Goal: Transaction & Acquisition: Purchase product/service

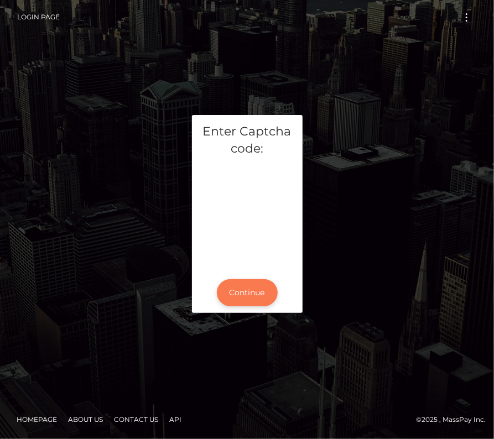
click at [255, 292] on button "Continue" at bounding box center [247, 292] width 61 height 27
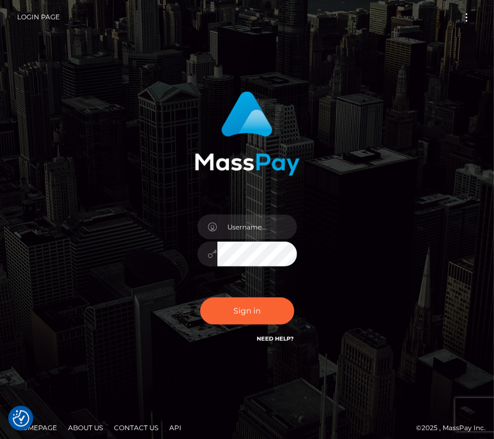
type input "kateo"
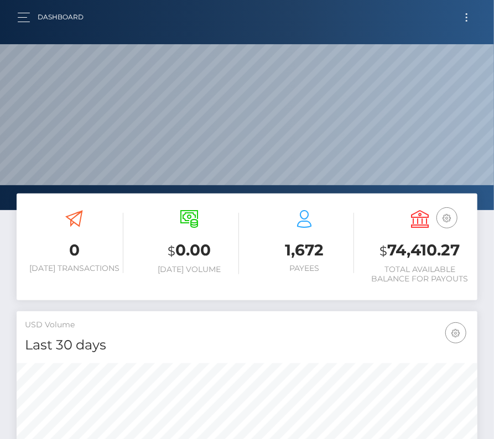
scroll to position [196, 222]
click at [22, 5] on nav "Dashboard Loading... Loading... Account Edit Profile" at bounding box center [247, 17] width 494 height 34
click at [22, 17] on span "button" at bounding box center [24, 17] width 12 height 1
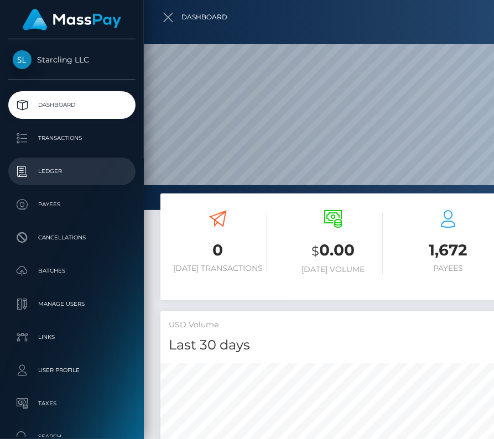
click at [61, 182] on link "Ledger" at bounding box center [71, 172] width 127 height 28
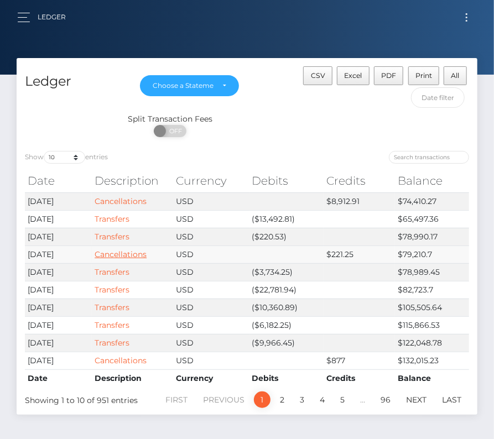
click at [128, 250] on link "Cancellations" at bounding box center [121, 255] width 52 height 10
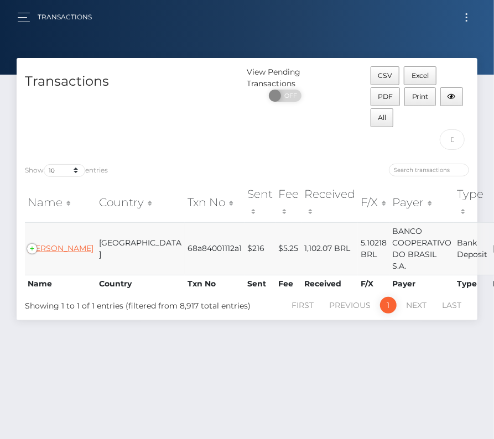
click at [53, 247] on link "RICARDO MARCOLLA" at bounding box center [61, 249] width 66 height 10
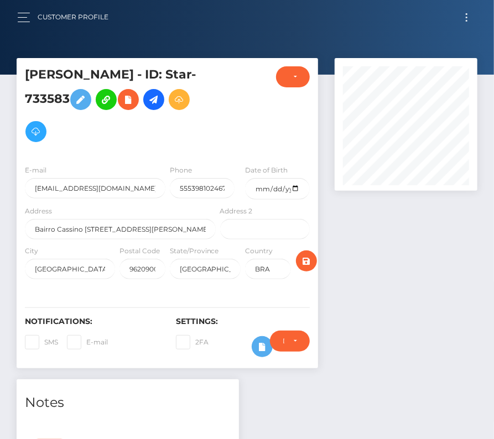
scroll to position [24, 0]
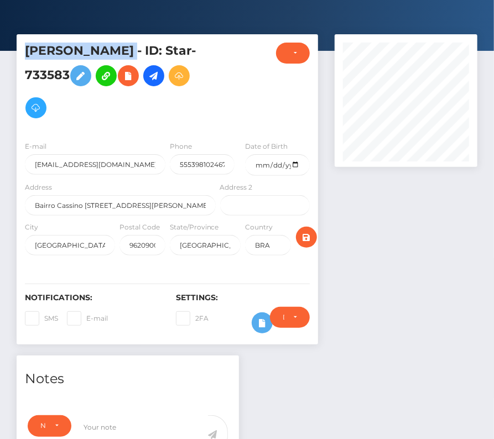
drag, startPoint x: 161, startPoint y: 49, endPoint x: 24, endPoint y: 45, distance: 136.7
click at [24, 45] on div "RICARDO MARCOLLA - ID: Star-733583" at bounding box center [117, 88] width 201 height 90
copy h5 "[PERSON_NAME]"
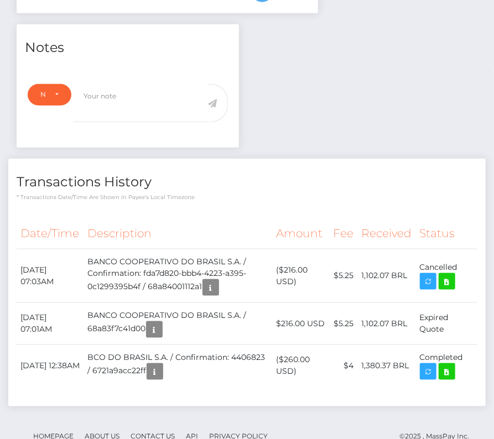
scroll to position [0, 0]
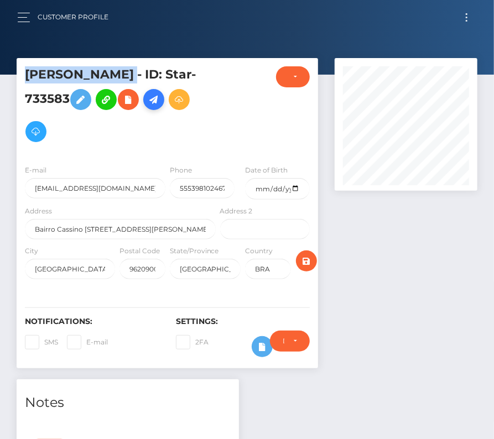
click at [160, 103] on icon at bounding box center [153, 100] width 13 height 14
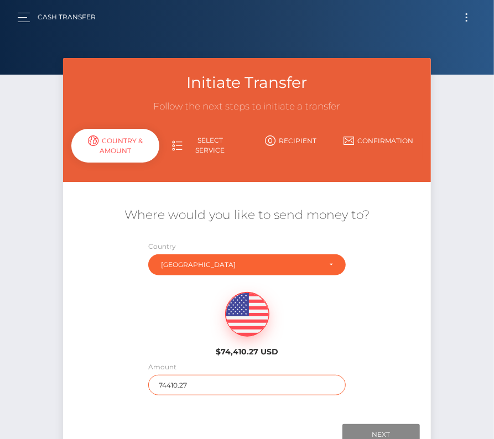
click at [193, 388] on input "74410.27" at bounding box center [247, 385] width 198 height 20
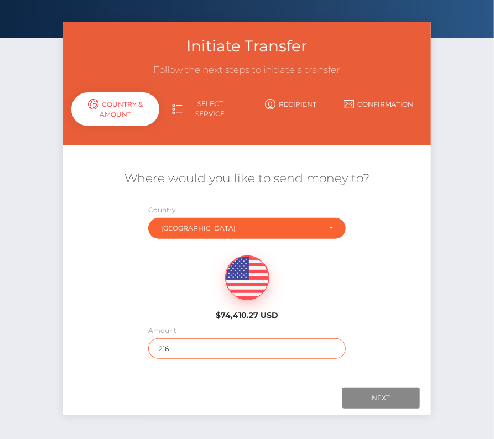
scroll to position [54, 0]
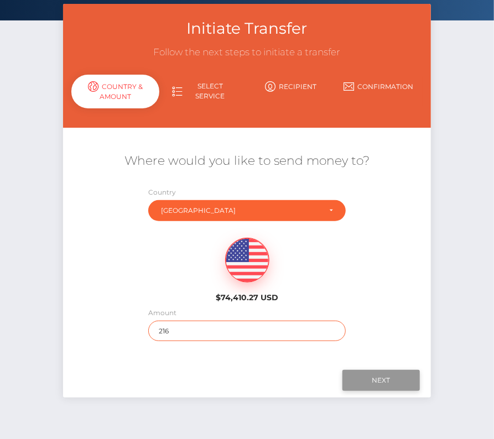
type input "216"
click at [381, 377] on input "Next" at bounding box center [381, 380] width 77 height 21
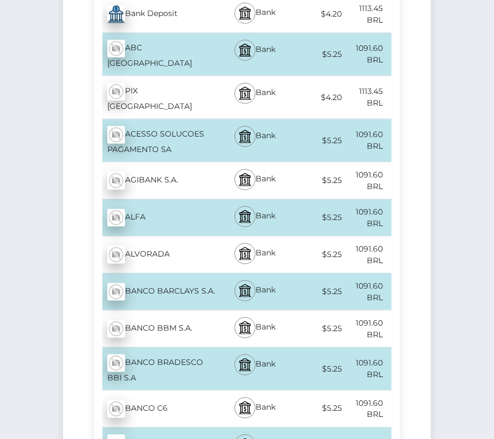
scroll to position [0, 0]
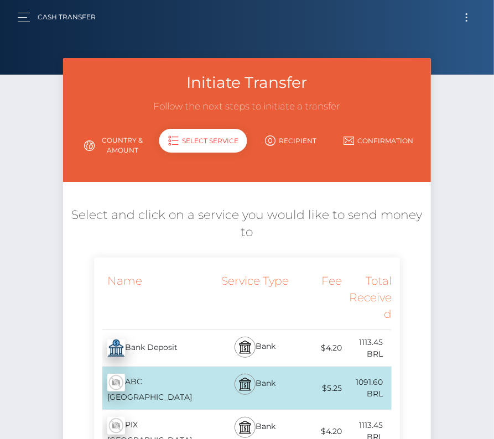
click at [468, 17] on button "Toggle navigation" at bounding box center [467, 17] width 20 height 15
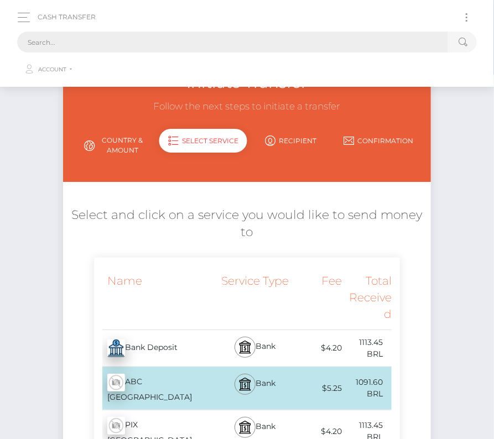
click at [274, 44] on input "text" at bounding box center [232, 42] width 431 height 21
paste input "RICARDO MARCOLLA"
click at [464, 15] on button "Toggle navigation" at bounding box center [467, 17] width 20 height 15
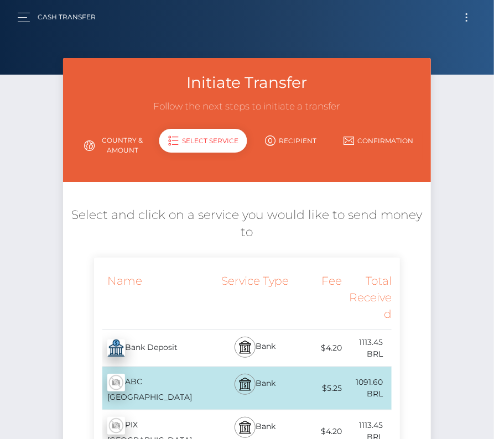
click at [204, 39] on div at bounding box center [247, 37] width 494 height 75
click at [460, 16] on button "Toggle navigation" at bounding box center [467, 17] width 20 height 15
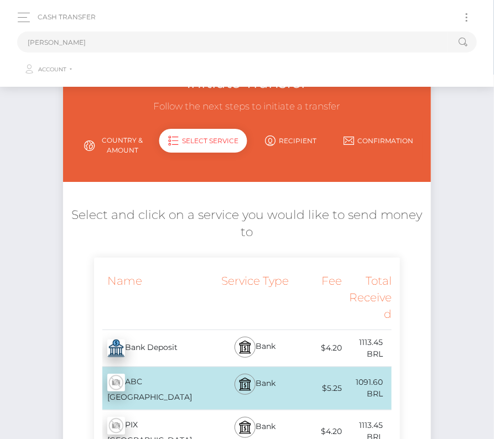
click at [155, 53] on ul "Account Edit Profile Logout" at bounding box center [247, 67] width 460 height 29
click at [153, 45] on input "RICARDO MARCOLLA" at bounding box center [232, 42] width 431 height 21
paste input "733583"
drag, startPoint x: 138, startPoint y: 42, endPoint x: -102, endPoint y: 42, distance: 240.7
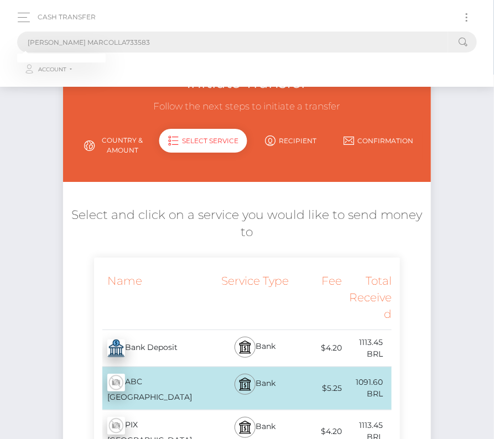
paste input "text"
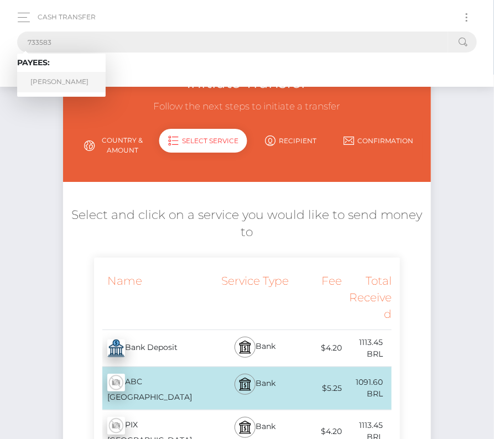
type input "733583"
click at [84, 79] on link "RICARDO MARCOLLA" at bounding box center [61, 82] width 89 height 20
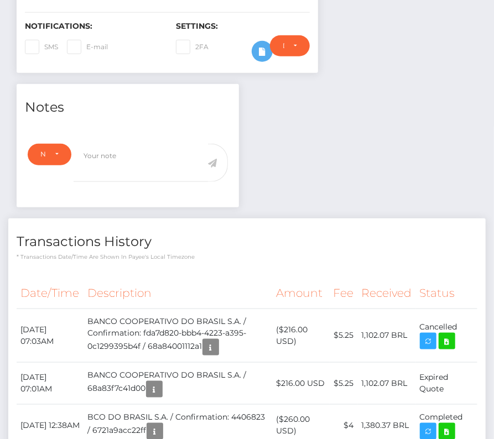
scroll to position [310, 0]
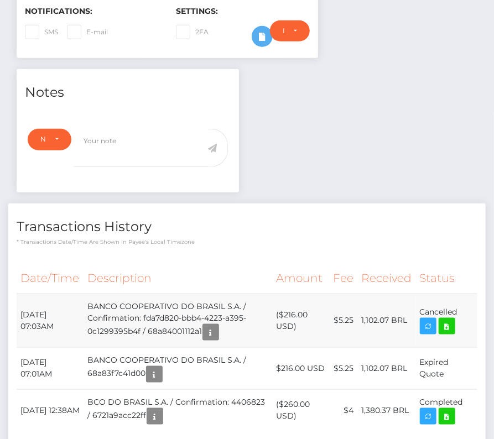
drag, startPoint x: 462, startPoint y: 307, endPoint x: 18, endPoint y: 309, distance: 443.3
click at [18, 309] on tr "[DATE] 07:03AM BANCO COOPERATIVO DO BRASIL S.A. / Confirmation: fda7d820-bbb4-4…" at bounding box center [247, 321] width 461 height 54
copy tr "[DATE] 07:03AM BANCO COOPERATIVO DO BRASIL S.A. / Confirmation: fda7d820-bbb4-4…"
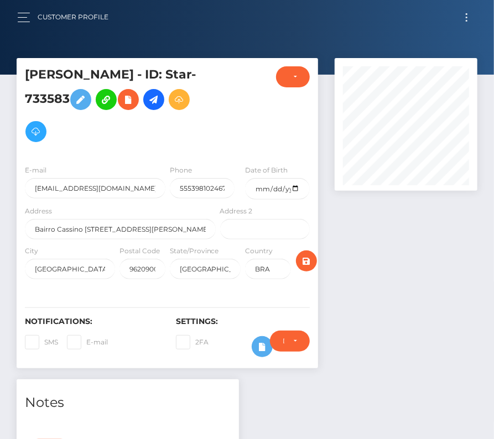
click at [25, 27] on div "Customer Profile" at bounding box center [67, 17] width 100 height 23
click at [25, 11] on button "button" at bounding box center [27, 17] width 20 height 15
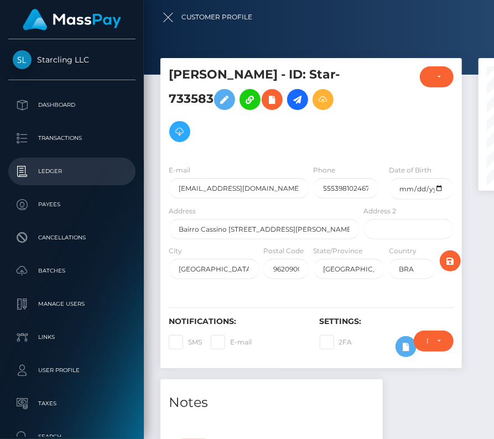
click at [56, 162] on link "Ledger" at bounding box center [71, 172] width 127 height 28
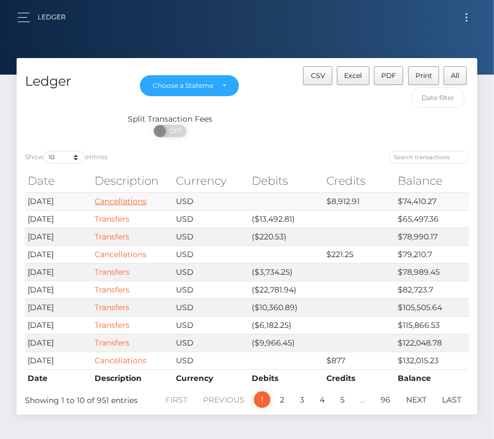
click at [138, 198] on link "Cancellations" at bounding box center [121, 201] width 52 height 10
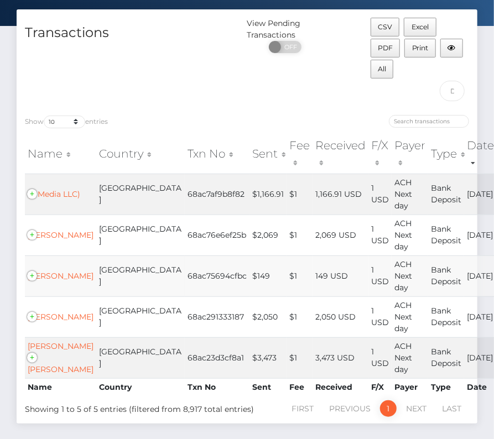
scroll to position [55, 0]
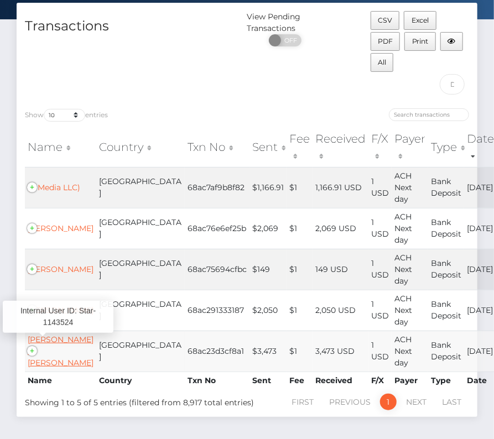
click at [45, 341] on link "Drake R Murphy" at bounding box center [61, 351] width 66 height 33
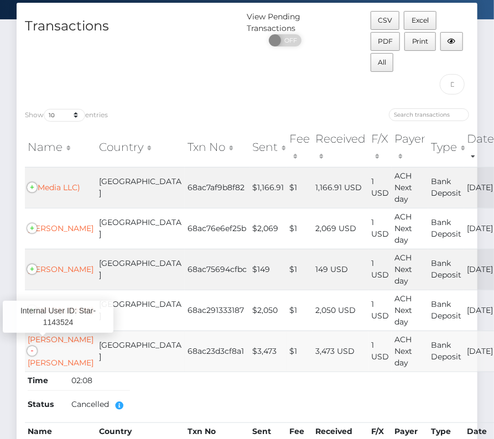
scroll to position [110, 0]
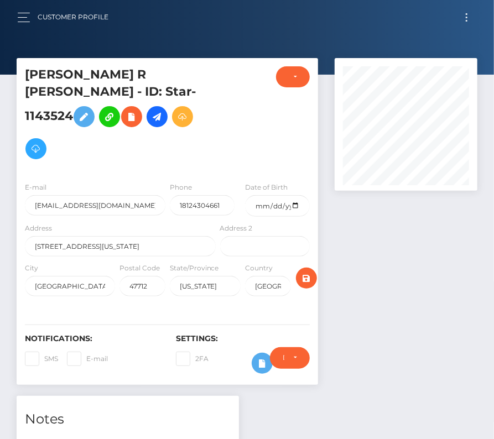
click at [467, 13] on span "Toggle navigation" at bounding box center [467, 14] width 2 height 2
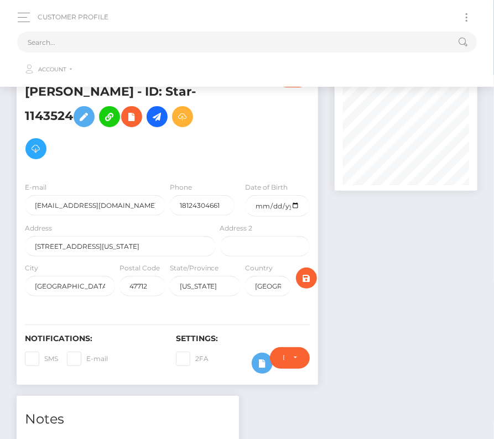
click at [375, 227] on div at bounding box center [406, 227] width 159 height 338
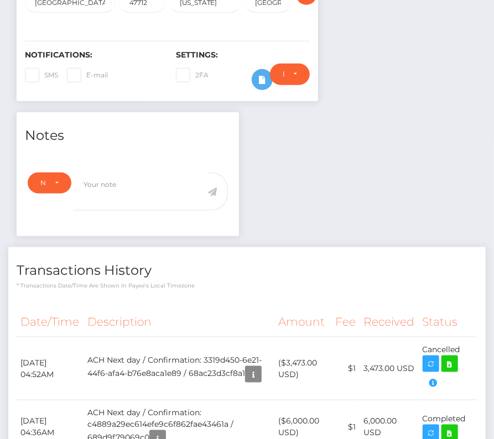
scroll to position [476, 0]
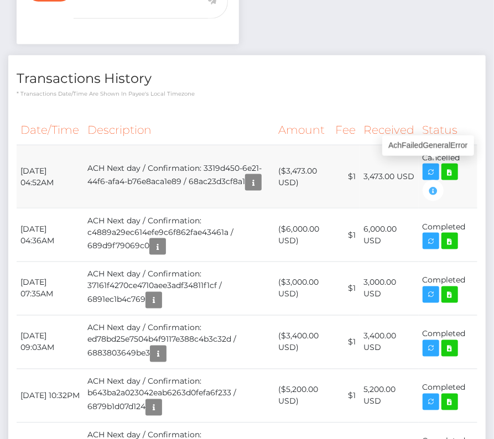
click at [430, 184] on icon "button" at bounding box center [433, 191] width 13 height 14
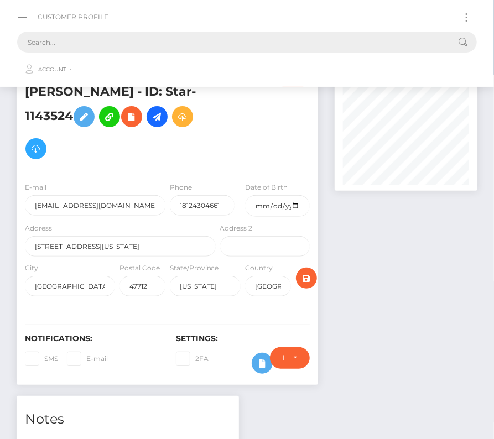
click at [157, 41] on input "text" at bounding box center [232, 42] width 431 height 21
paste input "AchFailedGeneralError"
drag, startPoint x: 112, startPoint y: 37, endPoint x: -30, endPoint y: 37, distance: 142.8
drag, startPoint x: 115, startPoint y: 45, endPoint x: -20, endPoint y: 45, distance: 134.5
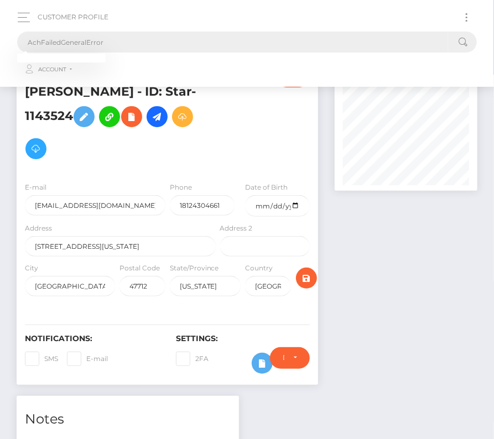
paste input "185633"
type input "185633"
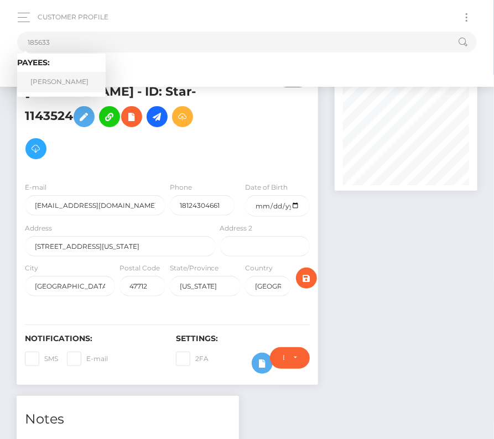
click at [50, 78] on link "Kevin Scampoli" at bounding box center [61, 82] width 89 height 20
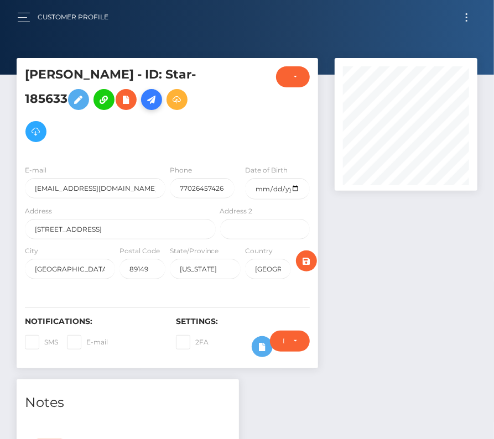
click at [151, 99] on icon at bounding box center [151, 100] width 13 height 14
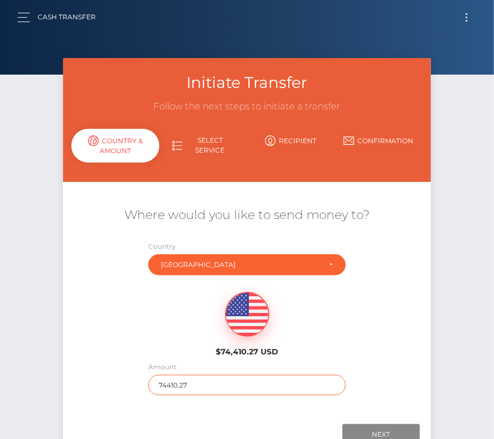
click at [174, 385] on input "74410.27" at bounding box center [247, 385] width 198 height 20
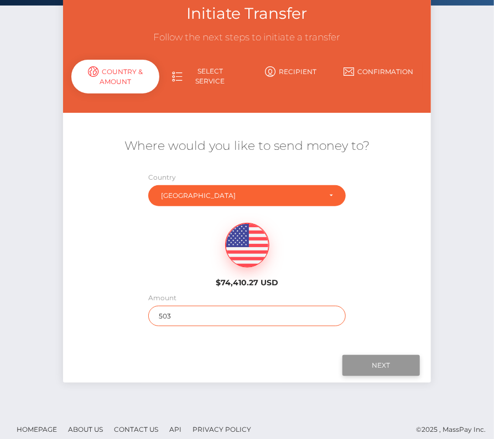
type input "503"
click at [379, 361] on input "Next" at bounding box center [381, 365] width 77 height 21
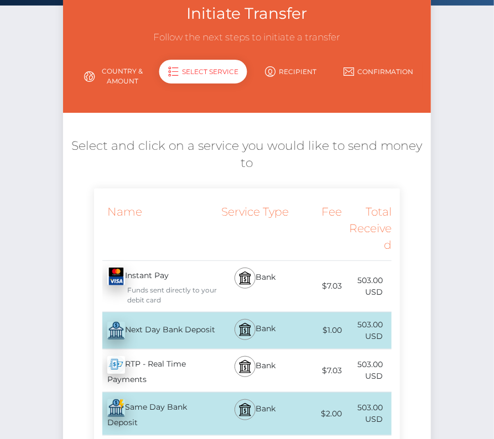
click at [167, 334] on div "Next Day Bank Deposit - USD" at bounding box center [156, 330] width 124 height 31
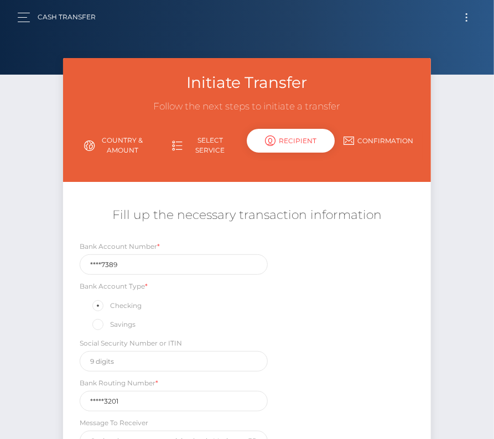
scroll to position [65, 0]
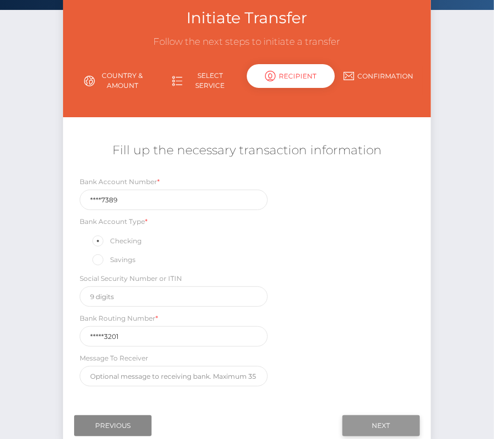
click at [397, 421] on input "Next" at bounding box center [381, 426] width 77 height 21
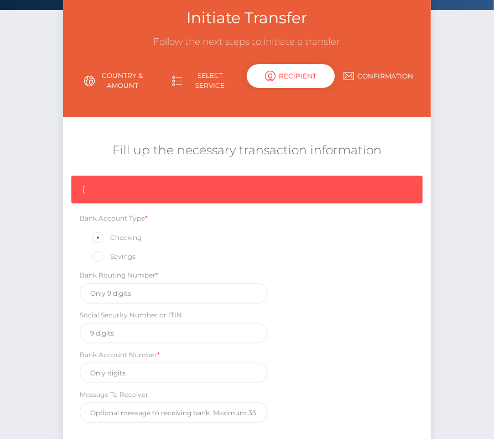
scroll to position [167, 0]
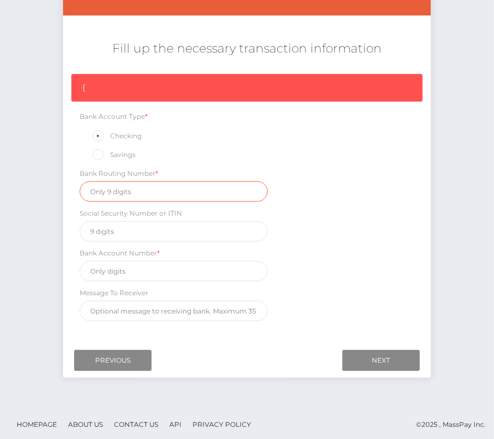
click at [139, 182] on input "text" at bounding box center [174, 192] width 188 height 20
paste input "124303201"
type input "124303201"
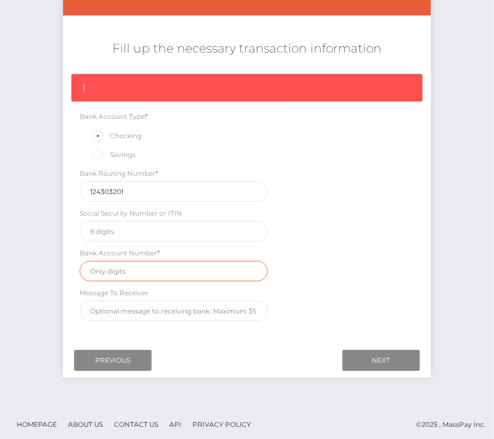
click at [127, 275] on input "text" at bounding box center [174, 271] width 188 height 20
paste input "30047389"
type input "30047389"
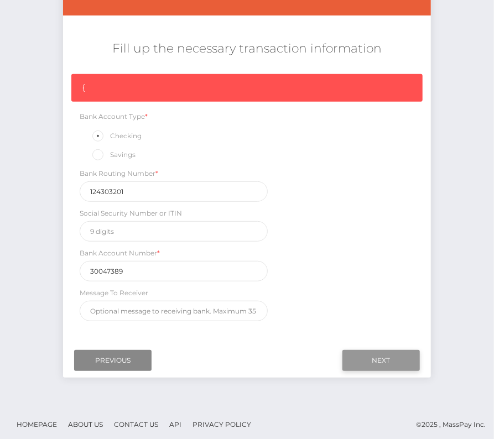
click at [385, 355] on input "Next" at bounding box center [381, 360] width 77 height 21
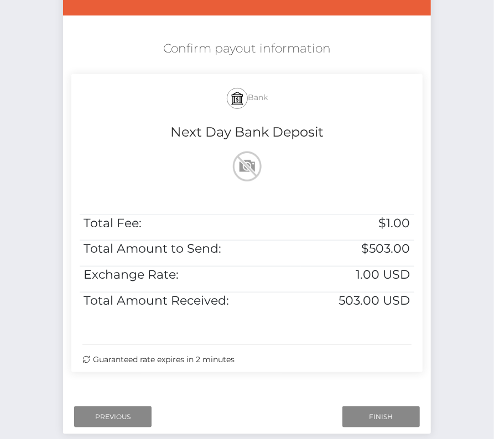
scroll to position [222, 0]
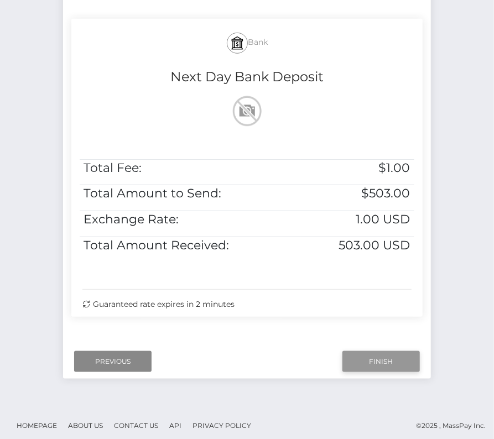
click at [392, 359] on input "Finish" at bounding box center [381, 361] width 77 height 21
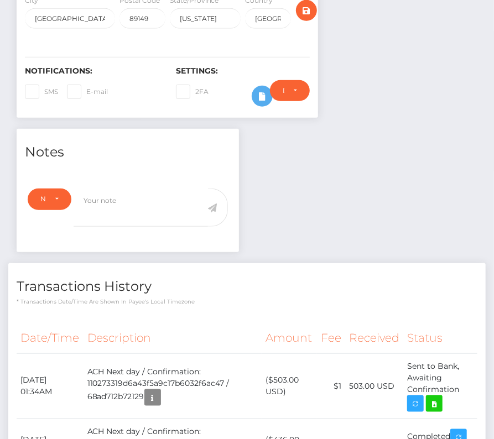
scroll to position [346, 0]
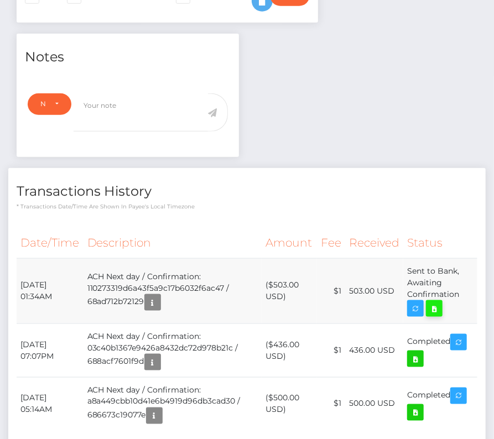
click at [439, 307] on icon at bounding box center [434, 309] width 13 height 14
click at [0, 0] on div "[PERSON_NAME] - ID: Star-185633 ACTIVE DEACTIVE" at bounding box center [247, 114] width 494 height 805
drag, startPoint x: 19, startPoint y: 281, endPoint x: 463, endPoint y: 293, distance: 444.6
click at [463, 293] on tr "[DATE] 01:34AM ACH Next day / Confirmation: 110273319d6a43f5a9c17b6032f6ac47 / …" at bounding box center [247, 290] width 461 height 65
copy tr "[DATE] 01:34AM ACH Next day / Confirmation: 110273319d6a43f5a9c17b6032f6ac47 / …"
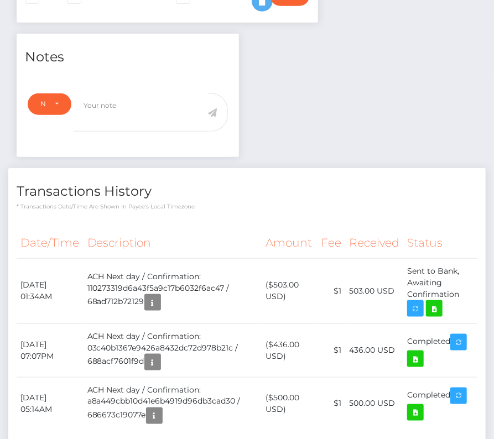
scroll to position [0, 0]
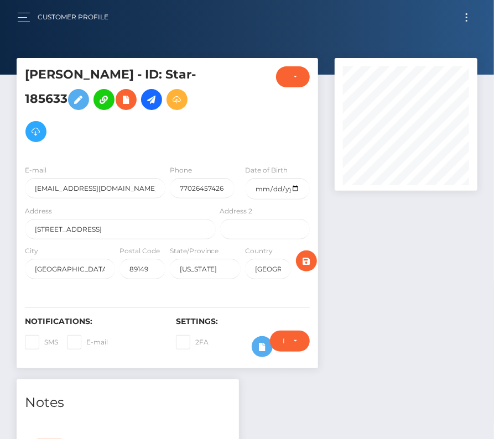
click at [469, 19] on button "Toggle navigation" at bounding box center [467, 17] width 20 height 15
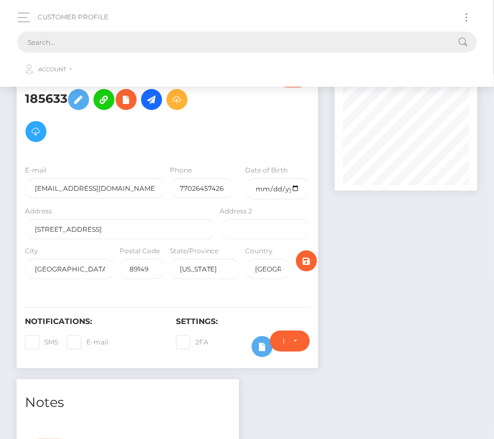
click at [209, 38] on input "text" at bounding box center [232, 42] width 431 height 21
paste input "15298"
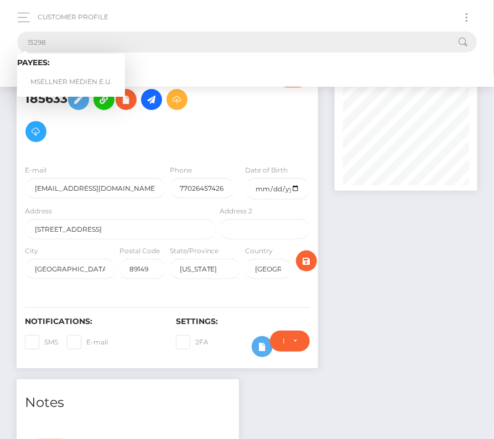
type input "15298"
click at [63, 77] on link "MSELLNER MEDIEN E.U." at bounding box center [71, 82] width 108 height 20
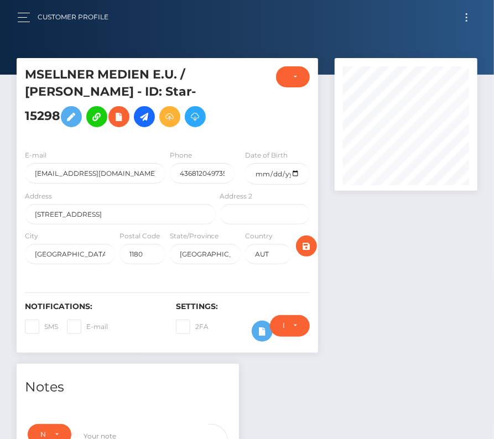
click at [463, 17] on button "Toggle navigation" at bounding box center [467, 17] width 20 height 15
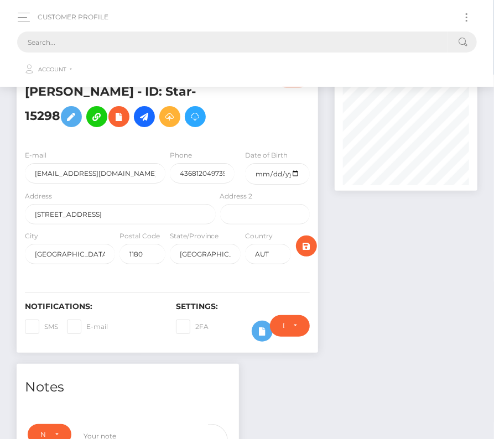
click at [89, 44] on input "text" at bounding box center [232, 42] width 431 height 21
paste input "345923"
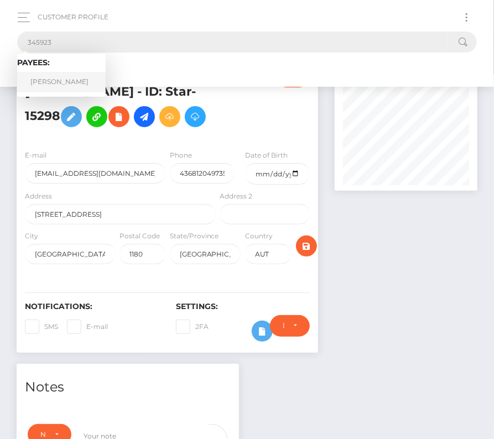
type input "345923"
click at [66, 80] on link "DANIIL OKSANJUK" at bounding box center [61, 82] width 89 height 20
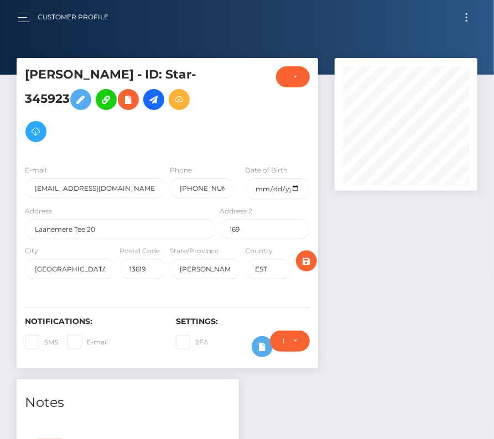
scroll to position [133, 142]
click at [465, 17] on button "Toggle navigation" at bounding box center [467, 17] width 20 height 15
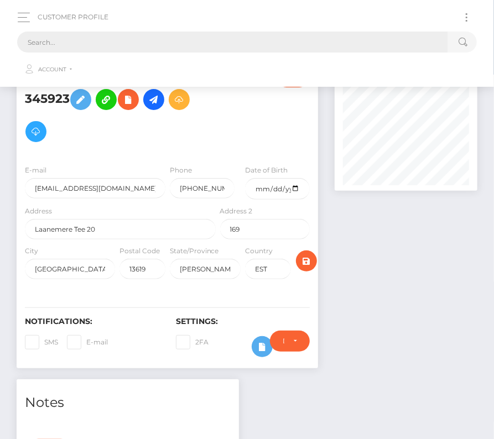
click at [146, 49] on input "text" at bounding box center [232, 42] width 431 height 21
paste input "345923"
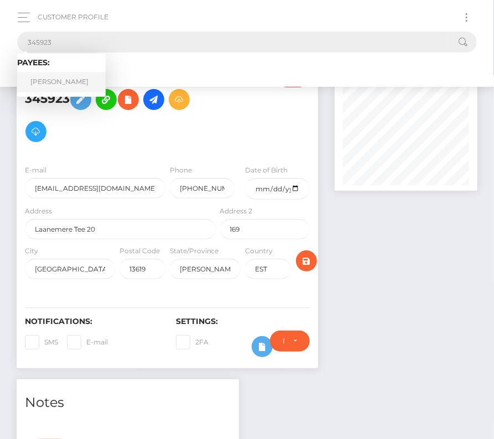
type input "345923"
click at [86, 83] on link "DANIIL OKSANJUK" at bounding box center [61, 82] width 89 height 20
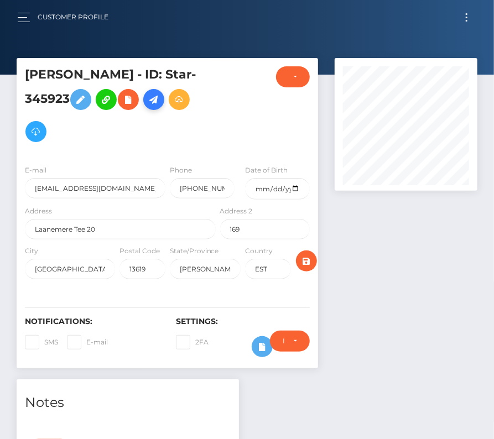
click at [157, 97] on icon at bounding box center [153, 100] width 13 height 14
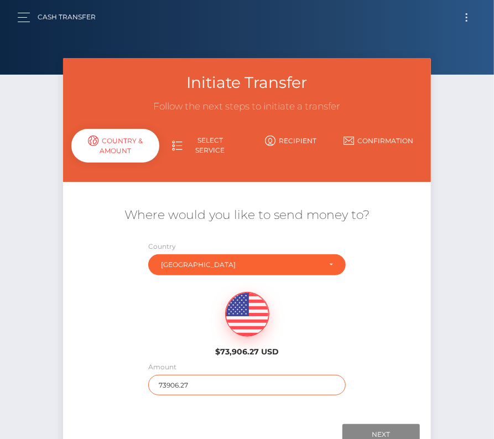
click at [204, 385] on input "73906.27" at bounding box center [247, 385] width 198 height 20
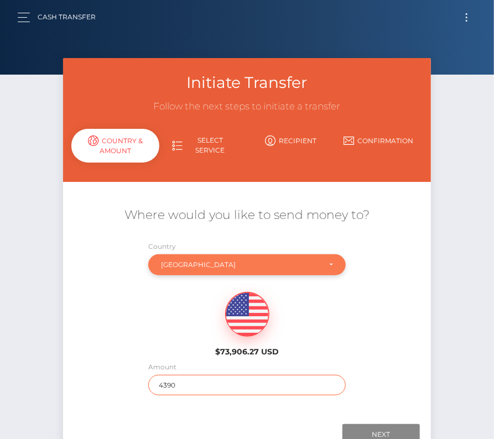
type input "4390"
click at [281, 260] on div "[GEOGRAPHIC_DATA]" at bounding box center [247, 265] width 198 height 21
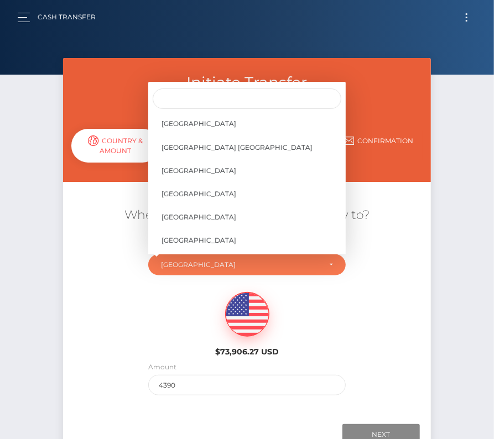
scroll to position [5300, 0]
click at [215, 146] on link "[GEOGRAPHIC_DATA]" at bounding box center [247, 148] width 198 height 20
select select "USA"
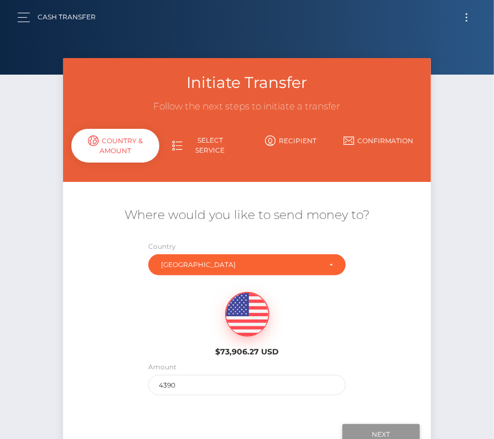
click at [380, 433] on input "Next" at bounding box center [381, 434] width 77 height 21
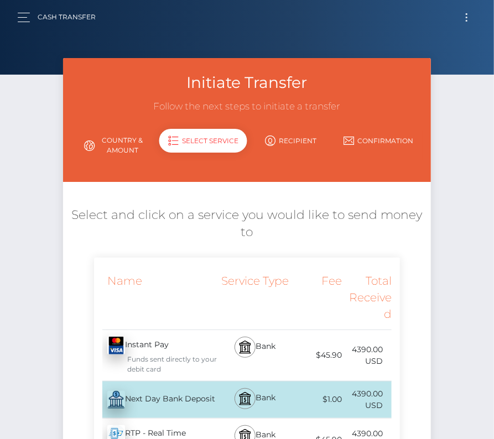
click at [144, 391] on div "Next Day Bank Deposit - USD" at bounding box center [156, 400] width 124 height 31
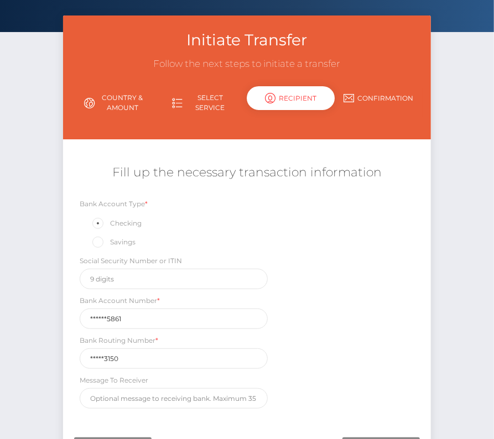
scroll to position [48, 0]
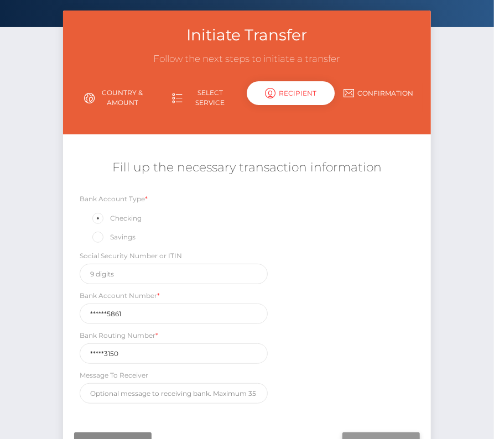
click at [382, 436] on input "Next" at bounding box center [381, 443] width 77 height 21
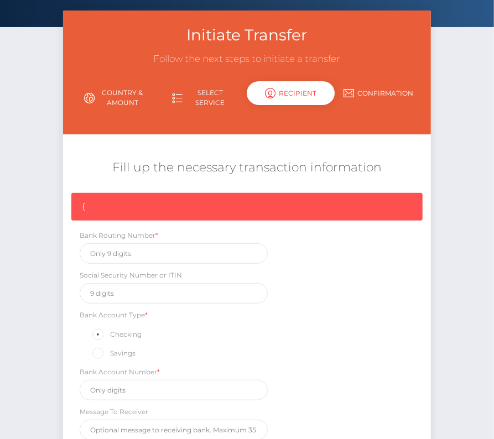
scroll to position [167, 0]
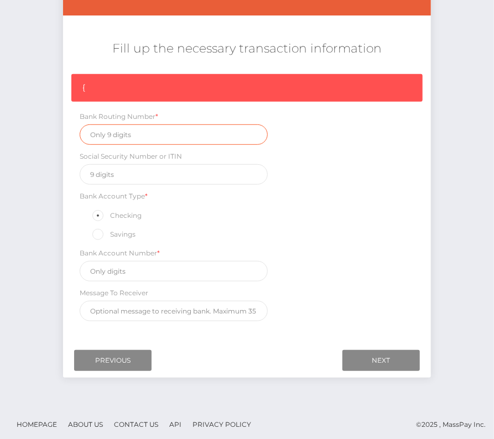
click at [124, 136] on input "text" at bounding box center [174, 135] width 188 height 20
paste input "026073150"
type input "026073150"
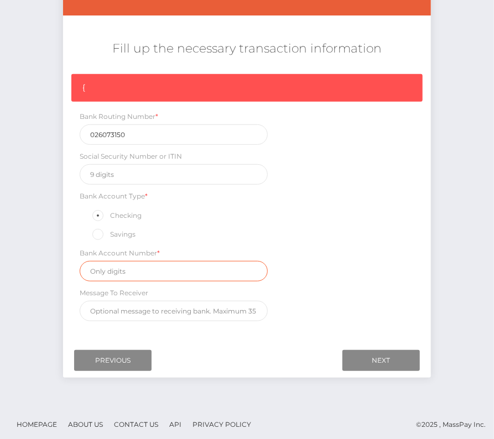
click at [137, 268] on input "text" at bounding box center [174, 271] width 188 height 20
paste input "8310285861"
type input "8310285861"
click at [352, 268] on div "{ Bank Routing Number * 026073150 Social Security Number or ITIN Bank Account T…" at bounding box center [246, 200] width 367 height 253
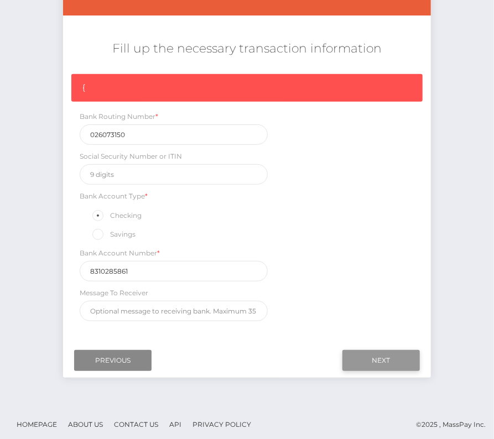
click at [400, 359] on input "Next" at bounding box center [381, 360] width 77 height 21
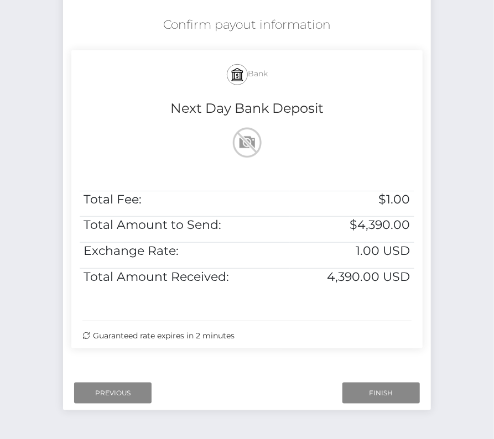
scroll to position [205, 0]
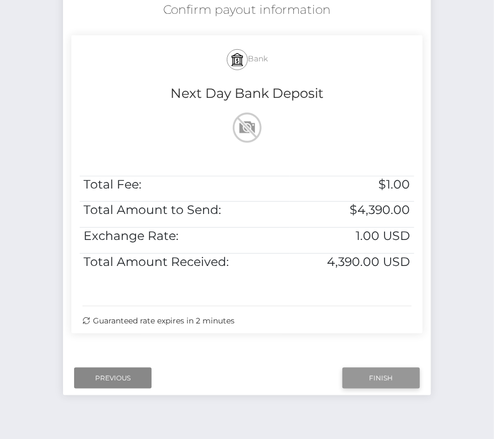
click at [388, 381] on input "Finish" at bounding box center [381, 378] width 77 height 21
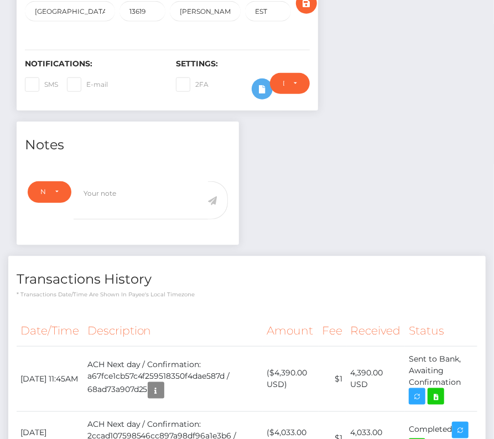
scroll to position [401, 0]
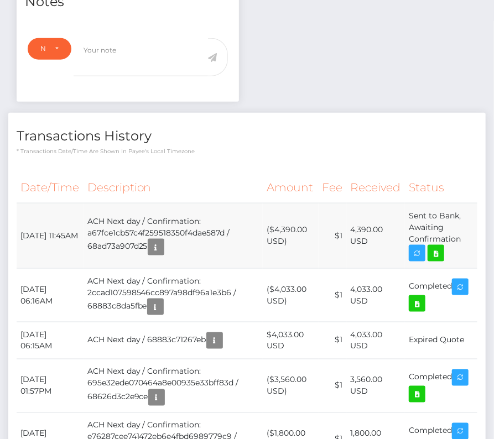
drag, startPoint x: 22, startPoint y: 224, endPoint x: 460, endPoint y: 244, distance: 438.8
click at [460, 244] on tr "[DATE] 11:45AM ACH Next day / Confirmation: a67fce1cb57c4f259518350f4dae587d / …" at bounding box center [247, 235] width 461 height 65
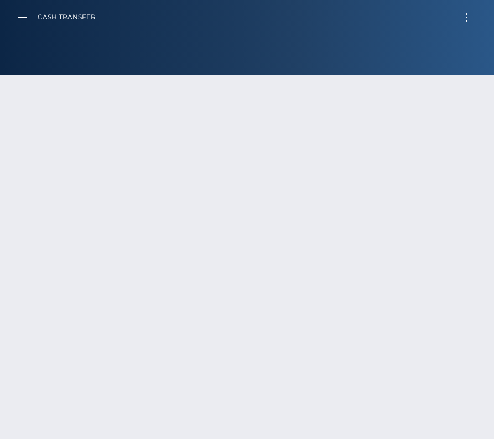
select select "[GEOGRAPHIC_DATA]"
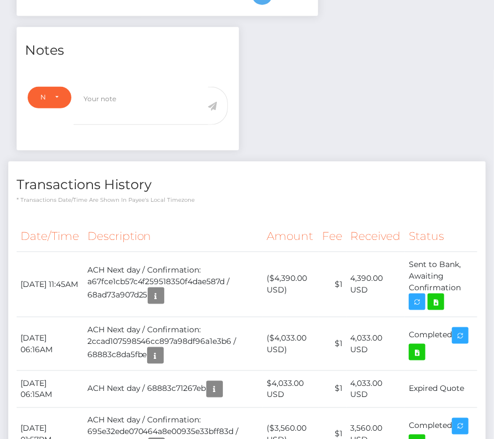
scroll to position [356, 0]
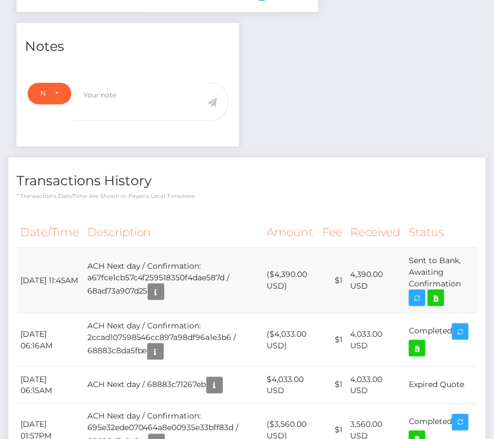
click at [89, 276] on td "ACH Next day / Confirmation: a67fce1cb57c4f259518350f4dae587d / 68ad73a907d25" at bounding box center [173, 280] width 179 height 65
drag, startPoint x: 19, startPoint y: 272, endPoint x: 467, endPoint y: 288, distance: 448.0
click at [467, 288] on tr "[DATE] 11:45AM ACH Next day / Confirmation: a67fce1cb57c4f259518350f4dae587d / …" at bounding box center [247, 280] width 461 height 65
copy tbody "[DATE] 11:45AM ACH Next day / Confirmation: a67fce1cb57c4f259518350f4dae587d / …"
click at [443, 292] on icon at bounding box center [435, 299] width 13 height 14
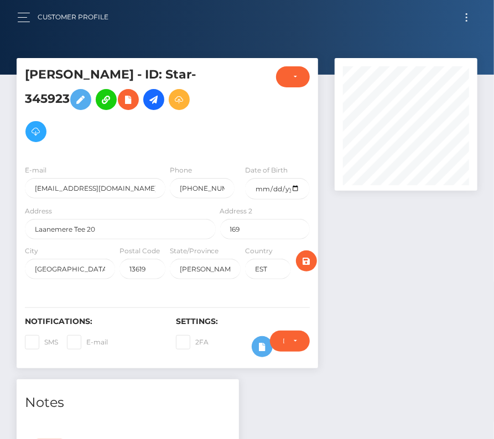
click at [463, 13] on button "Toggle navigation" at bounding box center [467, 17] width 20 height 15
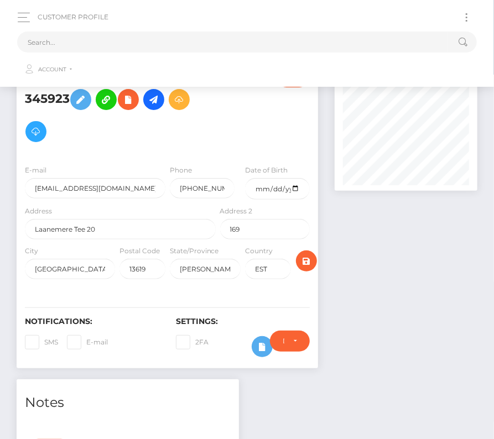
click at [228, 28] on div "Customer Profile Loading... Loading..." at bounding box center [247, 44] width 477 height 76
click at [222, 47] on input "text" at bounding box center [232, 42] width 431 height 21
paste input "276617"
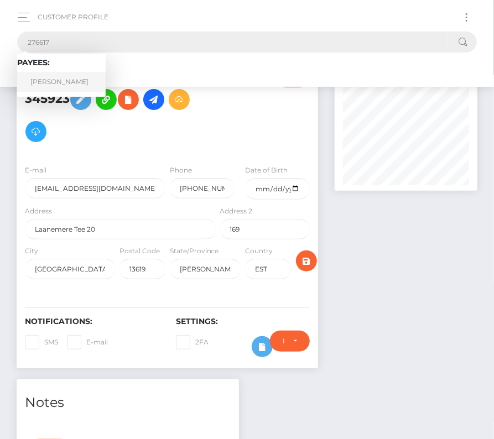
type input "276617"
click at [66, 79] on link "[PERSON_NAME]" at bounding box center [61, 82] width 89 height 20
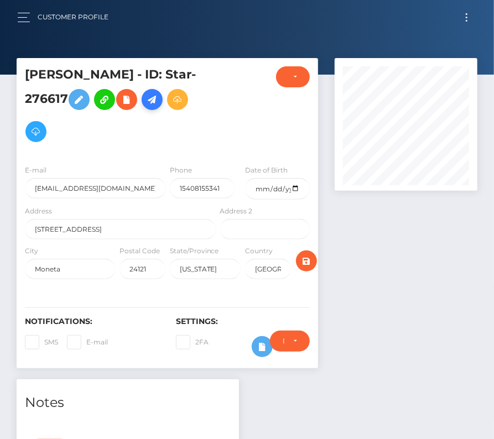
click at [158, 105] on icon at bounding box center [152, 100] width 13 height 14
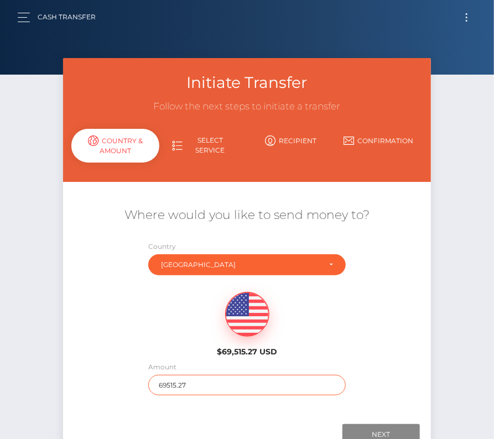
click at [175, 387] on input "69515.27" at bounding box center [247, 385] width 198 height 20
type input "7672"
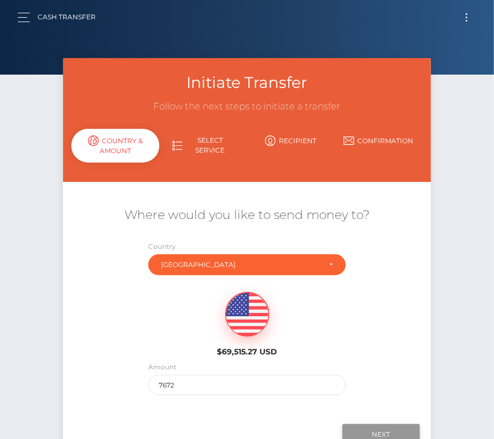
click at [384, 427] on input "Next" at bounding box center [381, 434] width 77 height 21
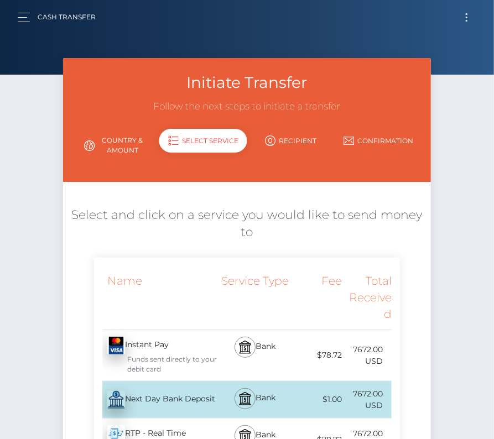
click at [157, 403] on div "Next Day Bank Deposit - USD" at bounding box center [156, 400] width 124 height 31
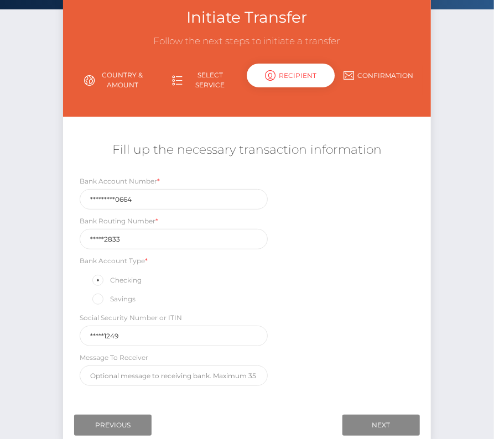
scroll to position [95, 0]
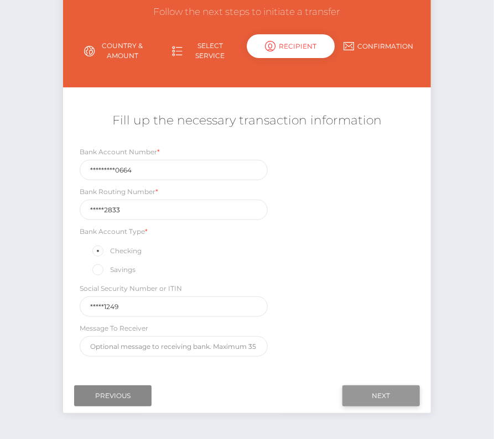
click at [390, 391] on input "Next" at bounding box center [381, 396] width 77 height 21
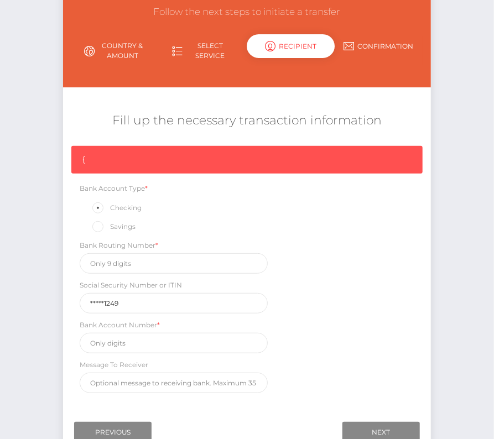
click at [118, 251] on div "Bank Routing Number *" at bounding box center [174, 257] width 188 height 34
click at [115, 270] on input "text" at bounding box center [174, 263] width 188 height 20
paste input "251482833"
type input "251482833"
click at [156, 344] on input "text" at bounding box center [174, 343] width 188 height 20
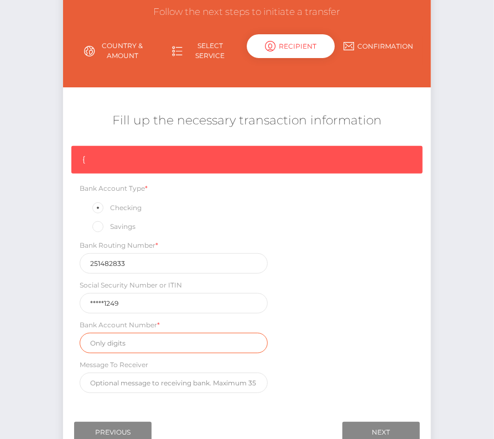
paste input "1010000390664"
type input "1010000390664"
click at [355, 347] on div "{ Bank Account Type * Checking Savings Bank Routing Number * 251482833 Social S…" at bounding box center [246, 272] width 367 height 253
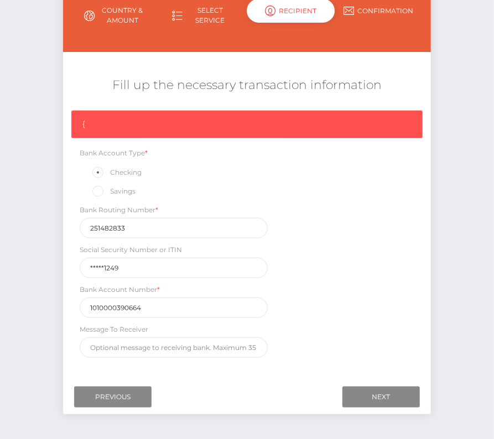
scroll to position [132, 0]
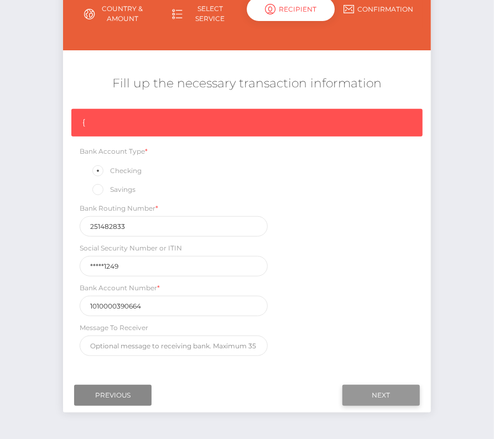
click at [370, 385] on input "Next" at bounding box center [381, 395] width 77 height 21
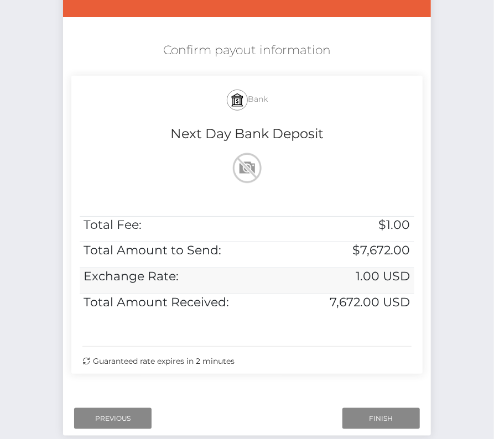
scroll to position [200, 0]
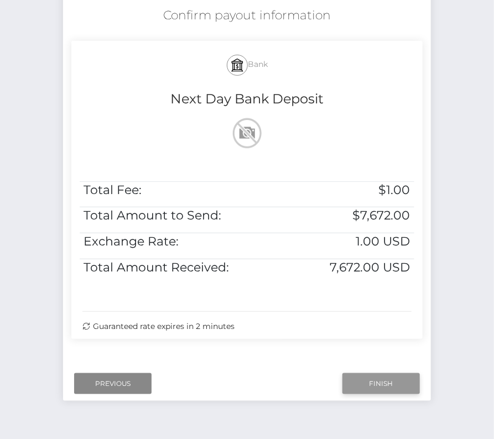
click at [367, 379] on input "Finish" at bounding box center [381, 384] width 77 height 21
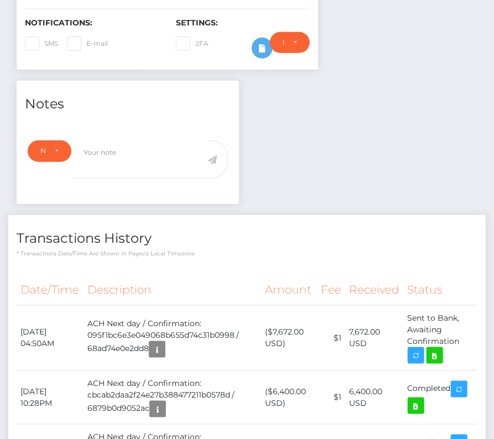
scroll to position [300, 0]
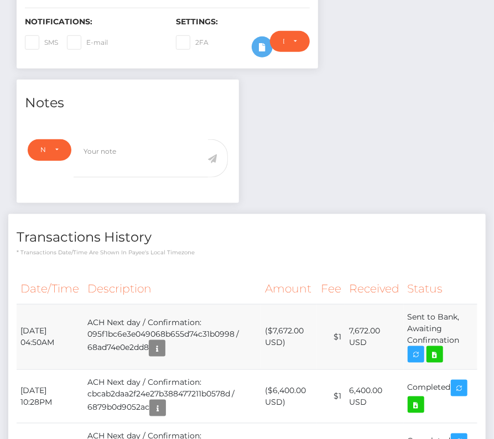
drag, startPoint x: 22, startPoint y: 327, endPoint x: 461, endPoint y: 336, distance: 439.5
click at [461, 336] on tr "[DATE] 04:50AM ACH Next day / Confirmation: 095f1bc6e3e049068b655d74c31b0998 / …" at bounding box center [247, 336] width 461 height 65
copy tr "[DATE] 04:50AM ACH Next day / Confirmation: 095f1bc6e3e049068b655d74c31b0998 / …"
click at [436, 349] on icon at bounding box center [434, 355] width 13 height 14
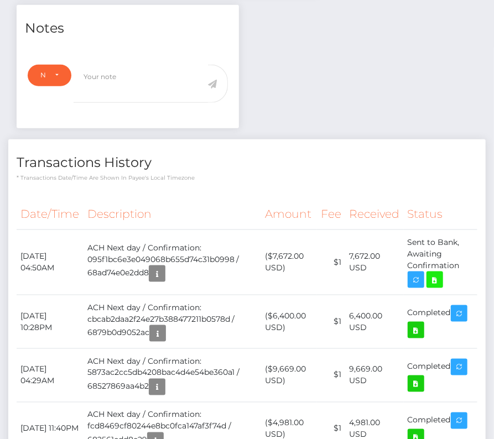
scroll to position [0, 0]
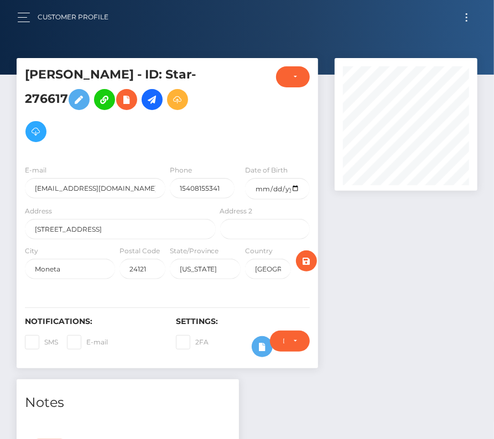
click at [466, 17] on span "Toggle navigation" at bounding box center [467, 18] width 2 height 2
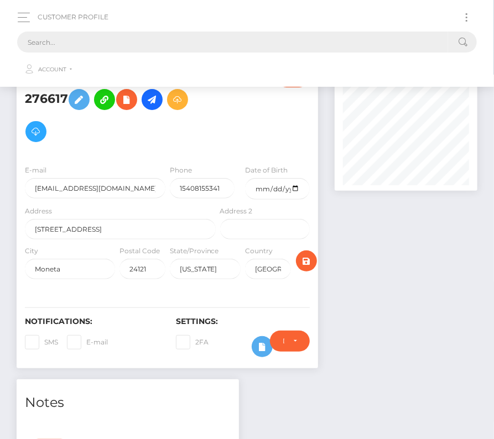
click at [142, 45] on input "text" at bounding box center [232, 42] width 431 height 21
paste input "8977"
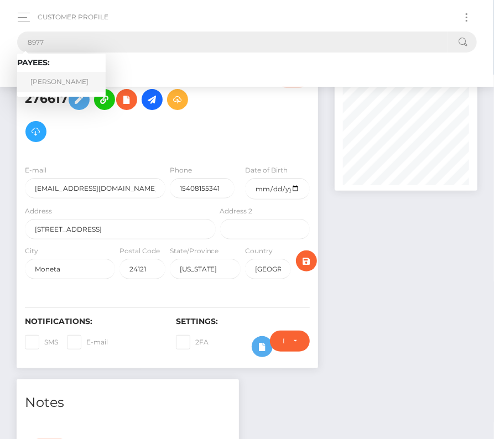
type input "8977"
click at [59, 79] on link "[PERSON_NAME]" at bounding box center [61, 82] width 89 height 20
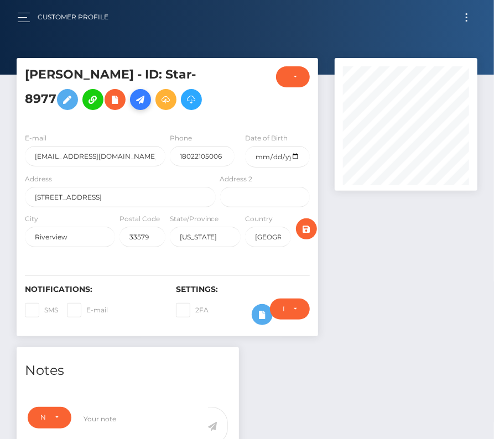
click at [134, 98] on icon at bounding box center [140, 100] width 13 height 14
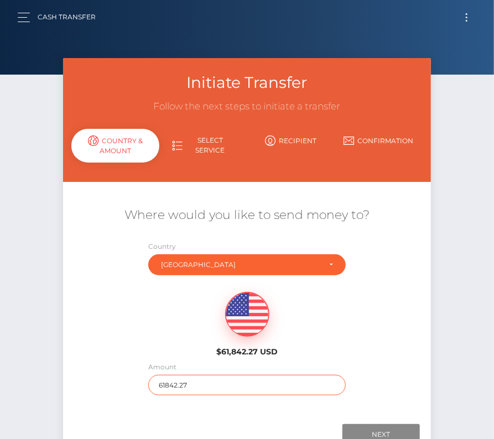
click at [199, 379] on input "61842.27" at bounding box center [247, 385] width 198 height 20
type input "2505"
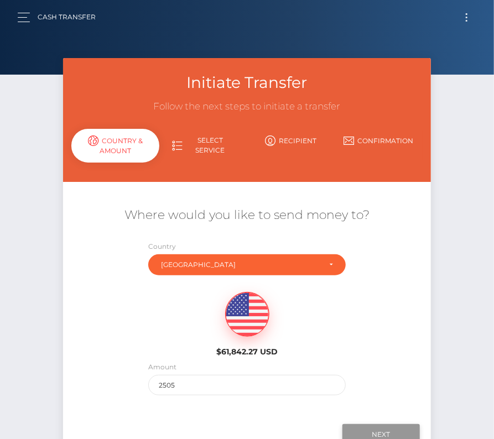
click at [370, 428] on input "Next" at bounding box center [381, 434] width 77 height 21
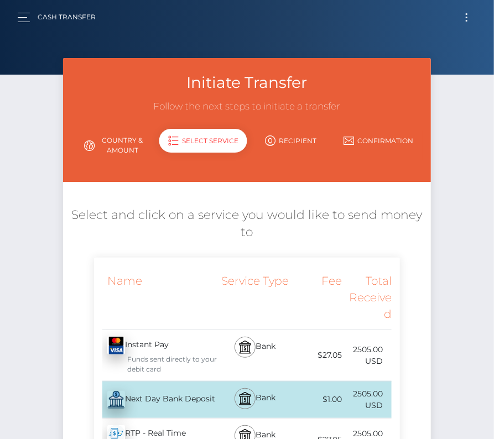
click at [175, 398] on div "Next Day Bank Deposit - USD" at bounding box center [156, 400] width 124 height 31
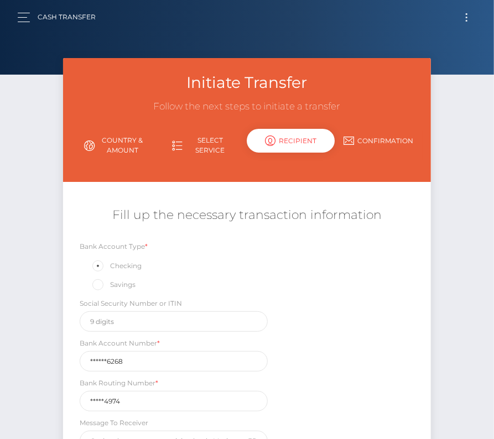
click at [467, 12] on button "Toggle navigation" at bounding box center [467, 17] width 20 height 15
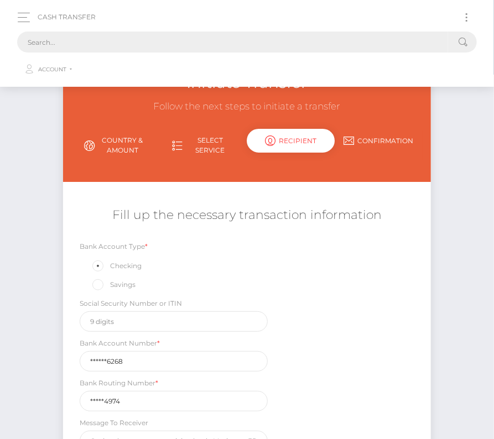
click at [165, 40] on input "text" at bounding box center [232, 42] width 431 height 21
paste input "8977"
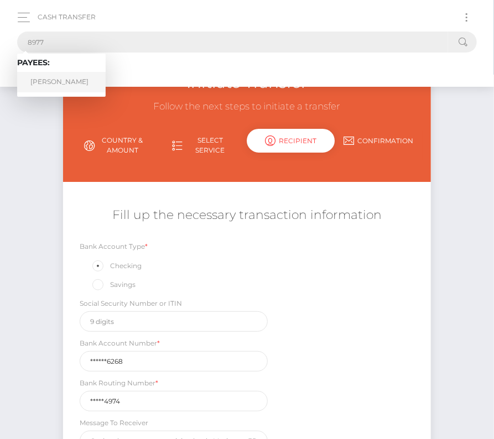
type input "8977"
click at [51, 78] on link "Aaron Morgan" at bounding box center [61, 82] width 89 height 20
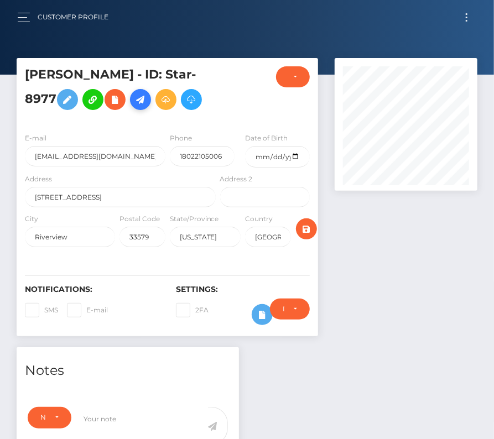
click at [134, 105] on icon at bounding box center [140, 100] width 13 height 14
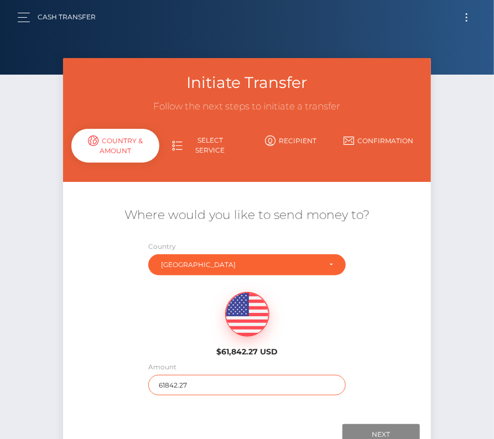
click at [195, 381] on input "61842.27" at bounding box center [247, 385] width 198 height 20
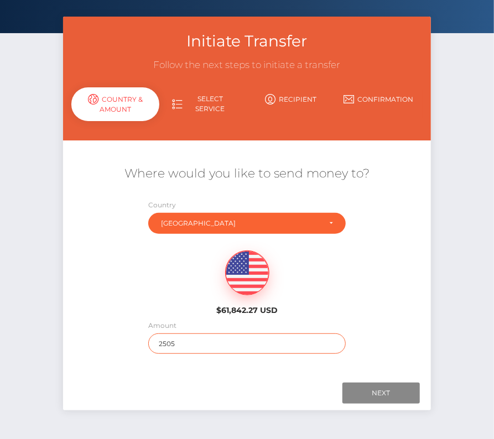
scroll to position [53, 0]
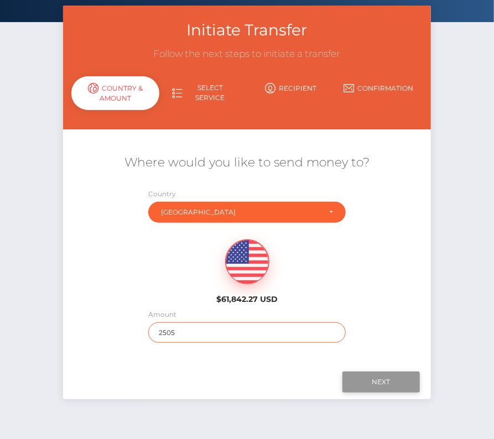
type input "2505"
click at [392, 383] on input "Next" at bounding box center [381, 382] width 77 height 21
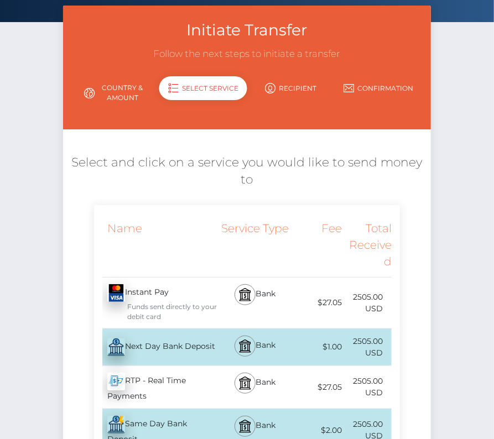
click at [184, 344] on div "Next Day Bank Deposit - USD" at bounding box center [156, 347] width 124 height 31
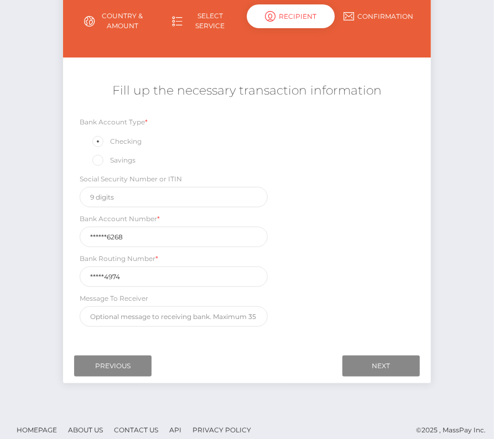
scroll to position [127, 0]
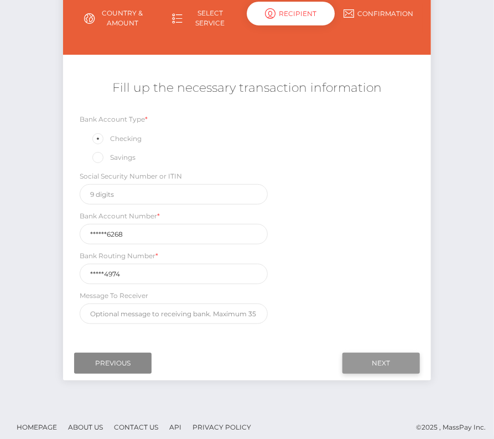
click at [375, 354] on input "Next" at bounding box center [381, 363] width 77 height 21
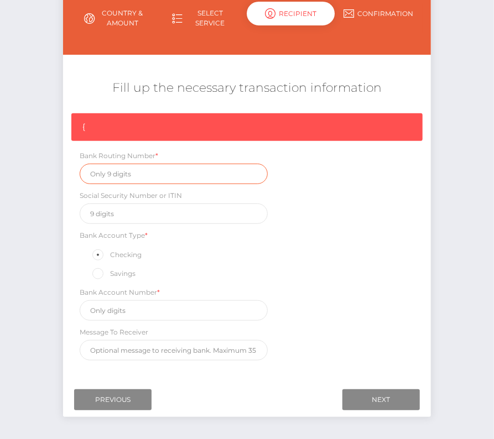
click at [128, 173] on input "text" at bounding box center [174, 174] width 188 height 20
paste input "256074974"
type input "256074974"
click at [172, 318] on div "{ Bank Routing Number * 256074974 Social Security Number or ITIN Bank Account T…" at bounding box center [246, 239] width 367 height 253
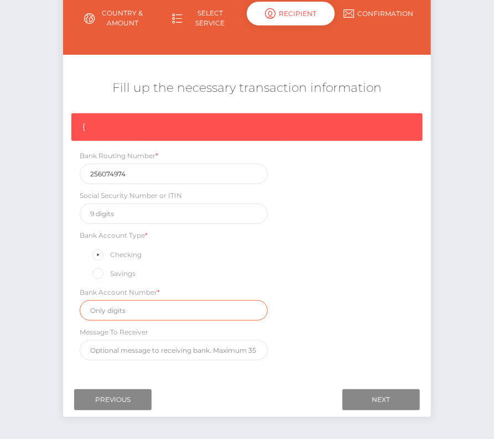
click at [162, 301] on input "text" at bounding box center [174, 311] width 188 height 20
paste input "7070466268"
type input "7070466268"
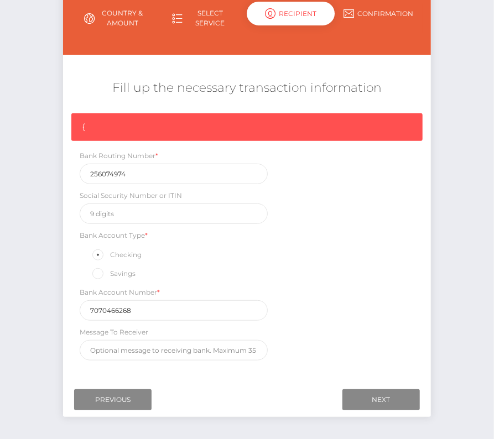
click at [335, 331] on div "{ Bank Routing Number * 256074974 Social Security Number or ITIN Bank Account T…" at bounding box center [246, 239] width 367 height 253
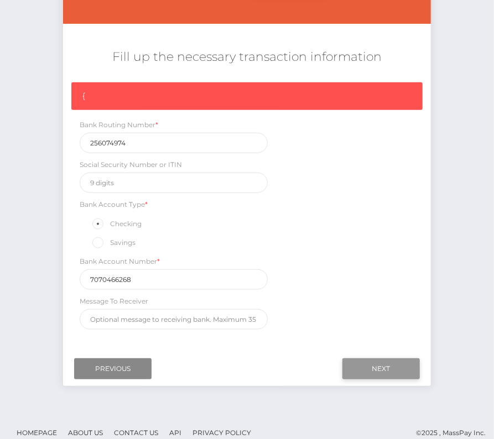
scroll to position [161, 0]
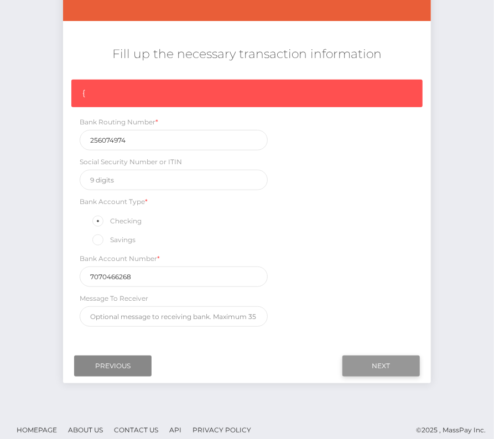
click at [375, 358] on input "Next" at bounding box center [381, 366] width 77 height 21
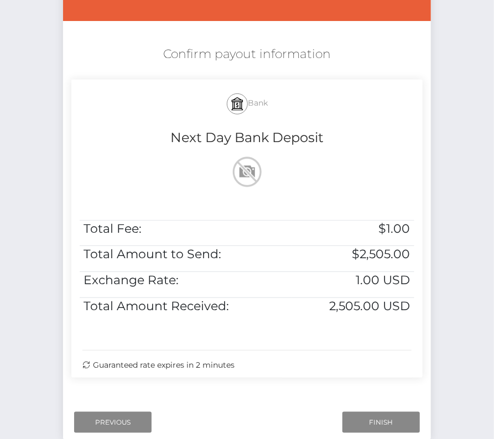
scroll to position [162, 0]
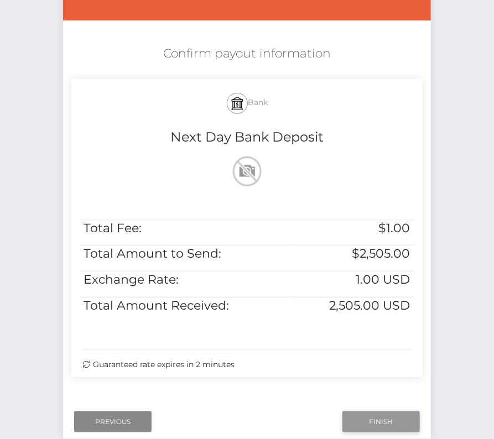
click at [374, 412] on input "Finish" at bounding box center [381, 422] width 77 height 21
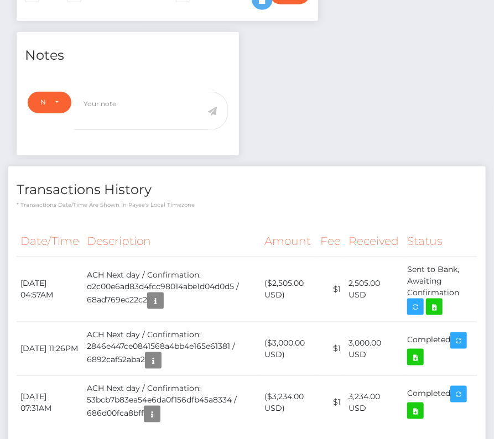
scroll to position [329, 0]
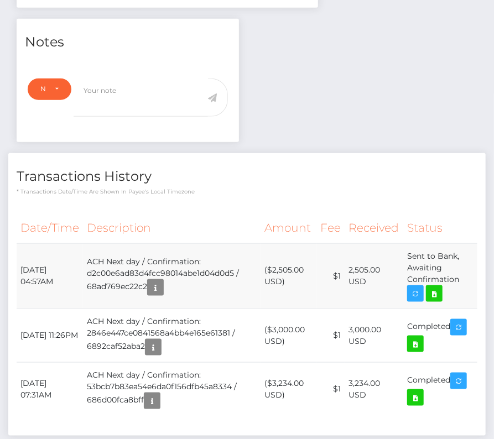
drag, startPoint x: 20, startPoint y: 266, endPoint x: 463, endPoint y: 277, distance: 443.5
click at [463, 277] on tr "August 26, 2025 04:57AM ACH Next day / Confirmation: d2c00e6ad83d4fcc98014abe1d…" at bounding box center [247, 276] width 461 height 65
copy tr "August 26, 2025 04:57AM ACH Next day / Confirmation: d2c00e6ad83d4fcc98014abe1d…"
click at [435, 292] on icon at bounding box center [434, 294] width 13 height 14
click at [208, 182] on h4 "Transactions History" at bounding box center [247, 176] width 461 height 19
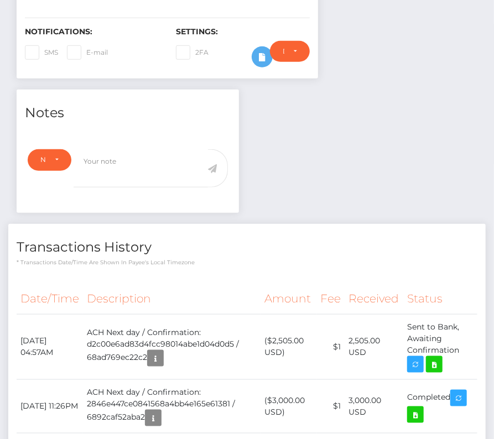
scroll to position [0, 0]
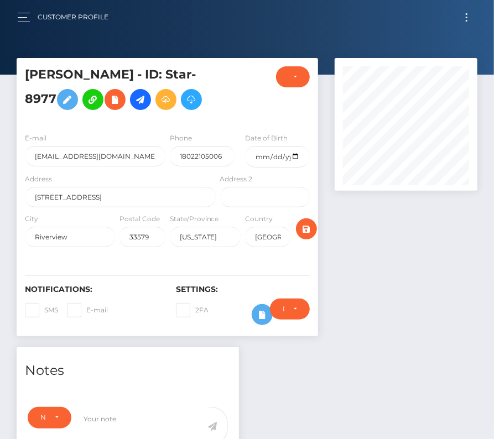
click at [466, 17] on span "Toggle navigation" at bounding box center [467, 18] width 2 height 2
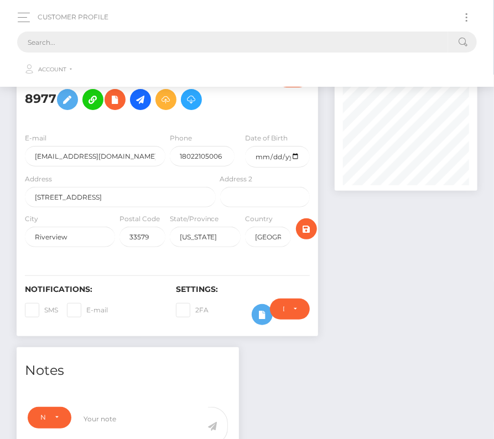
click at [266, 38] on input "text" at bounding box center [232, 42] width 431 height 21
click at [75, 50] on input "text" at bounding box center [232, 42] width 431 height 21
paste input "2354142"
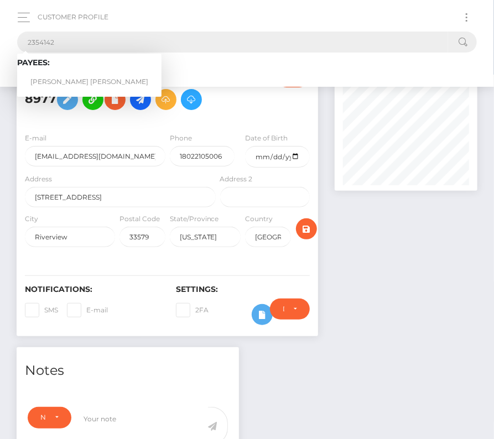
type input "2354142"
click at [62, 82] on link "Somer Rai Hitt-Brown" at bounding box center [89, 82] width 144 height 20
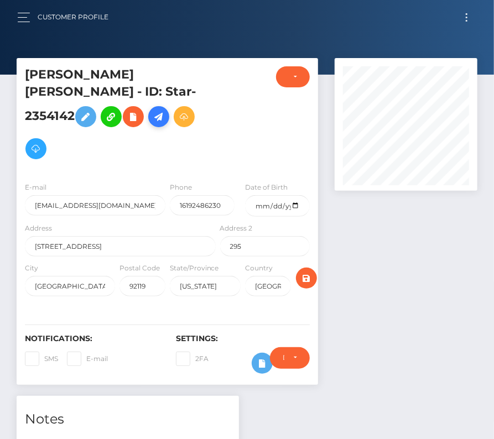
click at [165, 110] on icon at bounding box center [158, 117] width 13 height 14
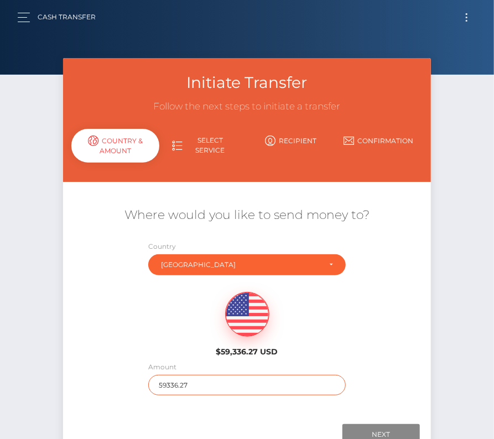
click at [185, 380] on input "59336.27" at bounding box center [247, 385] width 198 height 20
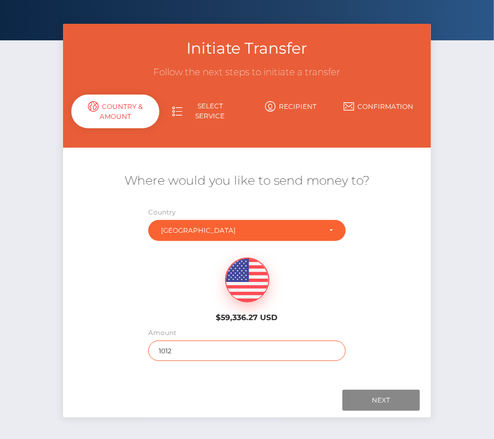
scroll to position [50, 0]
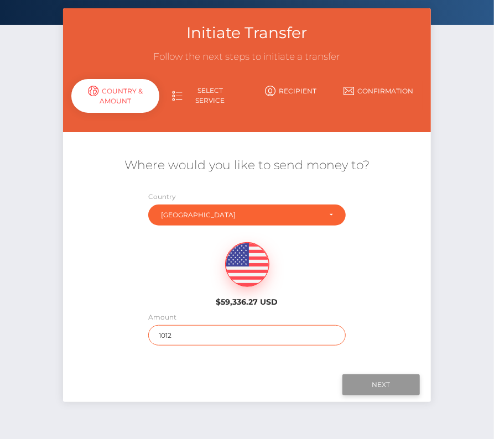
type input "1012"
click at [366, 386] on input "Next" at bounding box center [381, 385] width 77 height 21
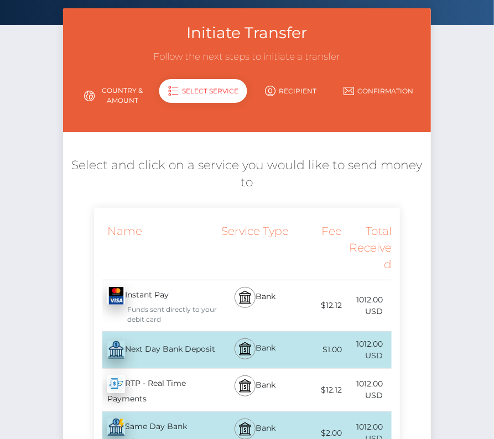
click at [178, 339] on div "Next Day Bank Deposit - USD" at bounding box center [156, 350] width 124 height 31
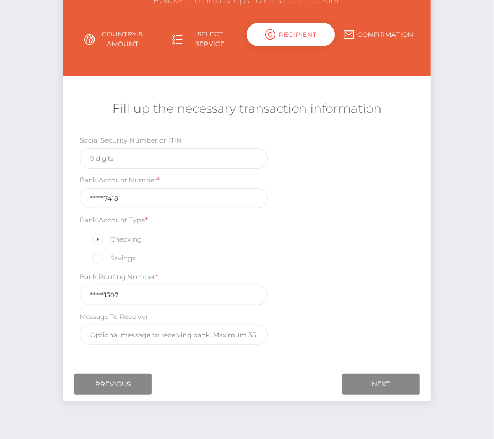
scroll to position [130, 0]
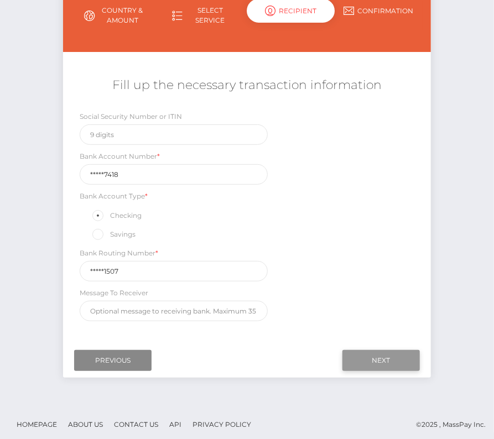
click at [381, 358] on input "Next" at bounding box center [381, 360] width 77 height 21
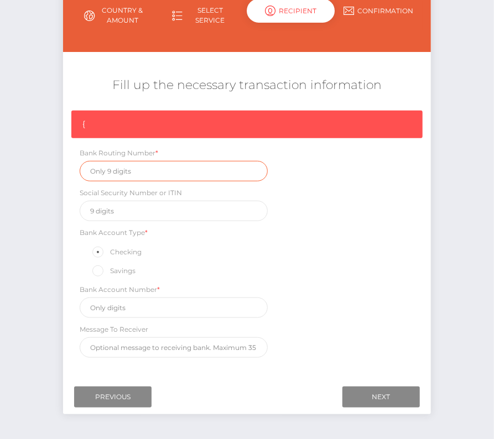
click at [116, 175] on input "text" at bounding box center [174, 171] width 188 height 20
paste input "322281507"
type input "322281507"
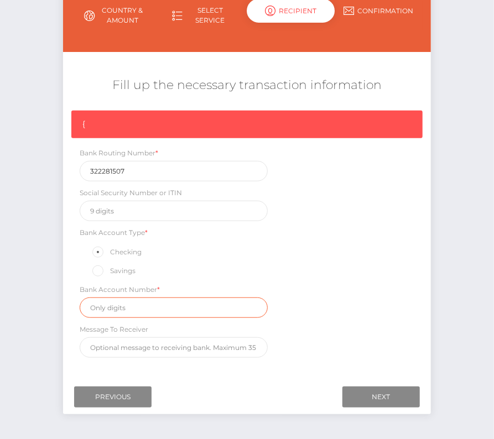
click at [144, 306] on input "text" at bounding box center [174, 308] width 188 height 20
paste input "002737418"
type input "002737418"
click at [364, 277] on div "{ Bank Routing Number * 322281507 Social Security Number or ITIN Bank Account T…" at bounding box center [246, 237] width 367 height 253
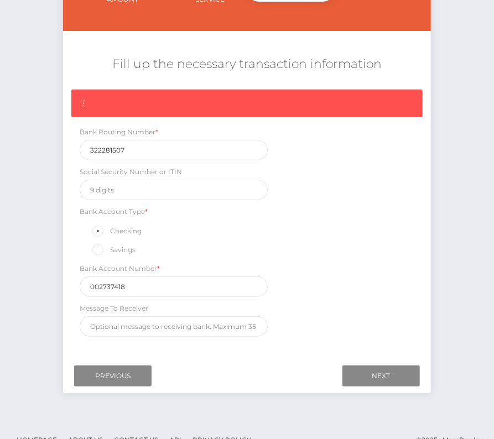
scroll to position [167, 0]
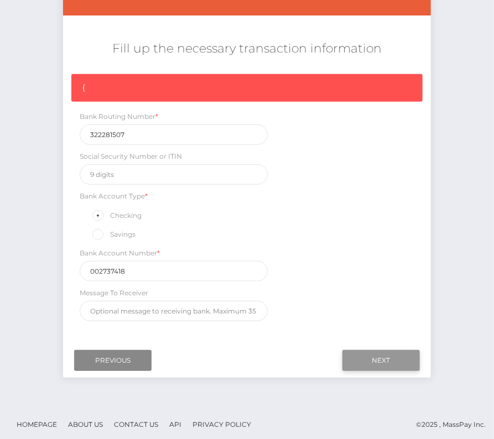
click at [402, 351] on input "Next" at bounding box center [381, 360] width 77 height 21
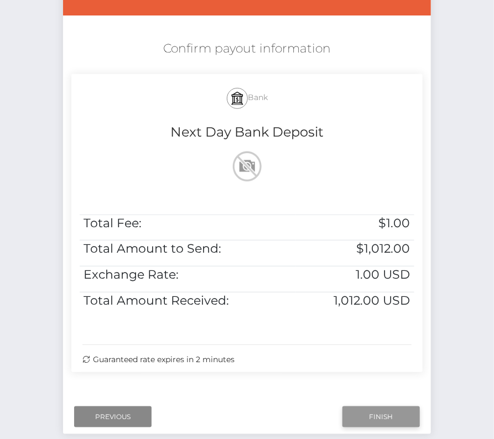
click at [384, 416] on input "Finish" at bounding box center [381, 417] width 77 height 21
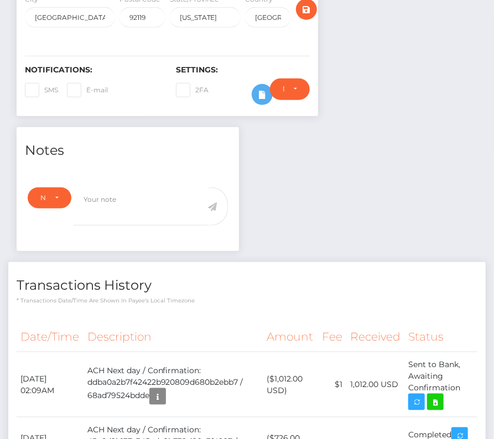
scroll to position [407, 0]
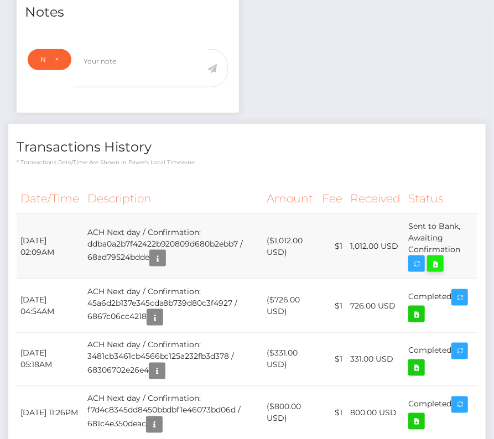
click at [439, 257] on icon at bounding box center [435, 264] width 13 height 14
drag, startPoint x: 18, startPoint y: 217, endPoint x: 465, endPoint y: 226, distance: 446.7
click at [465, 226] on tr "[DATE] 02:09AM ACH Next day / Confirmation: ddba0a2b7f42422b920809d680b2ebb7 / …" at bounding box center [247, 246] width 461 height 65
copy tr "[DATE] 02:09AM ACH Next day / Confirmation: ddba0a2b7f42422b920809d680b2ebb7 / …"
click at [195, 184] on th "Description" at bounding box center [174, 199] width 180 height 30
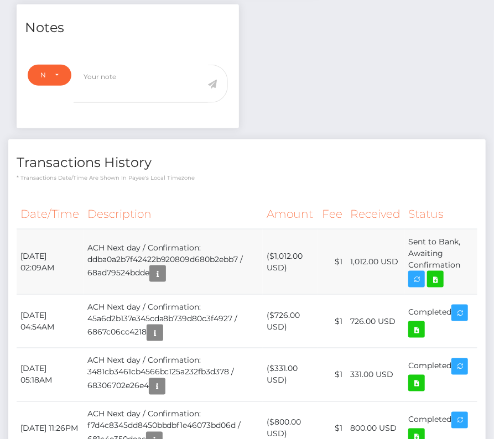
scroll to position [0, 0]
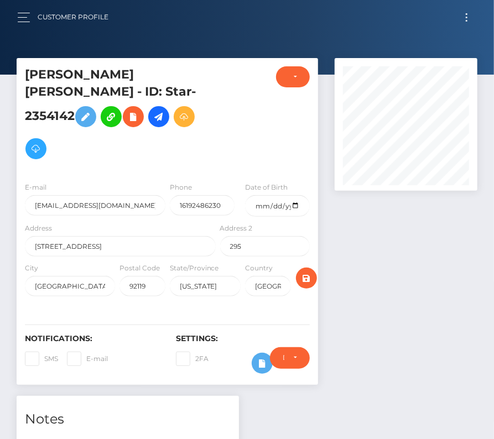
click at [468, 6] on div "Customer Profile Loading... Loading..." at bounding box center [247, 17] width 477 height 23
click at [469, 18] on button "Toggle navigation" at bounding box center [467, 17] width 20 height 15
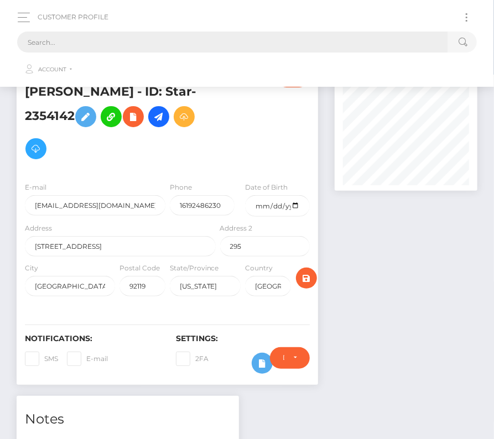
click at [215, 41] on input "text" at bounding box center [232, 42] width 431 height 21
paste input "1553656"
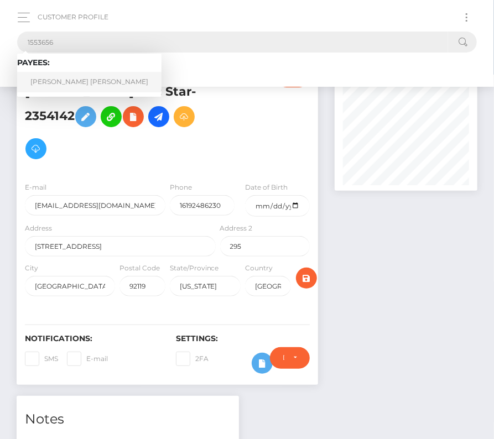
type input "1553656"
click at [86, 82] on link "Taylor Bianca Littleton" at bounding box center [89, 82] width 144 height 20
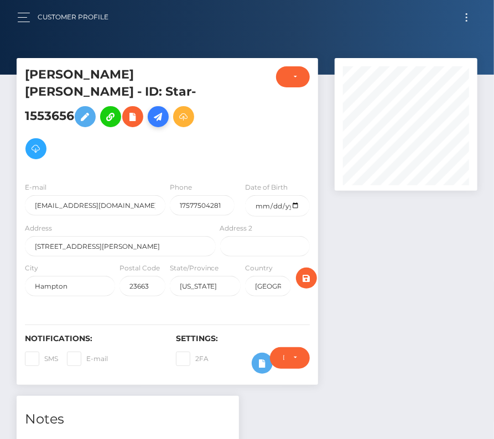
click at [165, 110] on icon at bounding box center [158, 117] width 13 height 14
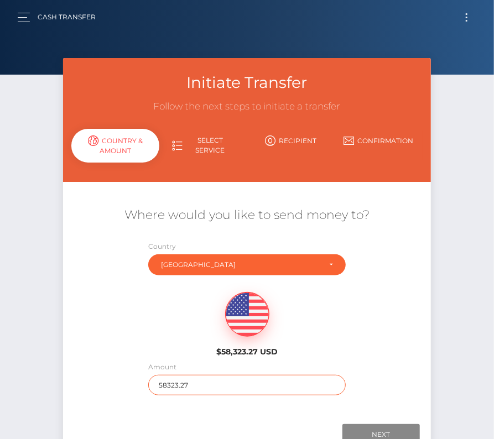
click at [177, 381] on input "58323.27" at bounding box center [247, 385] width 198 height 20
type input "150"
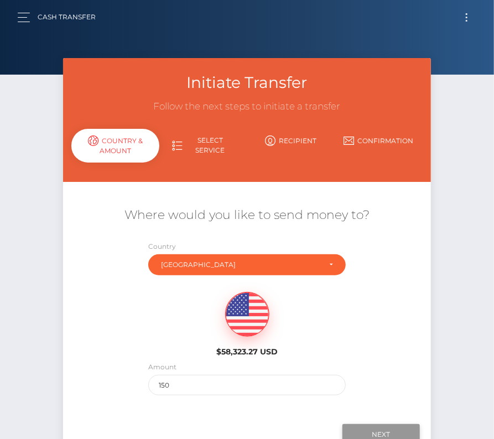
click at [367, 428] on input "Next" at bounding box center [381, 434] width 77 height 21
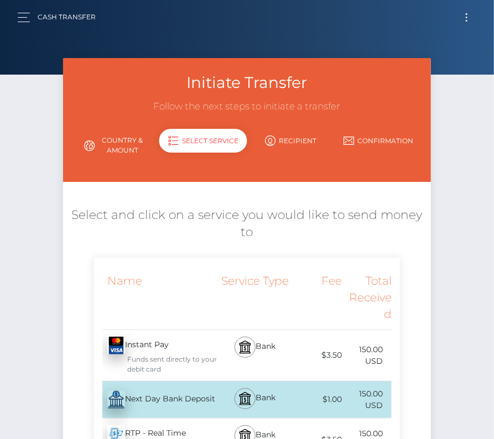
click at [142, 389] on div "Next Day Bank Deposit - USD" at bounding box center [156, 400] width 124 height 31
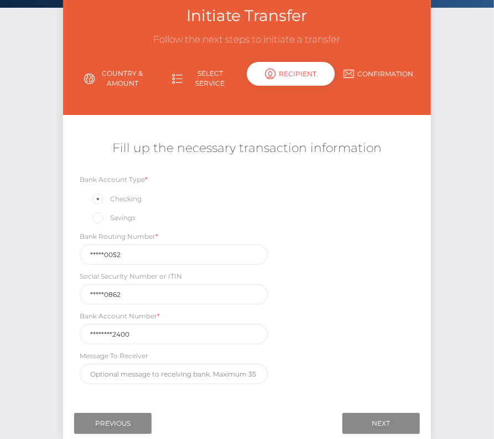
scroll to position [90, 0]
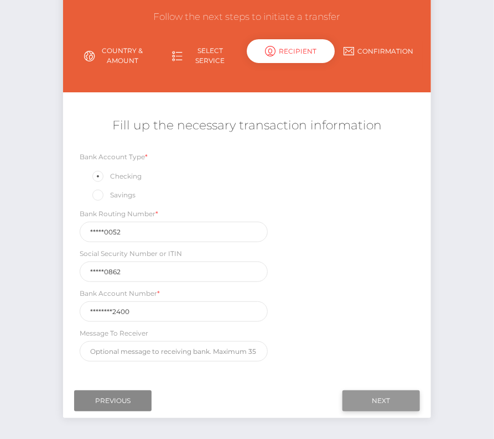
click at [369, 395] on input "Next" at bounding box center [381, 401] width 77 height 21
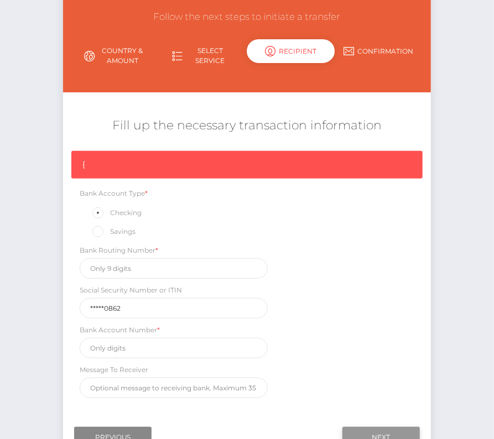
scroll to position [94, 0]
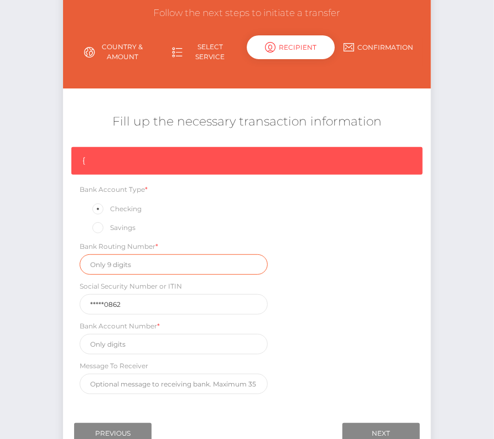
click at [142, 263] on input "text" at bounding box center [174, 265] width 188 height 20
paste input "061000052"
type input "061000052"
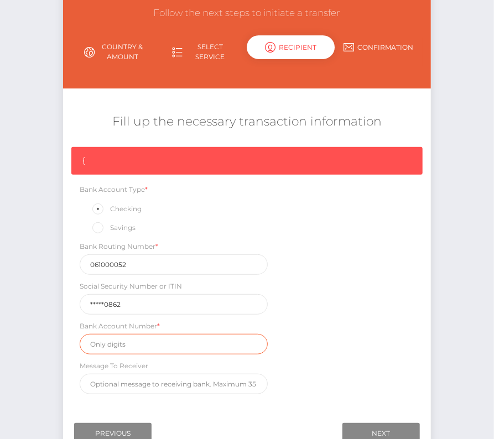
click at [156, 336] on input "text" at bounding box center [174, 344] width 188 height 20
paste input "334020992400"
type input "334020992400"
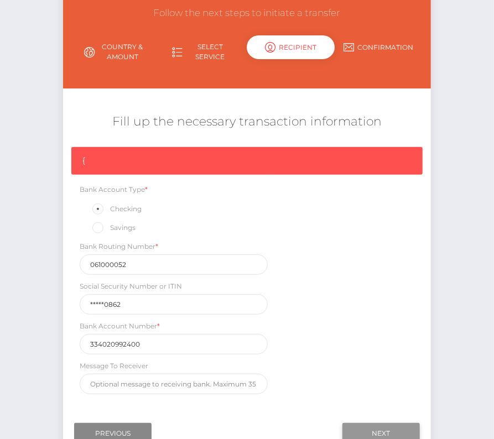
click at [375, 427] on input "Next" at bounding box center [381, 433] width 77 height 21
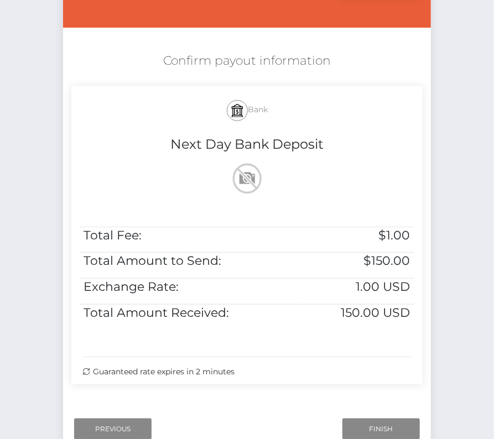
scroll to position [203, 0]
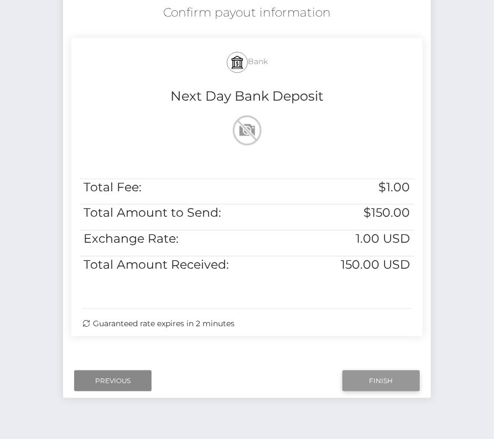
click at [372, 377] on input "Finish" at bounding box center [381, 381] width 77 height 21
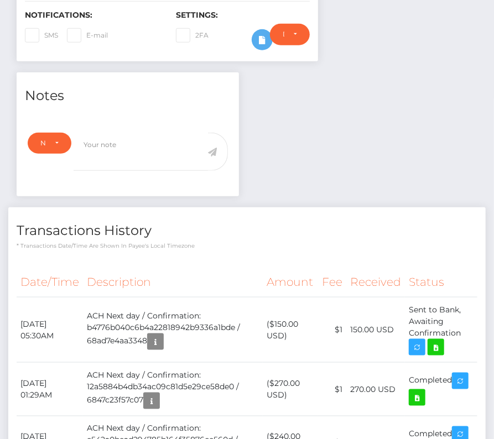
scroll to position [369, 0]
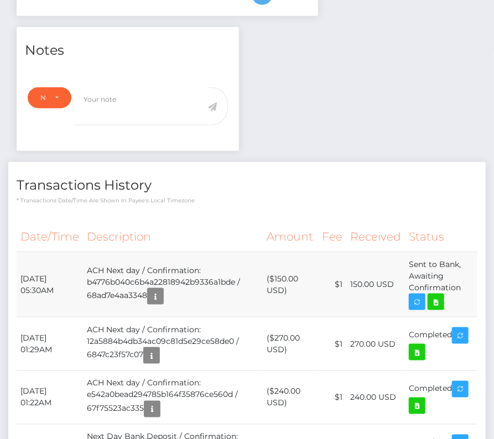
drag, startPoint x: 19, startPoint y: 255, endPoint x: 468, endPoint y: 272, distance: 449.7
click at [468, 272] on tr "August 26, 2025 05:30AM ACH Next day / Confirmation: b4776b040c6b4a22818942b933…" at bounding box center [247, 284] width 461 height 65
copy tr "August 26, 2025 05:30AM ACH Next day / Confirmation: b4776b040c6b4a22818942b933…"
click at [437, 296] on icon at bounding box center [435, 303] width 13 height 14
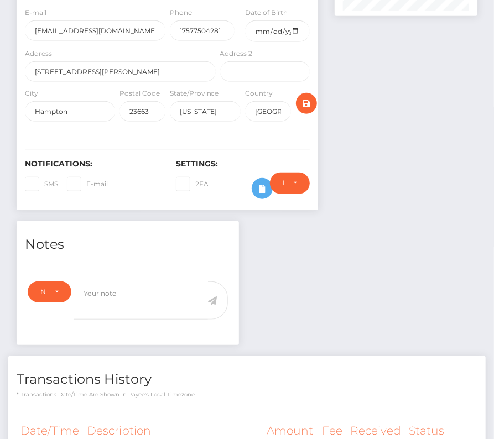
scroll to position [286, 0]
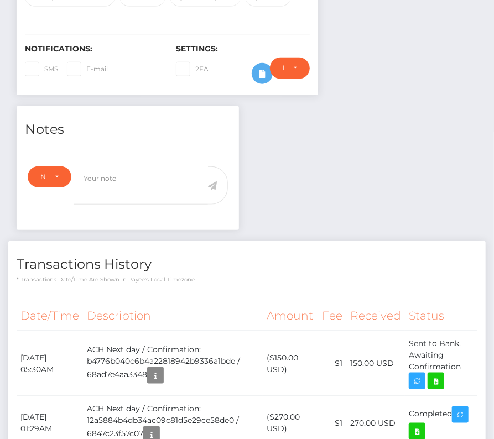
scroll to position [361, 0]
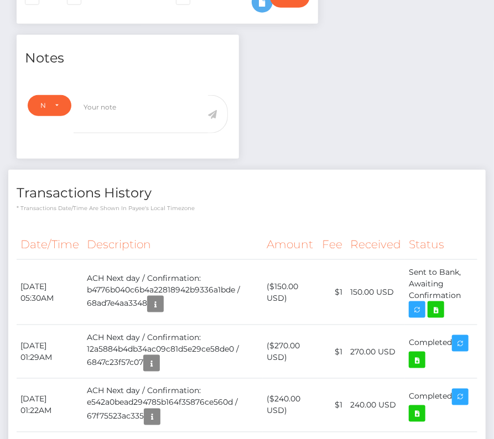
click at [268, 204] on p "* Transactions date/time are shown in payee's local timezone" at bounding box center [247, 208] width 461 height 8
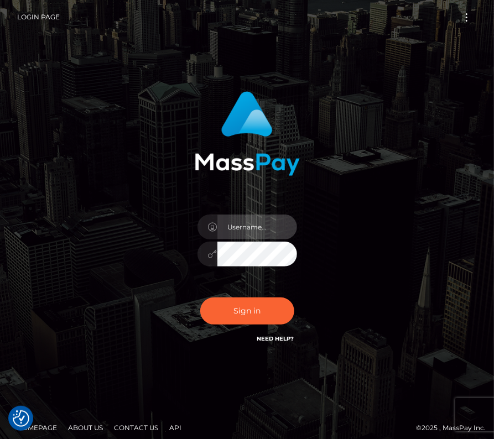
click at [238, 226] on input "text" at bounding box center [258, 227] width 80 height 25
type input "kateo"
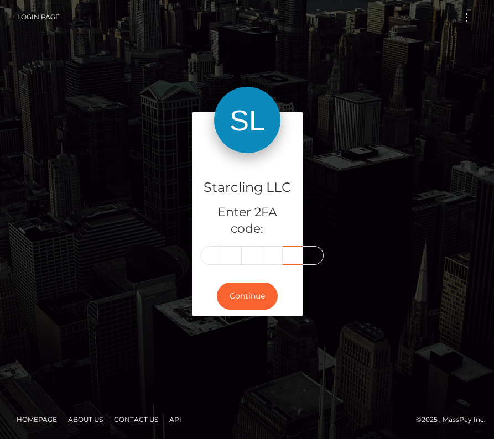
type input "1"
type input "0"
type input "7"
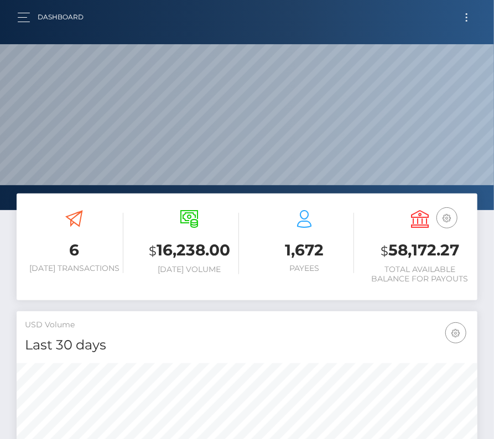
scroll to position [196, 222]
click at [21, 15] on button "button" at bounding box center [27, 17] width 20 height 15
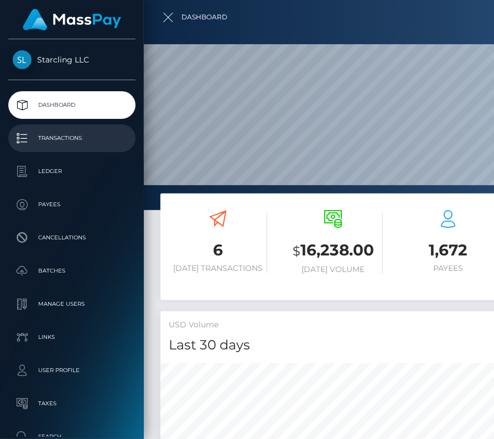
click at [69, 144] on p "Transactions" at bounding box center [72, 138] width 118 height 17
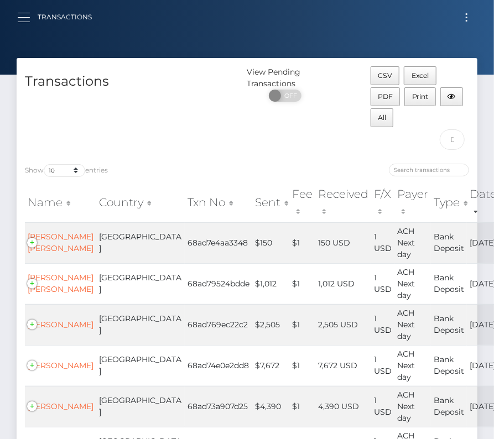
click at [18, 13] on button "button" at bounding box center [27, 17] width 20 height 15
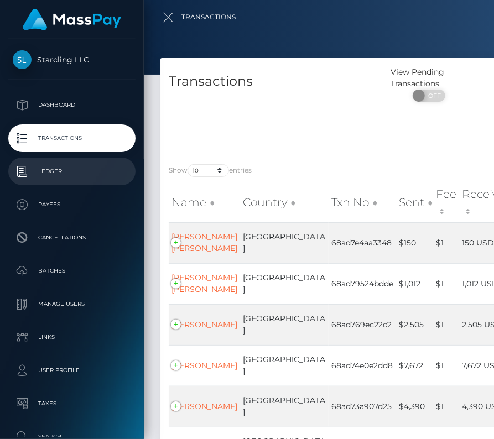
click at [56, 163] on p "Ledger" at bounding box center [72, 171] width 118 height 17
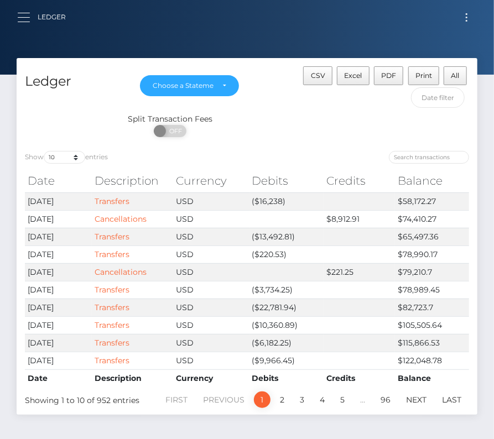
click at [21, 13] on span "button" at bounding box center [24, 13] width 12 height 1
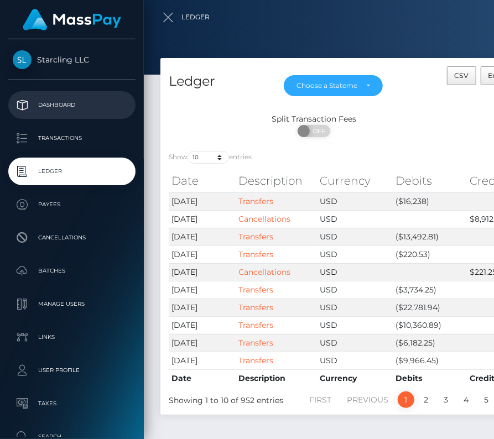
click at [58, 107] on p "Dashboard" at bounding box center [72, 105] width 118 height 17
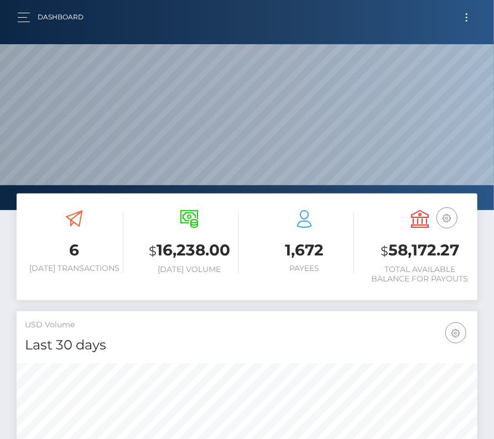
scroll to position [196, 222]
click at [467, 22] on button "Toggle navigation" at bounding box center [467, 17] width 20 height 15
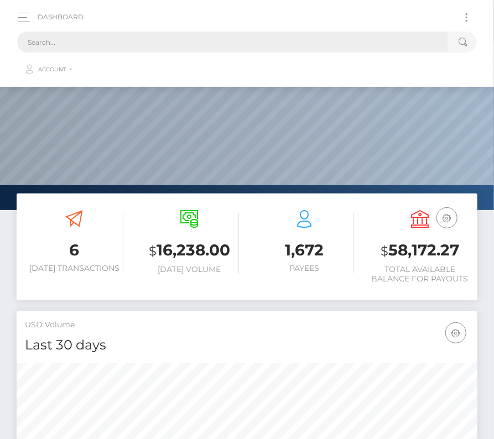
click at [187, 48] on input "text" at bounding box center [232, 42] width 431 height 21
paste input "109504"
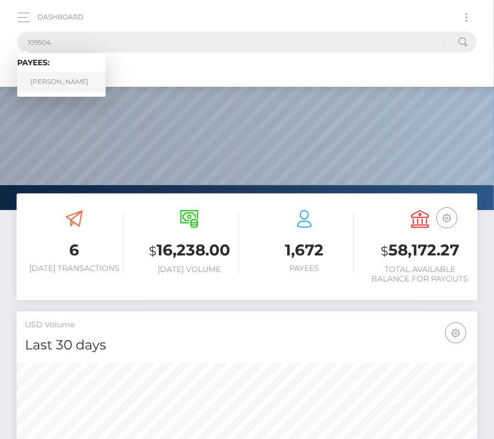
type input "109504"
click at [61, 90] on link "Rhys McKenzie" at bounding box center [61, 82] width 89 height 20
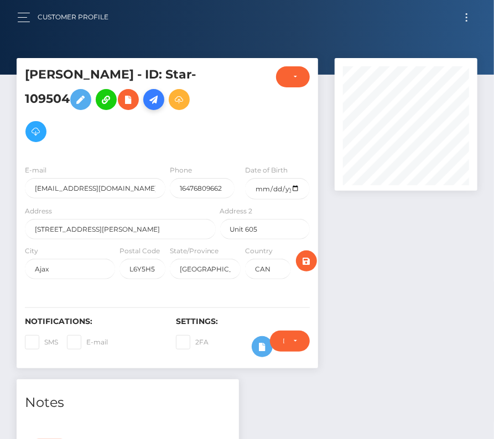
click at [158, 101] on icon at bounding box center [153, 100] width 13 height 14
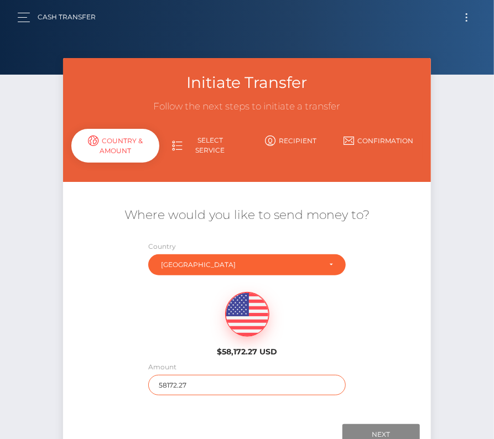
click at [170, 382] on input "58172.27" at bounding box center [247, 385] width 198 height 20
type input "880"
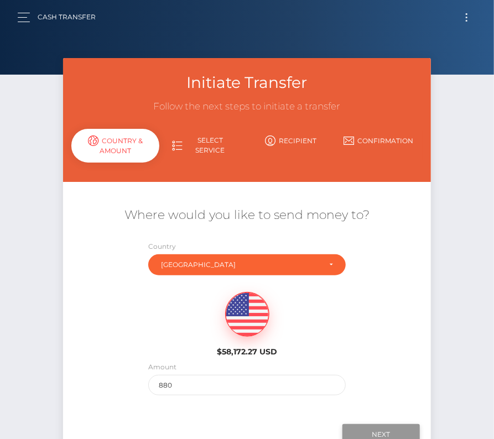
click at [385, 432] on input "Next" at bounding box center [381, 434] width 77 height 21
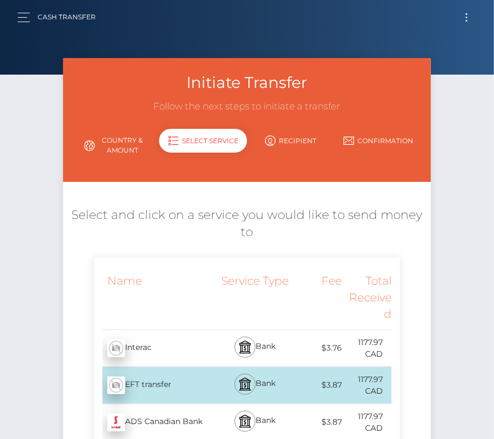
click at [121, 141] on link "Country & Amount" at bounding box center [115, 145] width 88 height 29
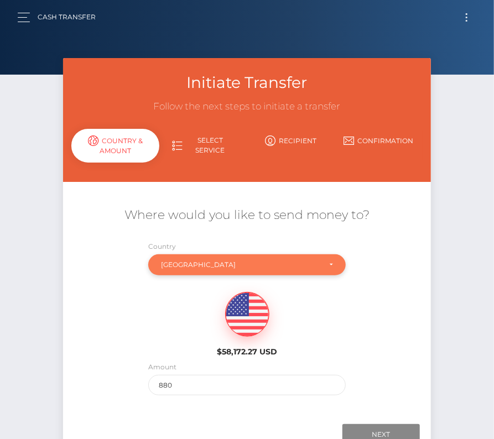
click at [202, 269] on div "Canada" at bounding box center [240, 265] width 159 height 9
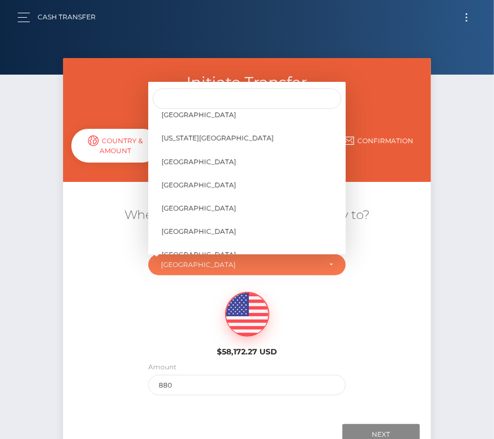
scroll to position [5209, 0]
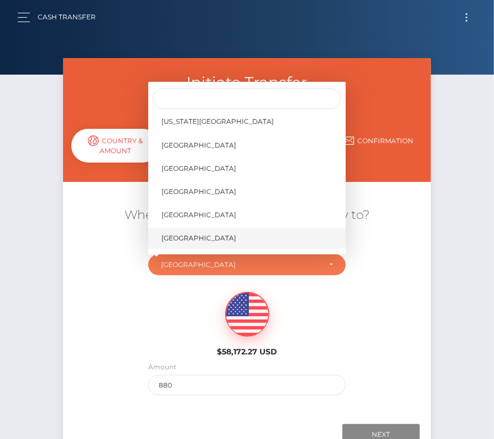
click at [200, 240] on span "United States" at bounding box center [199, 239] width 75 height 10
select select "USA"
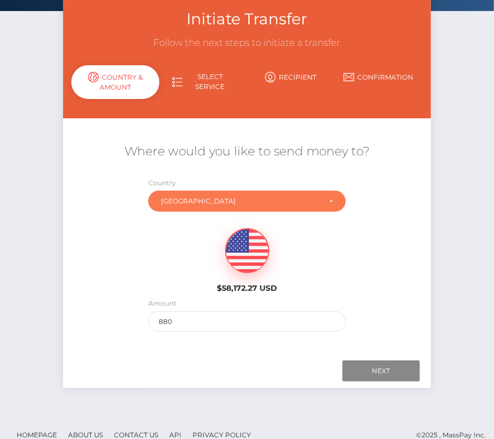
scroll to position [77, 0]
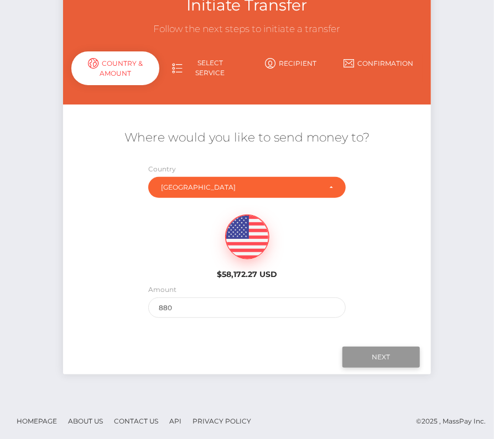
click at [386, 363] on input "Next" at bounding box center [381, 357] width 77 height 21
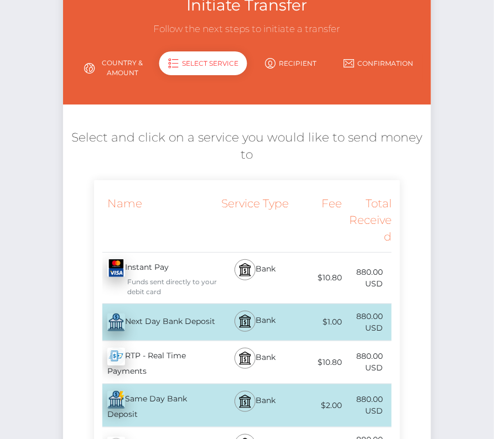
click at [170, 323] on div "Next Day Bank Deposit - USD" at bounding box center [156, 322] width 124 height 31
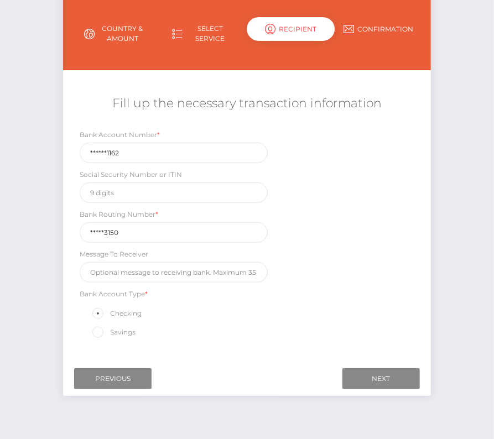
scroll to position [130, 0]
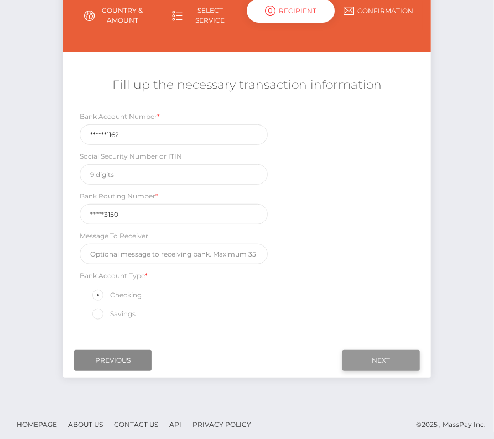
click at [397, 354] on input "Next" at bounding box center [381, 360] width 77 height 21
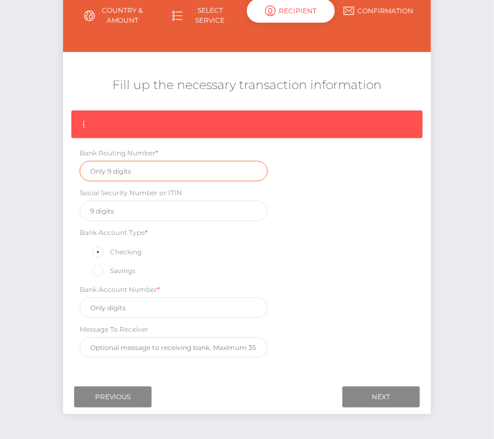
click at [116, 168] on input "text" at bounding box center [174, 171] width 188 height 20
paste input "026073150"
type input "026073150"
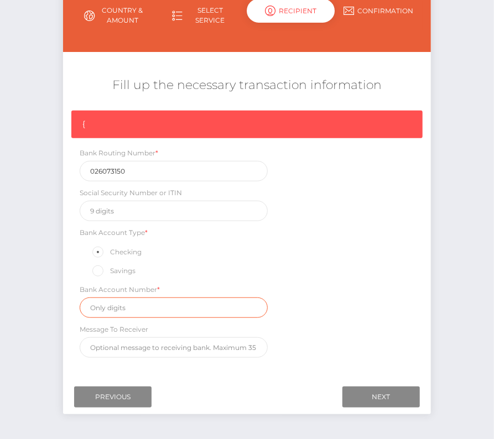
click at [125, 307] on input "text" at bounding box center [174, 308] width 188 height 20
paste input "8313611162"
type input "8313611162"
click at [352, 319] on div "{ Bank Routing Number * 026073150 Social Security Number or ITIN Bank Account T…" at bounding box center [246, 237] width 367 height 253
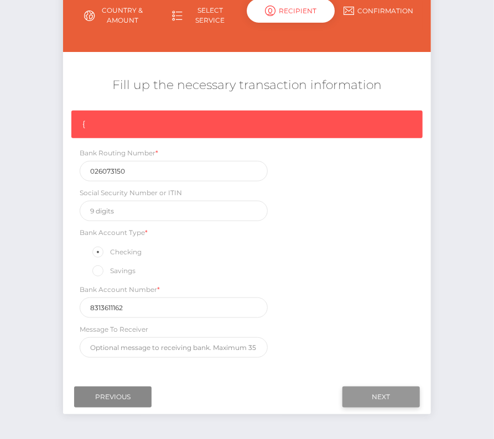
click at [390, 391] on input "Next" at bounding box center [381, 397] width 77 height 21
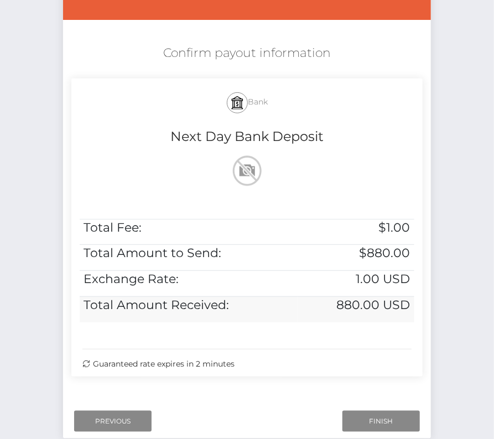
scroll to position [191, 0]
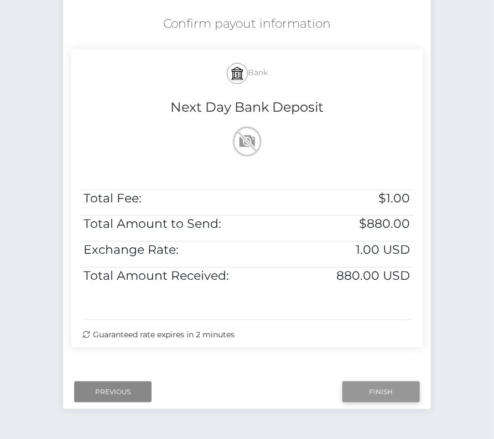
click at [378, 393] on input "Finish" at bounding box center [381, 392] width 77 height 21
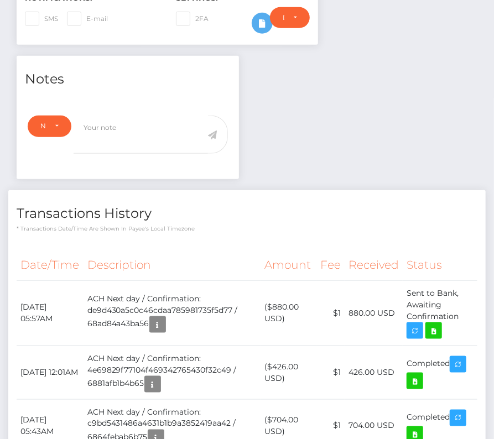
scroll to position [447, 0]
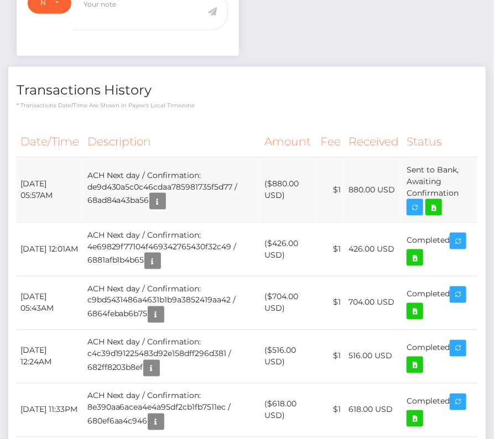
drag, startPoint x: 18, startPoint y: 175, endPoint x: 464, endPoint y: 195, distance: 446.0
click at [464, 195] on tr "[DATE] 05:57AM ACH Next day / Confirmation: de9d430a5c0c46cdaa785981735f5d77 / …" at bounding box center [247, 189] width 461 height 65
copy tbody "[DATE] 05:57AM ACH Next day / Confirmation: de9d430a5c0c46cdaa785981735f5d77 / …"
click at [431, 206] on icon at bounding box center [433, 208] width 13 height 14
click at [438, 206] on icon at bounding box center [433, 208] width 13 height 14
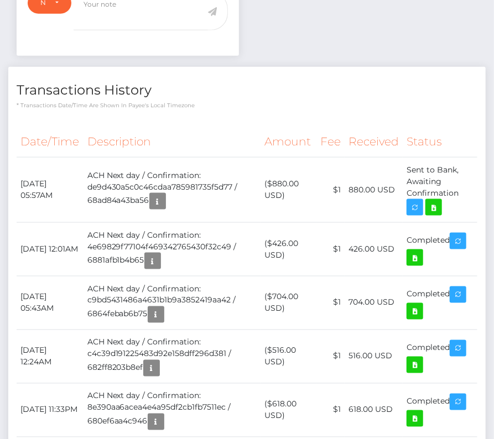
click at [154, 130] on th "Description" at bounding box center [172, 142] width 177 height 30
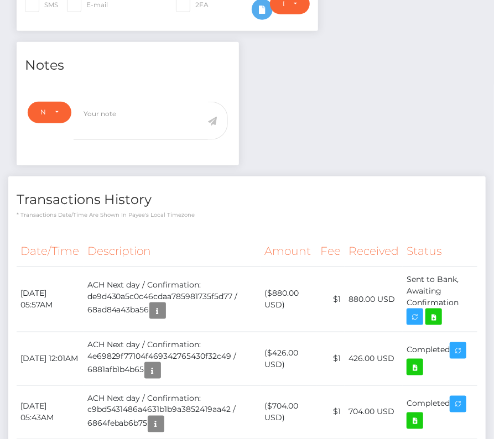
scroll to position [0, 0]
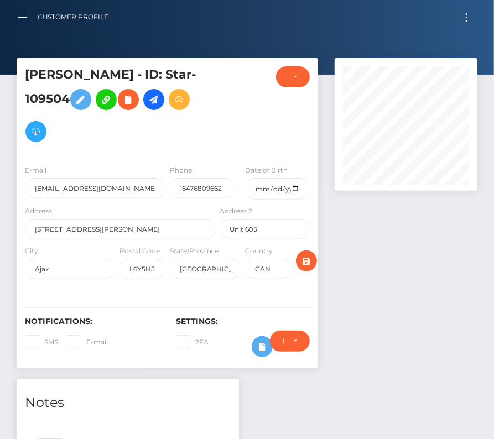
click at [469, 14] on button "Toggle navigation" at bounding box center [467, 17] width 20 height 15
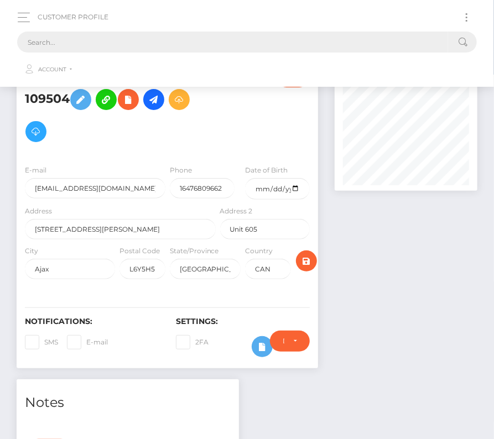
click at [157, 35] on input "text" at bounding box center [232, 42] width 431 height 21
click at [141, 45] on input "text" at bounding box center [232, 42] width 431 height 21
paste input "733583"
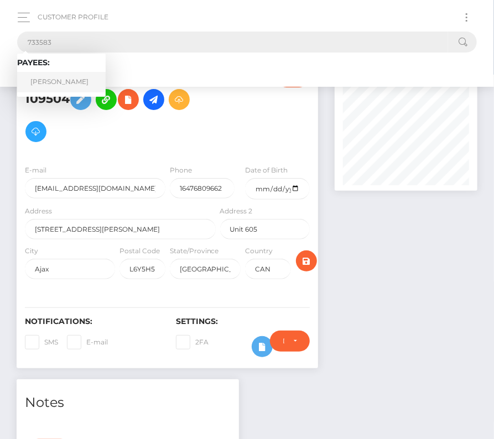
type input "733583"
click at [63, 77] on link "[PERSON_NAME]" at bounding box center [61, 82] width 89 height 20
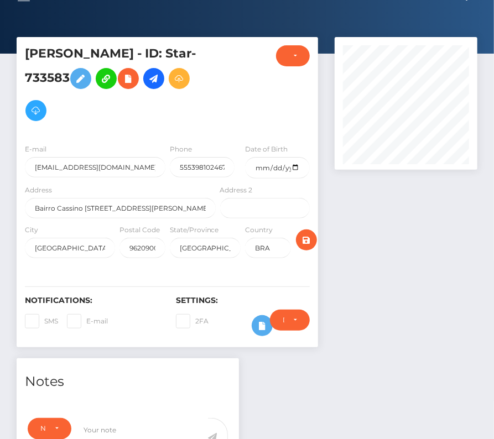
scroll to position [18, 0]
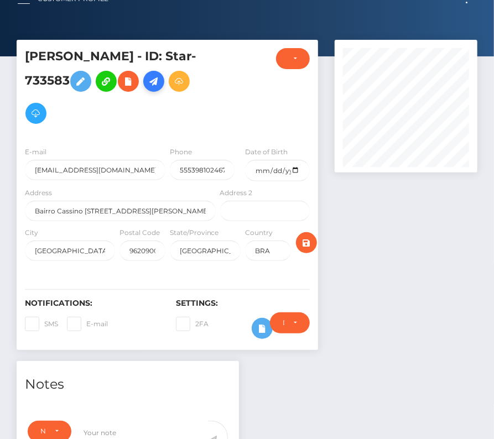
click at [160, 77] on icon at bounding box center [153, 82] width 13 height 14
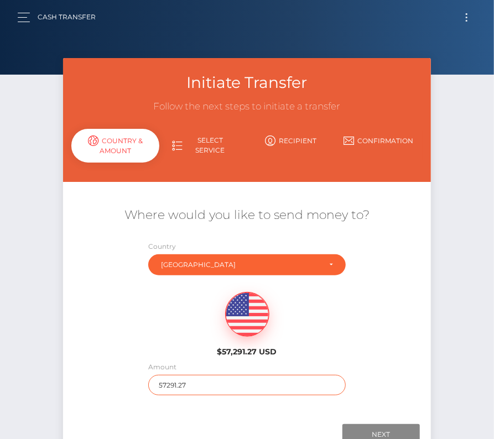
click at [184, 382] on input "57291.27" at bounding box center [247, 385] width 198 height 20
type input "216"
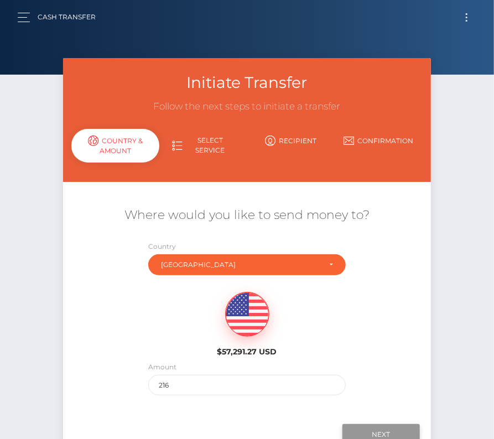
click at [373, 429] on input "Next" at bounding box center [381, 434] width 77 height 21
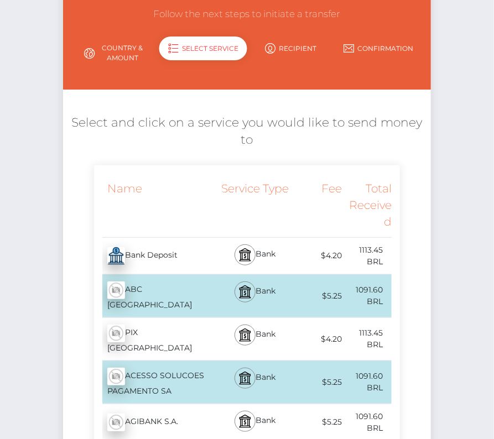
scroll to position [93, 0]
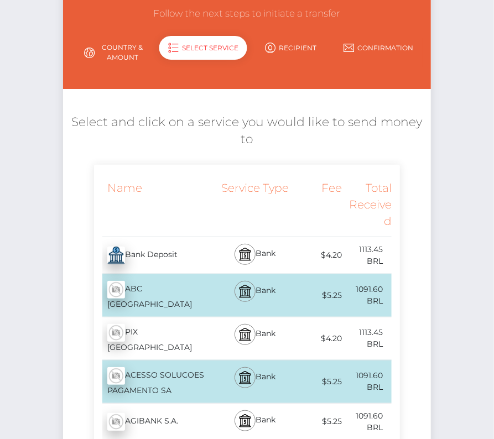
click at [177, 253] on div "Bank Deposit - BRL" at bounding box center [156, 255] width 124 height 31
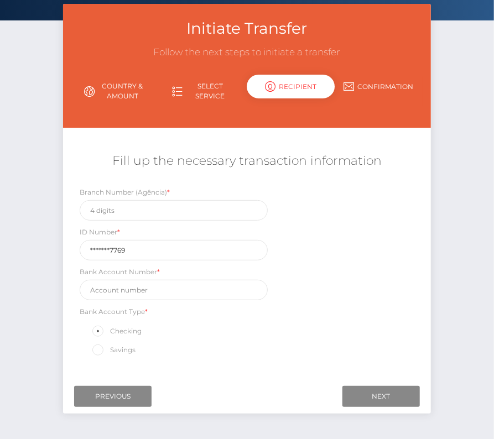
scroll to position [91, 0]
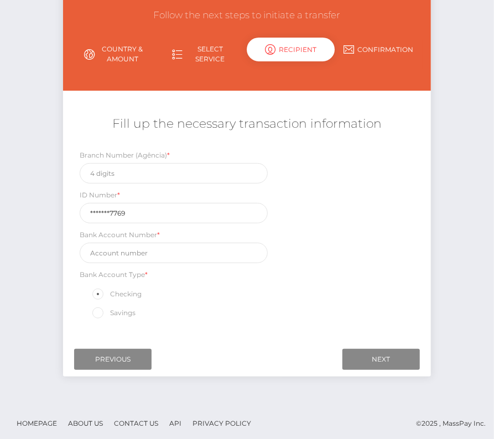
click at [203, 45] on link "Select Service" at bounding box center [203, 54] width 88 height 29
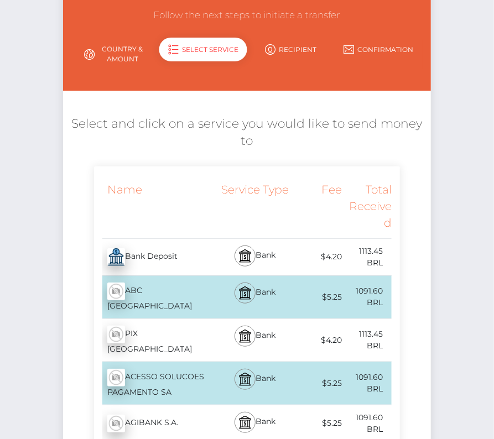
click at [191, 251] on div "Bank Deposit - BRL" at bounding box center [156, 257] width 124 height 31
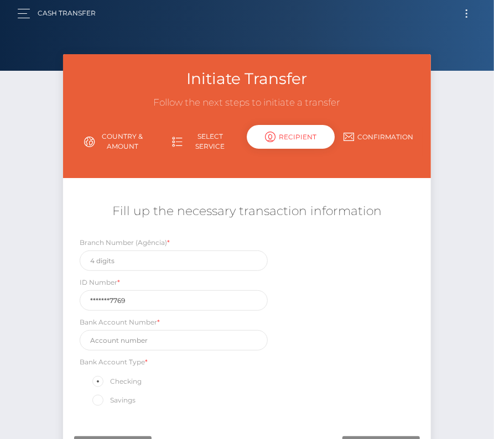
scroll to position [0, 0]
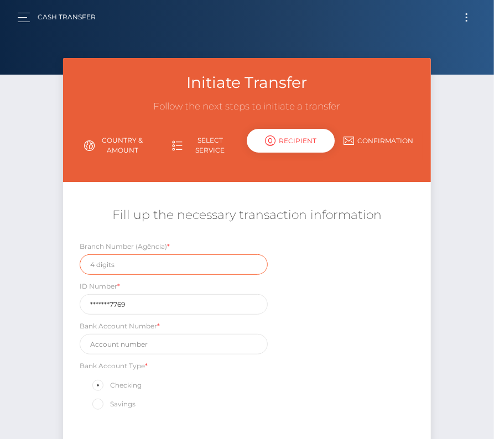
click at [132, 262] on input "text" at bounding box center [174, 265] width 188 height 20
paste input "2694-8"
type input "2694-8"
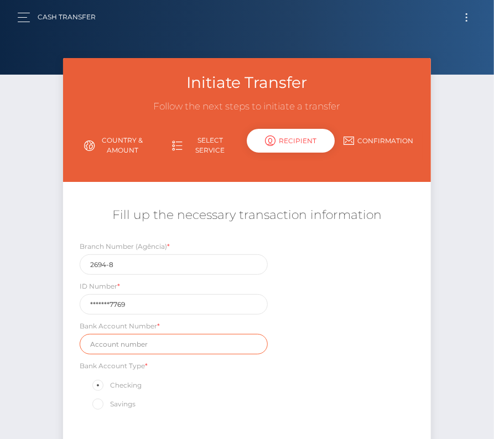
click at [120, 340] on input "text" at bounding box center [174, 344] width 188 height 20
paste input "114830-3"
type input "114830-3"
click at [321, 372] on div "Branch Number (Agência) * 2694-8 ID Number * *******7769 Bank Account Number * …" at bounding box center [246, 329] width 367 height 177
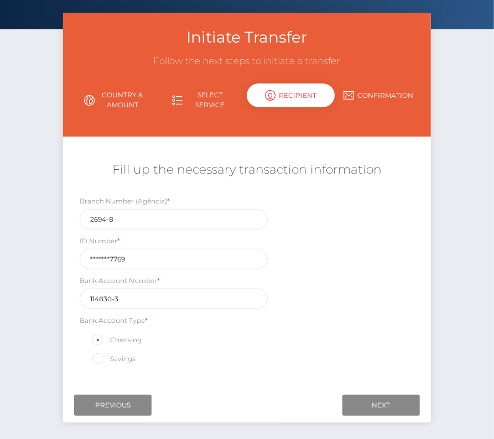
scroll to position [51, 0]
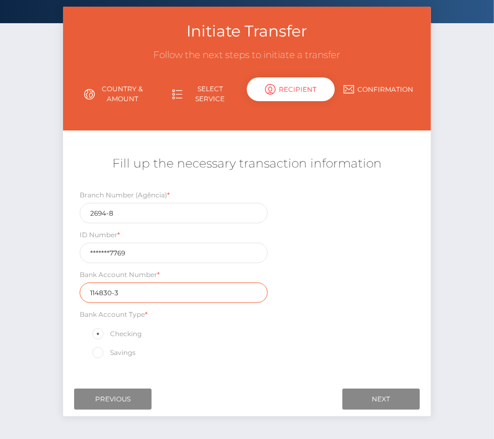
click at [219, 285] on input "114830-3" at bounding box center [174, 293] width 188 height 20
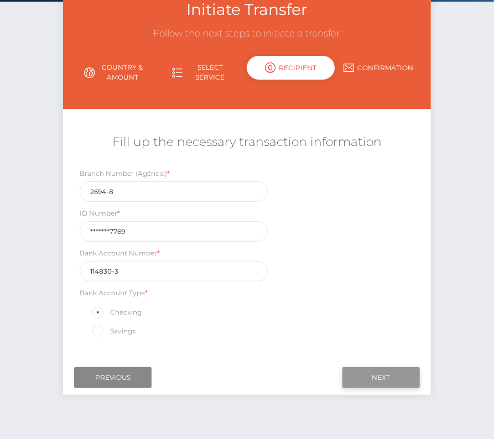
click at [387, 372] on input "Next" at bounding box center [381, 377] width 77 height 21
click at [111, 194] on input "2694-8" at bounding box center [174, 192] width 188 height 20
type input "26948"
click at [376, 380] on input "Next" at bounding box center [381, 377] width 77 height 21
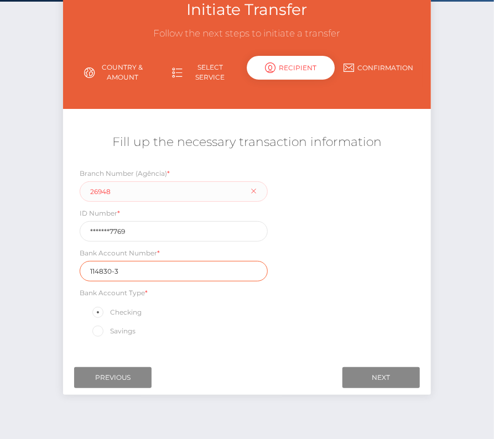
click at [114, 272] on input "114830-3" at bounding box center [174, 271] width 188 height 20
type input "1148303"
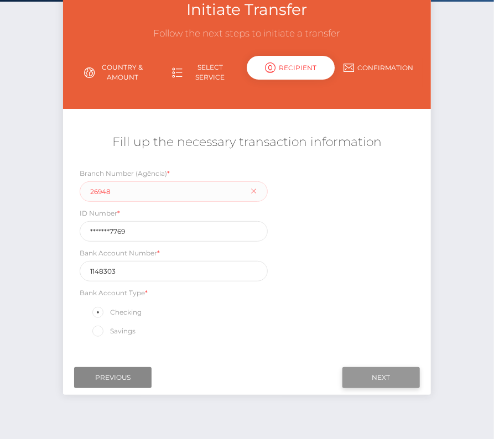
click at [377, 369] on input "Next" at bounding box center [381, 377] width 77 height 21
drag, startPoint x: 114, startPoint y: 189, endPoint x: 51, endPoint y: 190, distance: 62.5
click at [51, 190] on div "Initiate Transfer Follow the next steps to initiate a transfer Country & Amount…" at bounding box center [247, 204] width 494 height 438
paste input "- Nome Pessoa Física: Ricardo Marcolla - CPF 14009937769 - SWIFT BRASBRRJSBO - …"
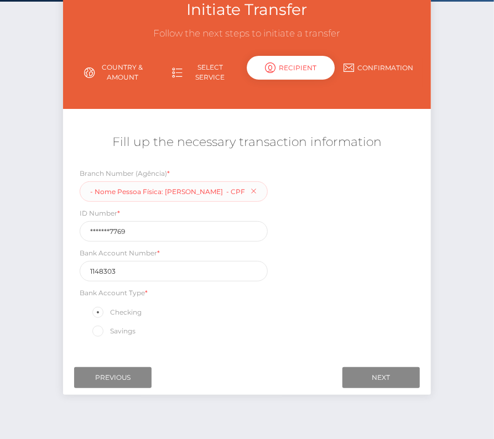
click at [252, 192] on div "Branch Number (Agência) * - Nome Pessoa Física: Ricardo Marcolla - CPF 14009937…" at bounding box center [174, 185] width 188 height 34
click at [254, 192] on div "Branch Number (Agência) * - Nome Pessoa Física: Ricardo Marcolla - CPF 14009937…" at bounding box center [174, 185] width 188 height 34
click at [161, 193] on input "- Nome Pessoa Física: Ricardo Marcolla - CPF 14009937769 - SWIFT BRASBRRJSBO - …" at bounding box center [174, 192] width 188 height 20
drag, startPoint x: 92, startPoint y: 190, endPoint x: 279, endPoint y: 196, distance: 187.2
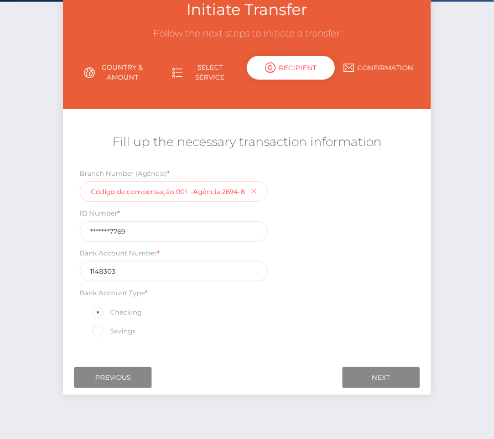
click at [279, 196] on div "Branch Number (Agência) * - Nome Pessoa Física: Ricardo Marcolla - CPF 14009937…" at bounding box center [246, 256] width 367 height 177
type input "-"
paste input "2694-8"
click at [110, 193] on input "2694-8" at bounding box center [174, 192] width 188 height 20
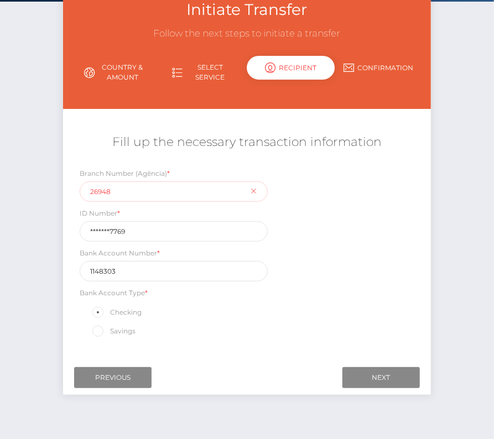
click at [224, 195] on input "26948" at bounding box center [174, 192] width 188 height 20
click at [379, 379] on input "Next" at bounding box center [381, 377] width 77 height 21
click at [107, 193] on input "26948" at bounding box center [174, 192] width 188 height 20
click at [369, 373] on input "Next" at bounding box center [381, 377] width 77 height 21
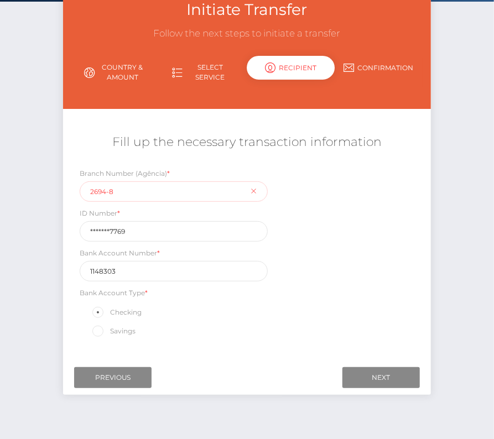
click at [111, 190] on input "2694-8" at bounding box center [174, 192] width 188 height 20
type input "26948"
click at [382, 377] on input "Next" at bounding box center [381, 377] width 77 height 21
drag, startPoint x: 139, startPoint y: 232, endPoint x: 27, endPoint y: 232, distance: 111.8
click at [27, 232] on div "Initiate Transfer Follow the next steps to initiate a transfer Country & Amount…" at bounding box center [247, 204] width 494 height 438
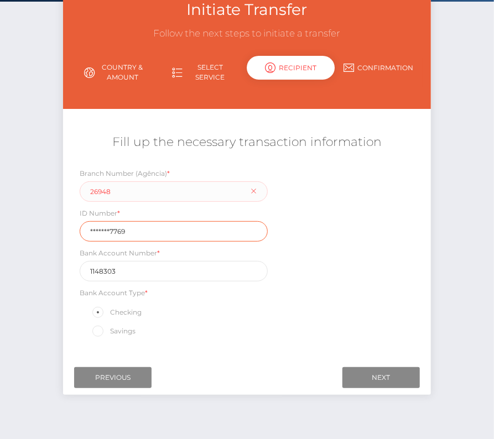
paste input "1400993"
type input "14009937769"
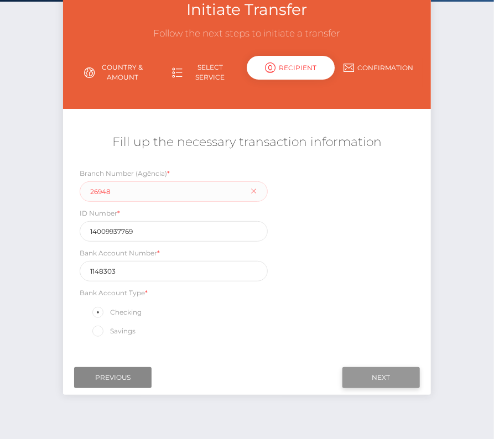
click at [393, 376] on input "Next" at bounding box center [381, 377] width 77 height 21
click at [124, 191] on input "26948" at bounding box center [174, 192] width 188 height 20
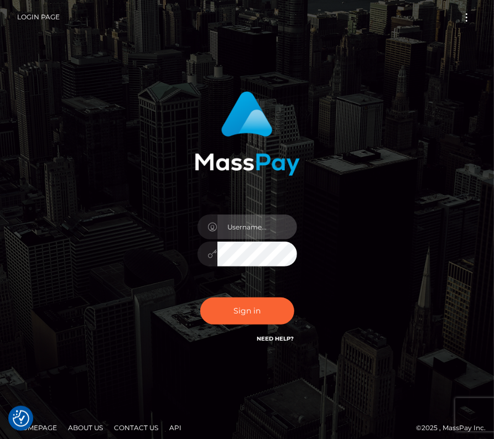
click at [237, 227] on input "text" at bounding box center [258, 227] width 80 height 25
type input "kateo"
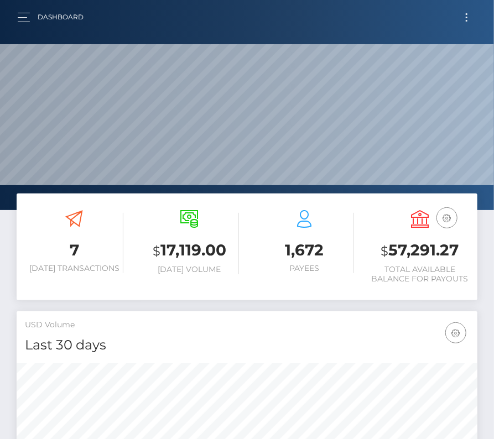
scroll to position [196, 222]
click at [460, 12] on button "Toggle navigation" at bounding box center [467, 17] width 20 height 15
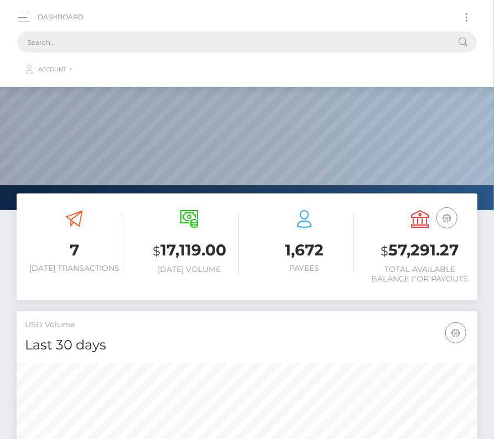
click at [175, 48] on input "text" at bounding box center [232, 42] width 431 height 21
paste input "733583"
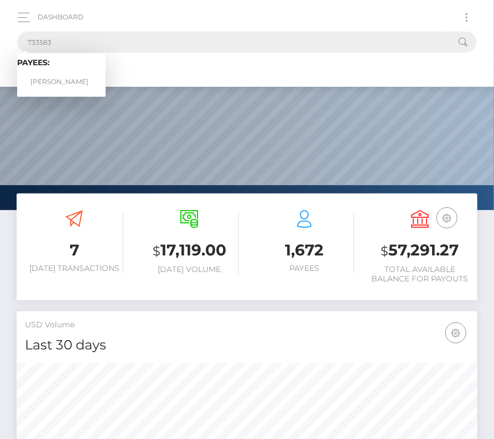
type input "733583"
click at [51, 77] on link "RICARDO MARCOLLA" at bounding box center [61, 82] width 89 height 20
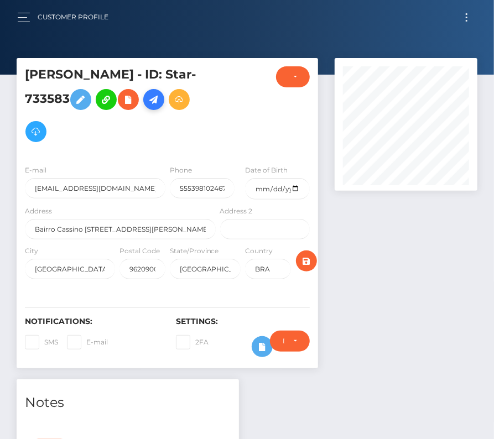
click at [160, 97] on icon at bounding box center [153, 100] width 13 height 14
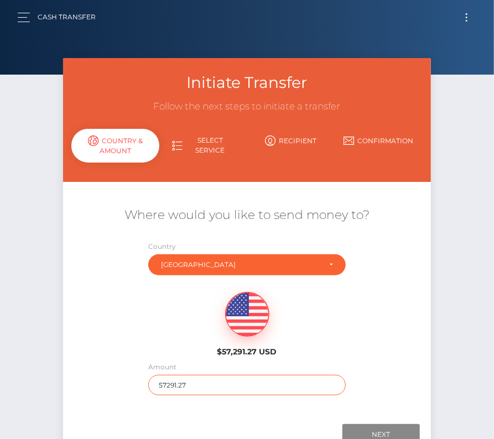
click at [184, 381] on input "57291.27" at bounding box center [247, 385] width 198 height 20
type input "216"
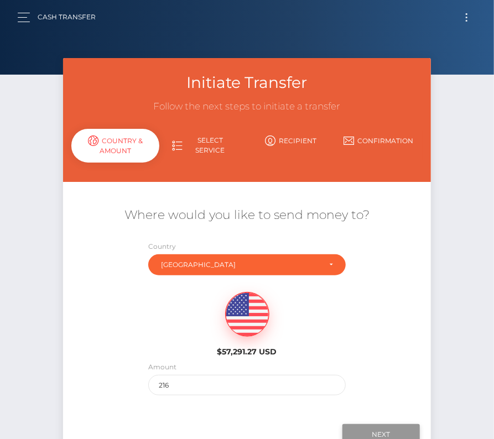
click at [401, 428] on input "Next" at bounding box center [381, 434] width 77 height 21
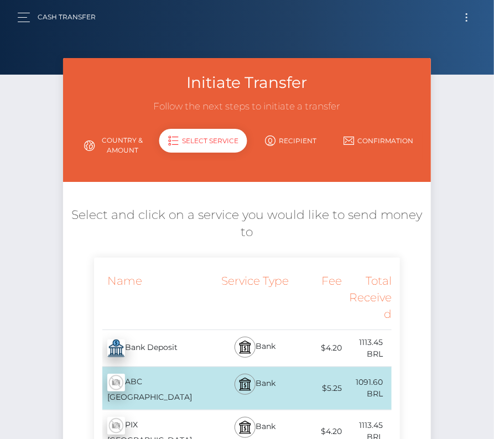
click at [166, 343] on div "Bank Deposit - BRL" at bounding box center [156, 348] width 124 height 31
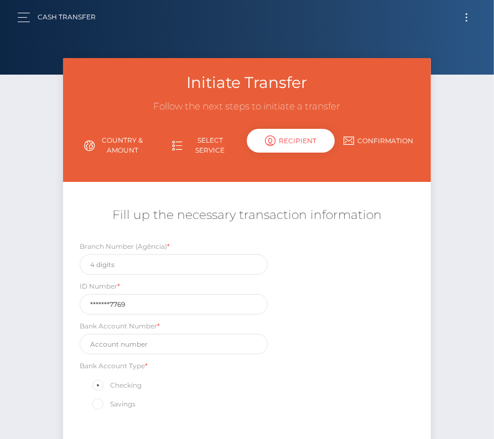
scroll to position [89, 0]
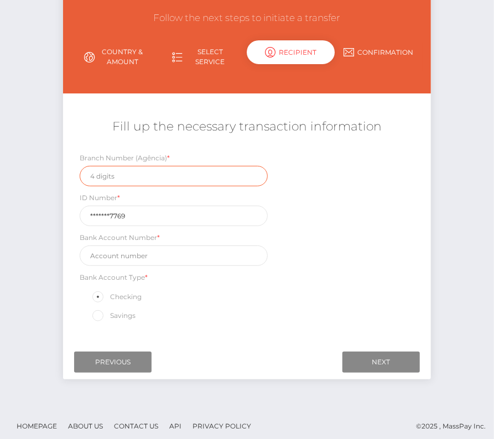
click at [123, 172] on input "text" at bounding box center [174, 176] width 188 height 20
paste input "2694"
type input "2694"
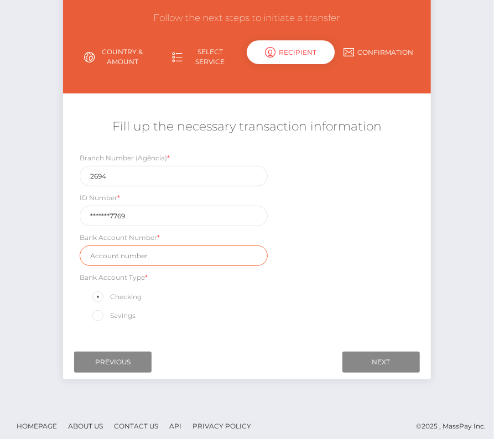
click at [127, 255] on input "text" at bounding box center [174, 256] width 188 height 20
paste input "114830-3"
type input "114830-3"
click at [318, 283] on div "Branch Number (Agência) * 2694 ID Number * *******7769 Bank Account Number * 11…" at bounding box center [246, 240] width 367 height 177
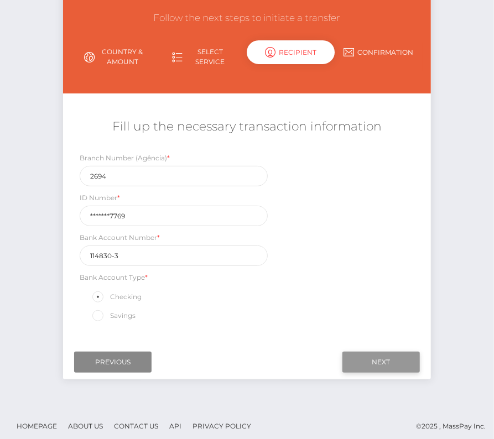
click at [374, 353] on input "Next" at bounding box center [381, 362] width 77 height 21
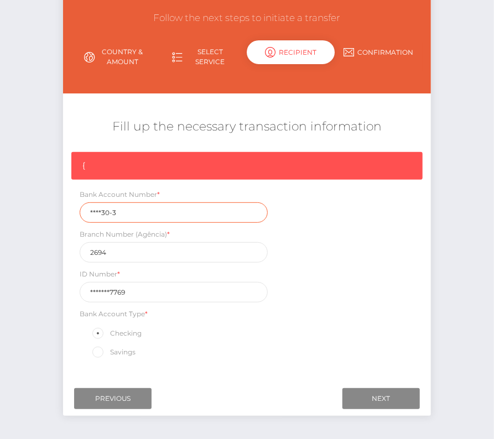
drag, startPoint x: 126, startPoint y: 215, endPoint x: 80, endPoint y: 215, distance: 45.9
click at [80, 215] on div "Bank Account Number * ****30-3" at bounding box center [174, 206] width 188 height 34
paste input "1148"
type input "114830-3"
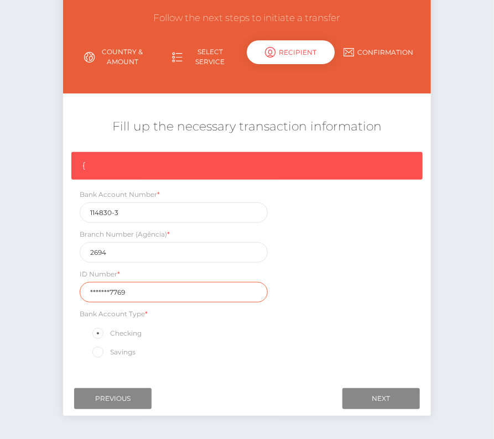
drag, startPoint x: 136, startPoint y: 288, endPoint x: 75, endPoint y: 288, distance: 60.3
click at [75, 288] on div "ID Number * *******7769" at bounding box center [173, 285] width 205 height 34
paste input "1400993"
type input "14009937769"
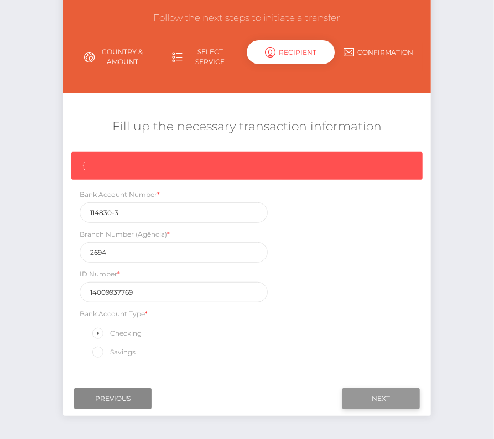
click at [377, 397] on input "Next" at bounding box center [381, 399] width 77 height 21
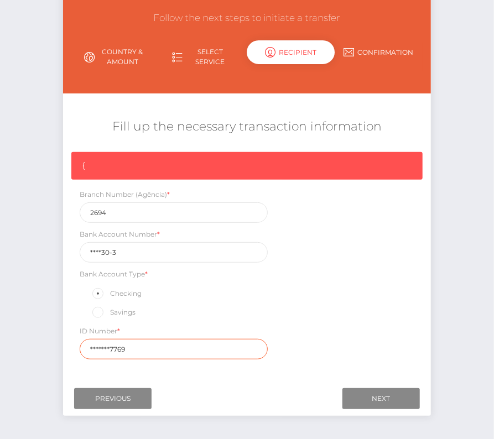
drag, startPoint x: 138, startPoint y: 350, endPoint x: 50, endPoint y: 349, distance: 88.6
click at [50, 349] on div "Initiate Transfer Follow the next steps to initiate a transfer Country & Amount…" at bounding box center [247, 207] width 494 height 474
paste input "1400993"
type input "14009937769"
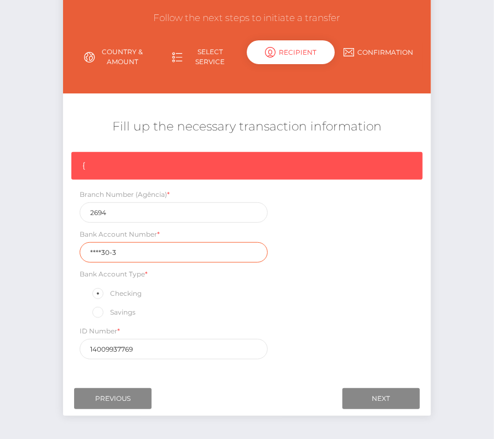
drag, startPoint x: 120, startPoint y: 252, endPoint x: 76, endPoint y: 252, distance: 43.7
click at [76, 252] on div "Bank Account Number * ****30-3" at bounding box center [173, 246] width 205 height 34
paste input "1148"
click at [116, 251] on input "114830-3" at bounding box center [174, 252] width 188 height 20
type input "1148303"
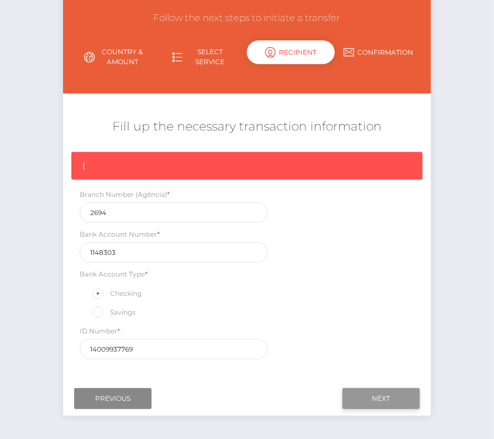
click at [391, 389] on input "Next" at bounding box center [381, 399] width 77 height 21
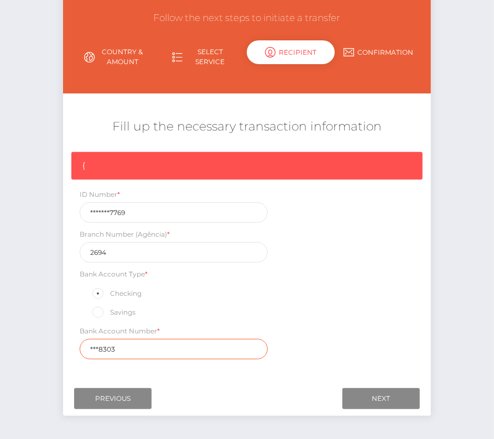
drag, startPoint x: 125, startPoint y: 345, endPoint x: 79, endPoint y: 345, distance: 45.9
click at [79, 345] on div "Bank Account Number * ***8303" at bounding box center [173, 342] width 205 height 34
paste input "114830-3"
type input "114830-3"
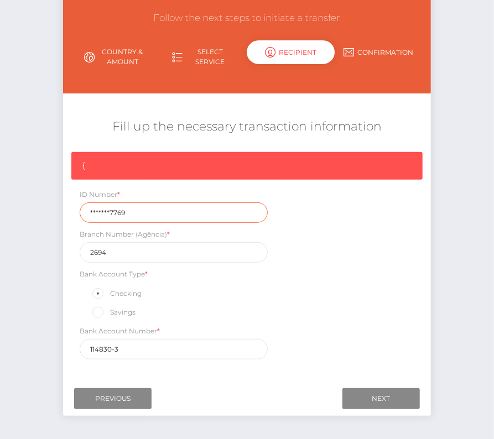
drag, startPoint x: 130, startPoint y: 213, endPoint x: 81, endPoint y: 212, distance: 48.7
click at [80, 213] on input "*******7769" at bounding box center [174, 213] width 188 height 20
paste input "1400993"
type input "14009937769"
click at [291, 301] on div "{ ID Number * 14009937769 Branch Number (Agência) * 2694 Bank Account Type * Ch…" at bounding box center [246, 258] width 367 height 213
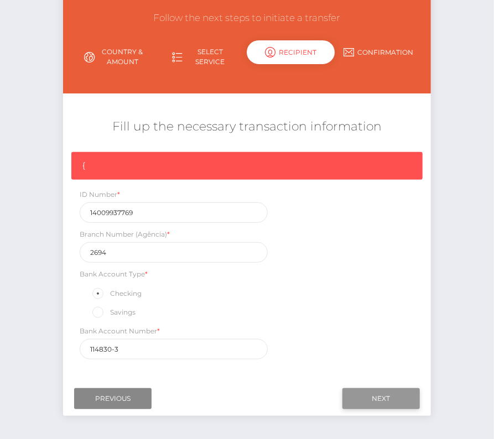
click at [373, 390] on input "Next" at bounding box center [381, 399] width 77 height 21
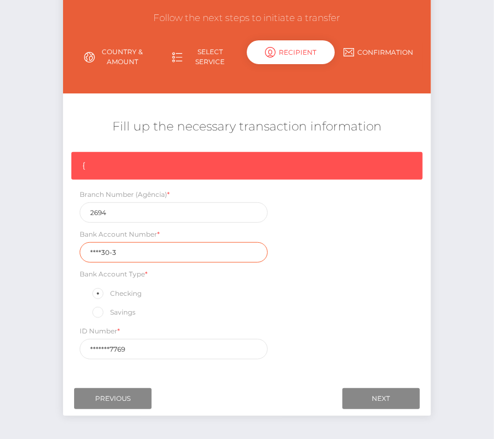
drag, startPoint x: 131, startPoint y: 250, endPoint x: 61, endPoint y: 250, distance: 69.2
click at [61, 250] on div "Initiate Transfer Follow the next steps to initiate a transfer Country & Amount…" at bounding box center [247, 199] width 384 height 458
paste input "1148"
type input "114830-3"
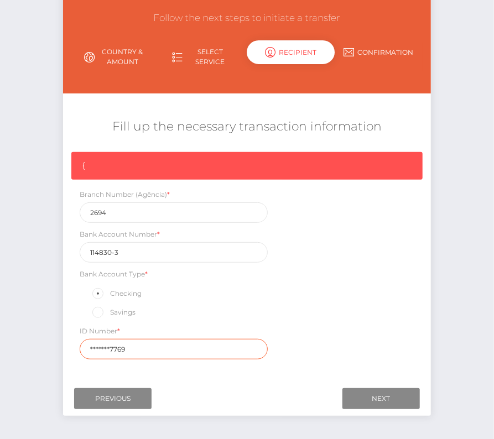
drag, startPoint x: 131, startPoint y: 346, endPoint x: 69, endPoint y: 346, distance: 62.5
click at [69, 346] on div "{ Branch Number (Agência) * 2694 Bank Account Number * 114830-3 Bank Account Ty…" at bounding box center [246, 258] width 367 height 213
paste input "1400993"
type input "14009937769"
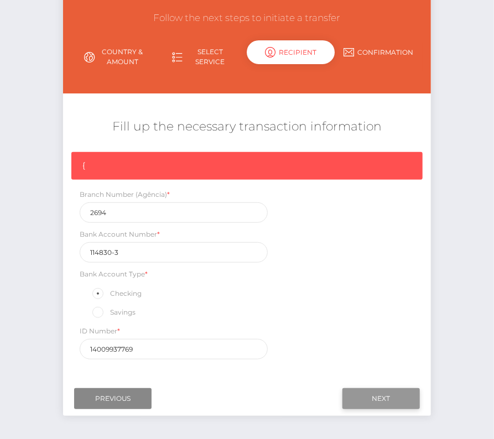
click at [377, 389] on input "Next" at bounding box center [381, 399] width 77 height 21
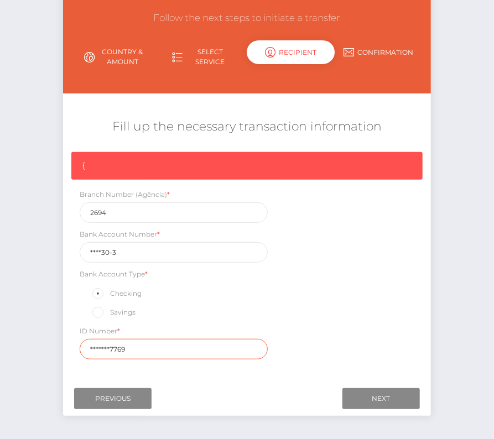
drag, startPoint x: 138, startPoint y: 345, endPoint x: 76, endPoint y: 344, distance: 62.0
click at [76, 345] on div "ID Number * *******7769" at bounding box center [173, 342] width 205 height 34
type input "14009937769"
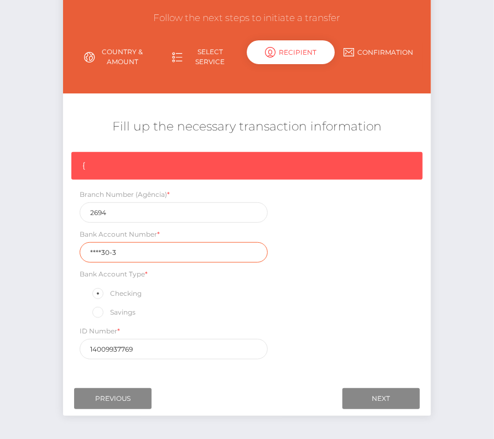
drag, startPoint x: 123, startPoint y: 252, endPoint x: 81, endPoint y: 252, distance: 42.1
click at [81, 252] on input "****30-3" at bounding box center [174, 252] width 188 height 20
paste input "1148"
type input "114830-3"
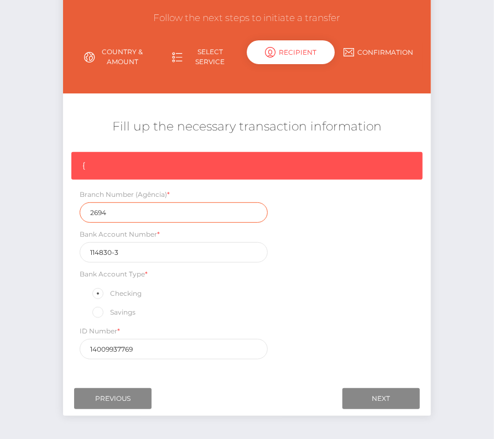
drag, startPoint x: 112, startPoint y: 214, endPoint x: 65, endPoint y: 214, distance: 47.0
click at [65, 214] on div "{ Branch Number (Agência) * 2694 Bank Account Number * 114830-3 Bank Account Ty…" at bounding box center [246, 258] width 367 height 213
click at [288, 309] on div "{ Branch Number (Agência) * 2694 Bank Account Number * 114830-3 Bank Account Ty…" at bounding box center [246, 258] width 367 height 213
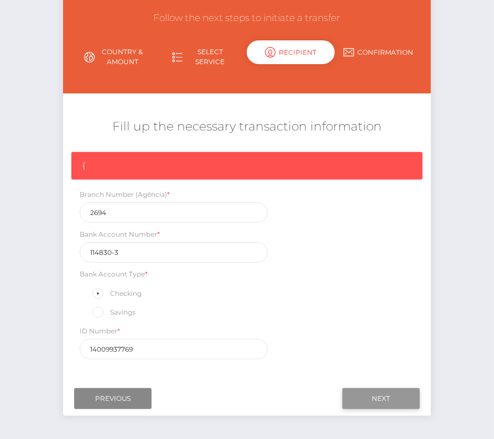
click at [373, 396] on input "Next" at bounding box center [381, 399] width 77 height 21
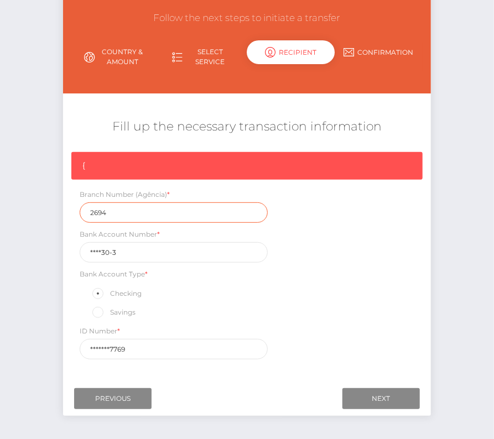
drag, startPoint x: 120, startPoint y: 215, endPoint x: 69, endPoint y: 215, distance: 50.4
click at [69, 215] on div "{ Branch Number (Agência) * 2694 Bank Account Number * ****30-3 Bank Account Ty…" at bounding box center [246, 258] width 367 height 213
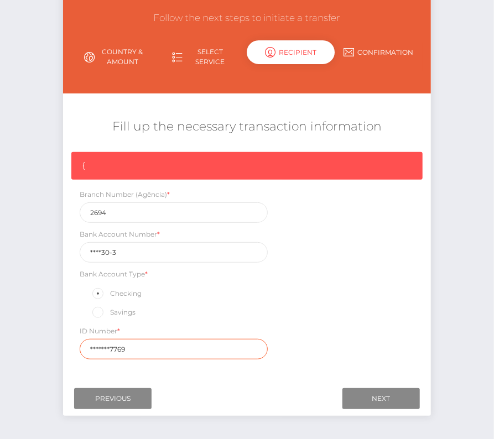
drag, startPoint x: 131, startPoint y: 346, endPoint x: 55, endPoint y: 346, distance: 75.8
click at [55, 346] on div "Initiate Transfer Follow the next steps to initiate a transfer Country & Amount…" at bounding box center [247, 199] width 384 height 458
paste input "1400993"
type input "14009937769"
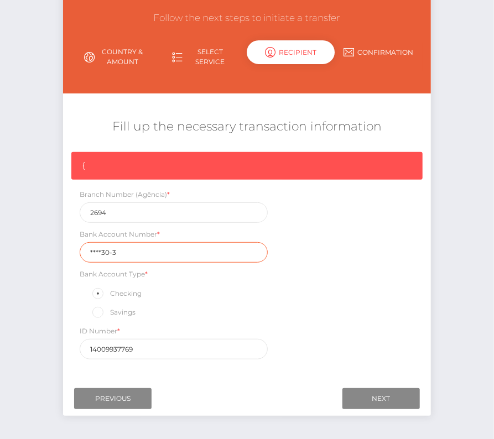
drag, startPoint x: 122, startPoint y: 252, endPoint x: 39, endPoint y: 252, distance: 83.0
click at [39, 252] on div "Initiate Transfer Follow the next steps to initiate a transfer Country & Amount…" at bounding box center [247, 207] width 494 height 474
paste input "114830"
type input "114830"
click at [303, 329] on div "{ Branch Number (Agência) * 2694 Bank Account Number * 114830 Bank Account Type…" at bounding box center [246, 258] width 367 height 213
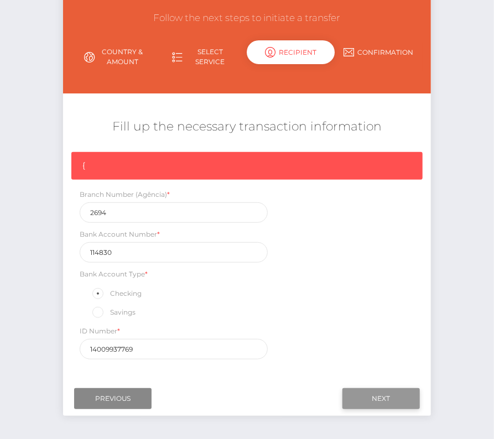
click at [359, 391] on input "Next" at bounding box center [381, 399] width 77 height 21
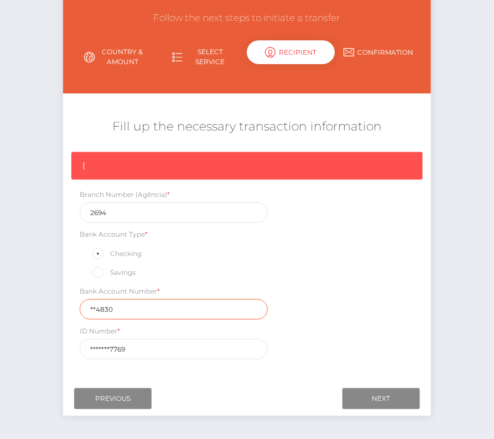
drag, startPoint x: 124, startPoint y: 313, endPoint x: 79, endPoint y: 313, distance: 45.4
click at [79, 313] on div "Bank Account Number * **4830" at bounding box center [173, 303] width 205 height 34
drag, startPoint x: 120, startPoint y: 304, endPoint x: 80, endPoint y: 304, distance: 39.8
click at [80, 304] on input "**4830" at bounding box center [174, 309] width 188 height 20
paste input "114830-3"
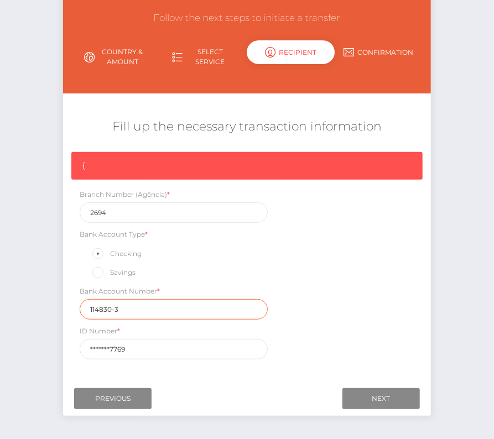
type input "114830-3"
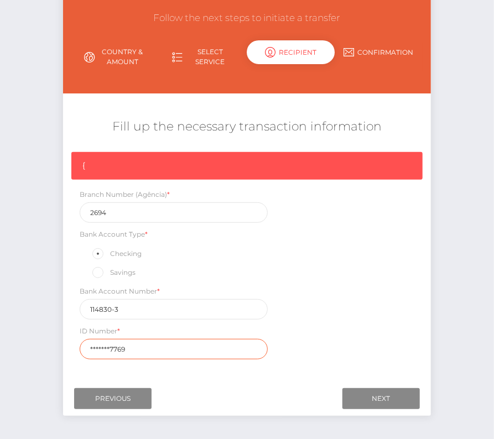
drag, startPoint x: 144, startPoint y: 349, endPoint x: 47, endPoint y: 348, distance: 96.9
click at [47, 348] on div "Initiate Transfer Follow the next steps to initiate a transfer Country & Amount…" at bounding box center [247, 207] width 494 height 474
paste input "1400993"
type input "14009937769"
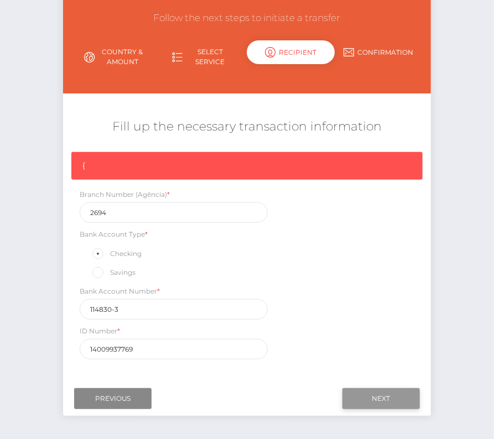
click at [374, 399] on input "Next" at bounding box center [381, 399] width 77 height 21
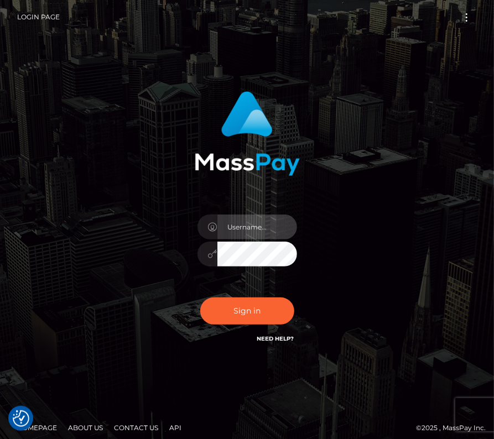
click at [234, 221] on input "text" at bounding box center [258, 227] width 80 height 25
type input "kateo"
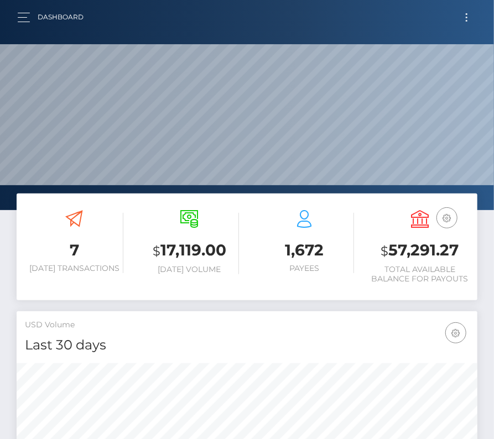
scroll to position [196, 222]
click at [467, 17] on span "Toggle navigation" at bounding box center [467, 18] width 2 height 2
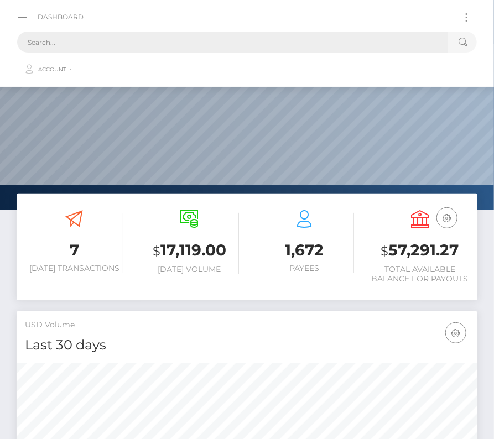
click at [239, 37] on input "text" at bounding box center [232, 42] width 431 height 21
paste input "733583"
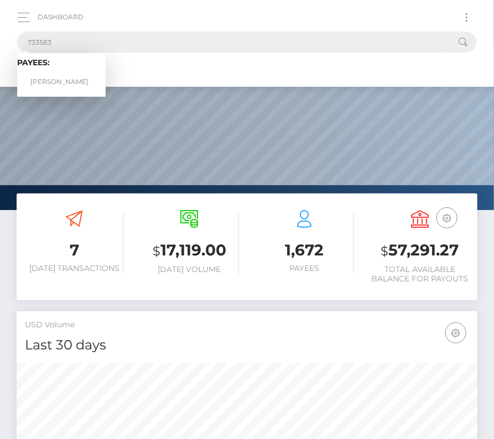
type input "733583"
click at [55, 76] on link "RICARDO MARCOLLA" at bounding box center [61, 82] width 89 height 20
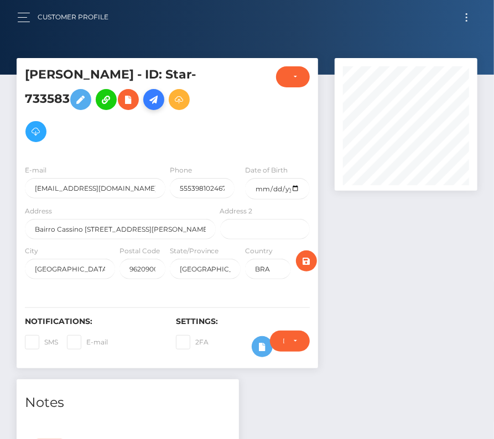
click at [160, 102] on icon at bounding box center [153, 100] width 13 height 14
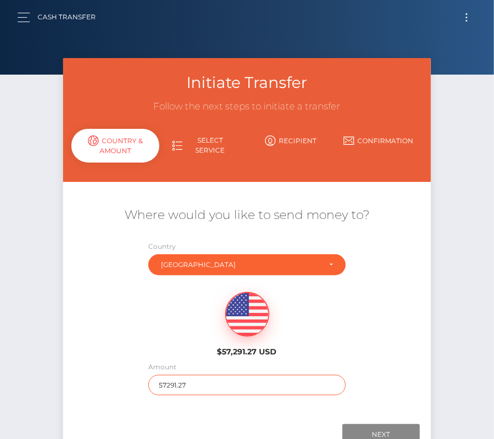
click at [178, 386] on input "57291.27" at bounding box center [247, 385] width 198 height 20
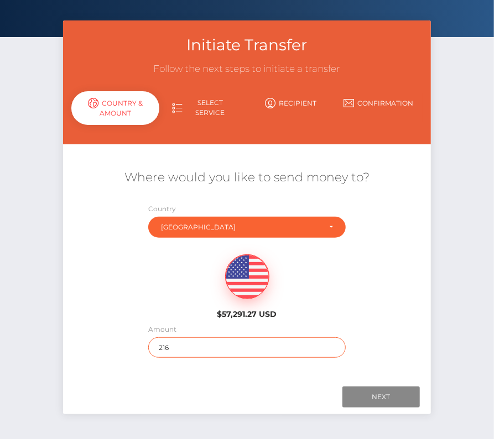
scroll to position [42, 0]
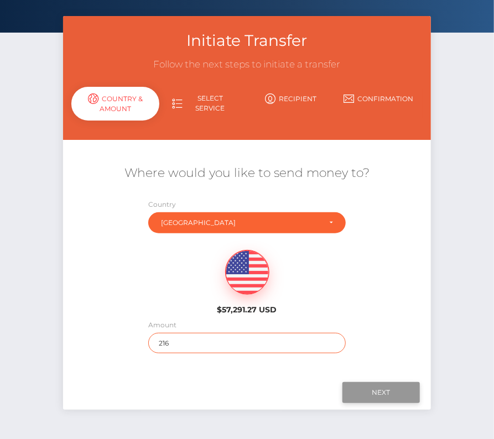
type input "216"
click at [380, 388] on input "Next" at bounding box center [381, 392] width 77 height 21
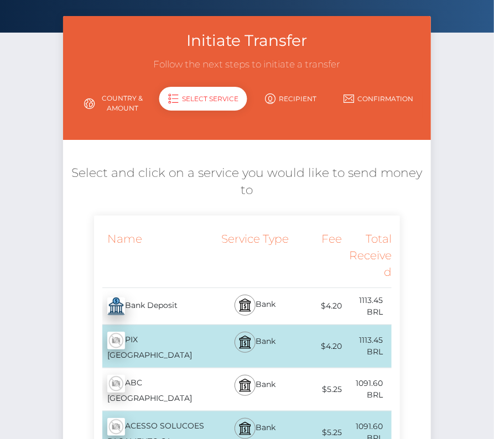
click at [164, 307] on div "Bank Deposit - BRL" at bounding box center [156, 306] width 124 height 31
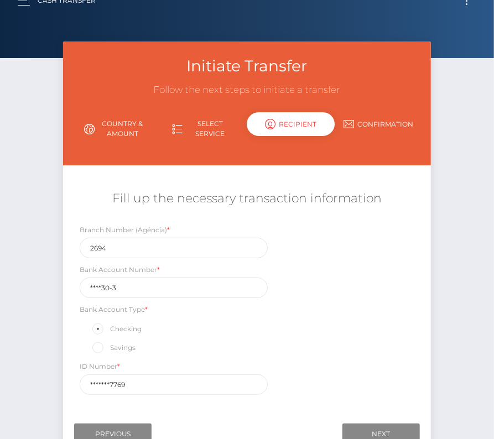
scroll to position [0, 0]
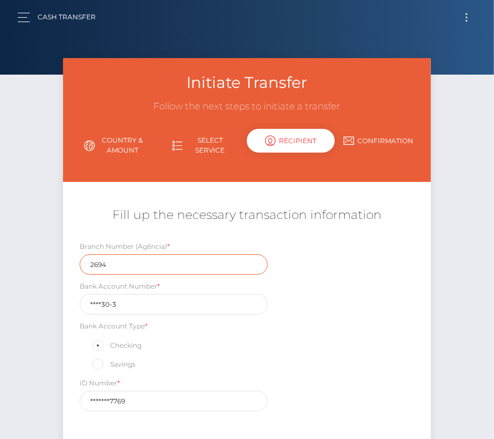
drag, startPoint x: 117, startPoint y: 262, endPoint x: 59, endPoint y: 262, distance: 57.6
click at [59, 262] on div "Initiate Transfer Follow the next steps to initiate a transfer Country & Amount…" at bounding box center [247, 268] width 384 height 421
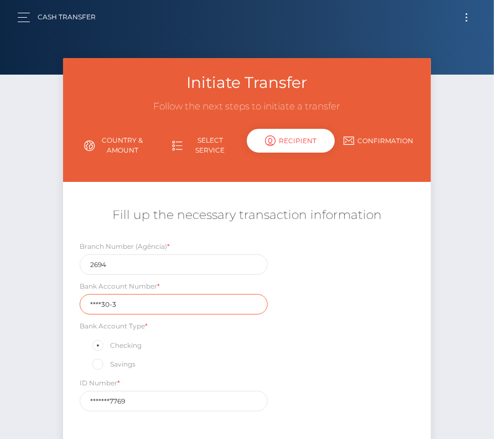
drag, startPoint x: 132, startPoint y: 301, endPoint x: 77, endPoint y: 301, distance: 55.3
click at [77, 301] on div "Bank Account Number * ****30-3" at bounding box center [173, 298] width 205 height 34
paste input "1148"
click at [116, 302] on input "114830-3" at bounding box center [174, 304] width 188 height 20
type input "1148303"
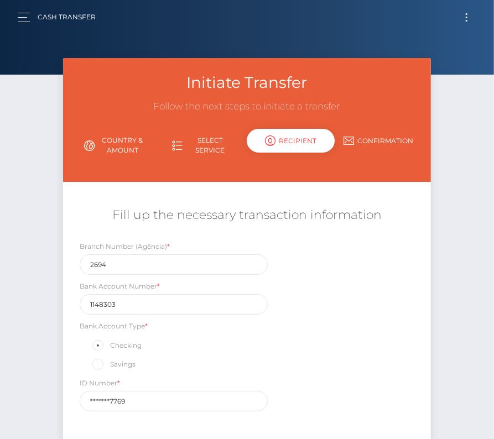
click at [199, 378] on div "ID Number * *******7769" at bounding box center [174, 394] width 188 height 34
drag, startPoint x: 125, startPoint y: 400, endPoint x: 53, endPoint y: 400, distance: 71.9
click at [53, 400] on div "Initiate Transfer Follow the next steps to initiate a transfer Country & Amount…" at bounding box center [247, 277] width 494 height 438
paste input "1400993"
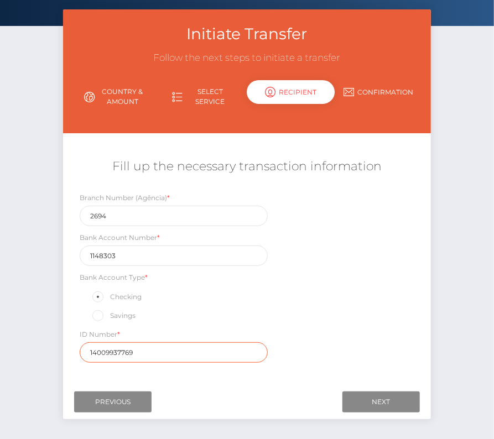
type input "14009937769"
click at [325, 325] on div "Branch Number (Agência) * 2694 Bank Account Number * 1148303 Bank Account Type …" at bounding box center [246, 280] width 367 height 177
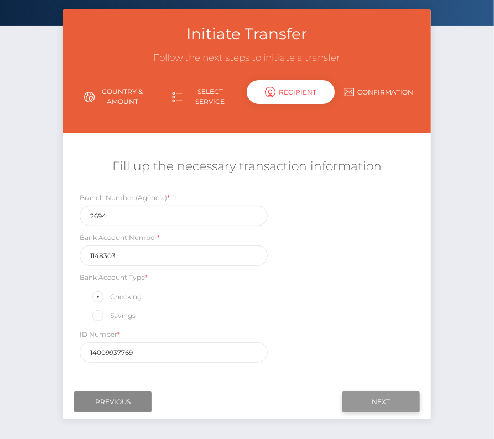
click at [363, 393] on input "Next" at bounding box center [381, 402] width 77 height 21
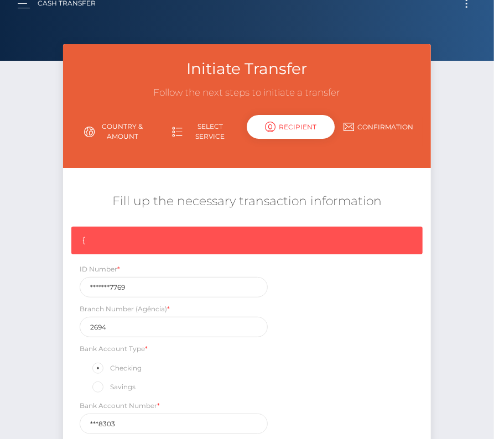
scroll to position [0, 0]
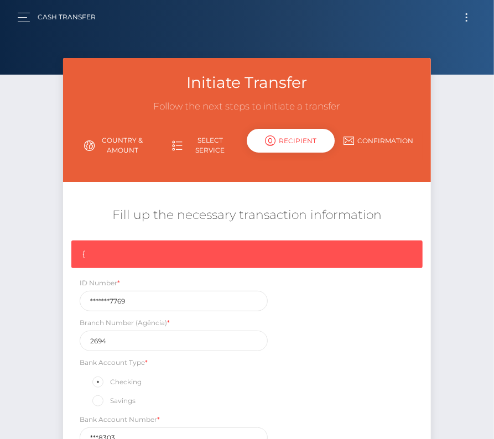
click at [467, 13] on span "Toggle navigation" at bounding box center [467, 14] width 2 height 2
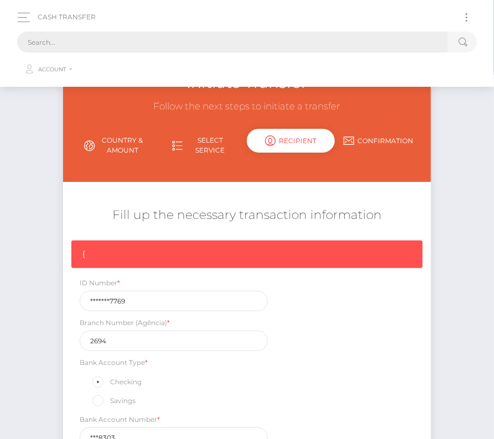
click at [188, 44] on input "text" at bounding box center [232, 42] width 431 height 21
paste input "733583"
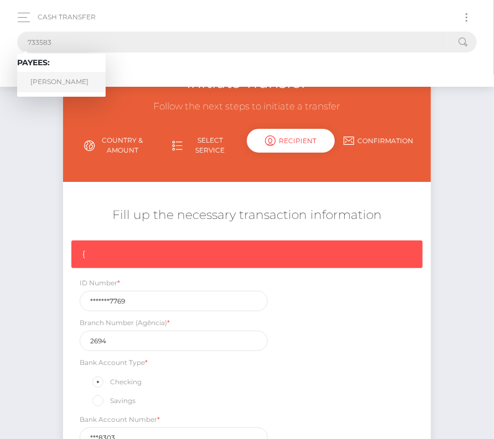
type input "733583"
click at [43, 84] on link "RICARDO MARCOLLA" at bounding box center [61, 82] width 89 height 20
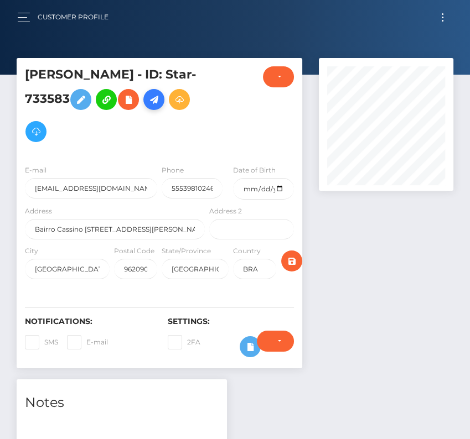
click at [160, 105] on icon at bounding box center [153, 100] width 13 height 14
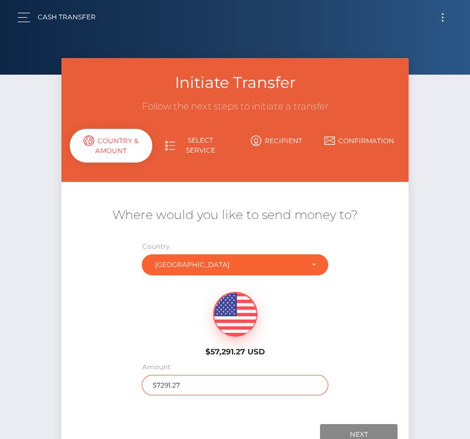
click at [184, 384] on input "57291.27" at bounding box center [235, 385] width 186 height 20
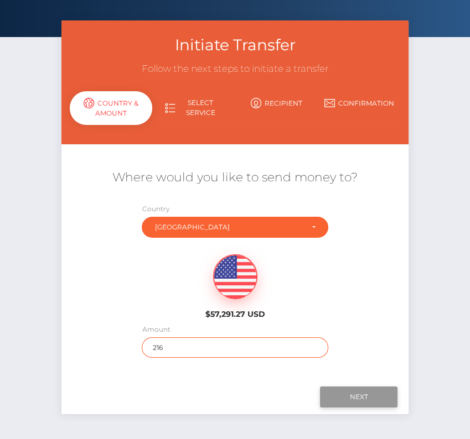
type input "216"
click at [357, 396] on input "Next" at bounding box center [358, 397] width 77 height 21
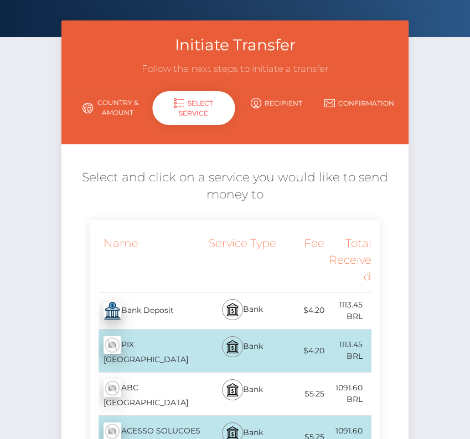
click at [180, 313] on div "Bank Deposit - BRL" at bounding box center [148, 311] width 117 height 31
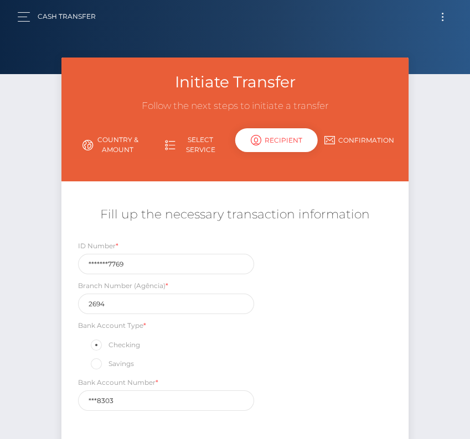
scroll to position [0, 0]
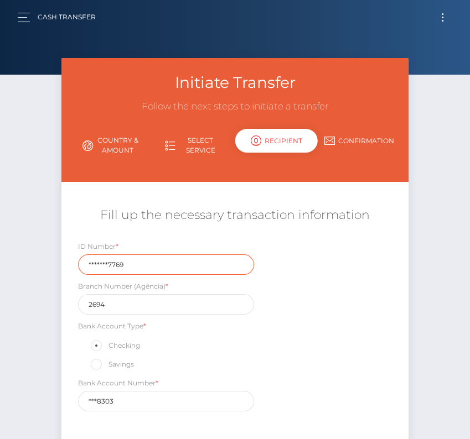
drag, startPoint x: 137, startPoint y: 266, endPoint x: 14, endPoint y: 264, distance: 122.3
click at [14, 264] on div "Initiate Transfer Follow the next steps to initiate a transfer Country & Amount…" at bounding box center [235, 277] width 470 height 438
paste input "1400993"
type input "14009937769"
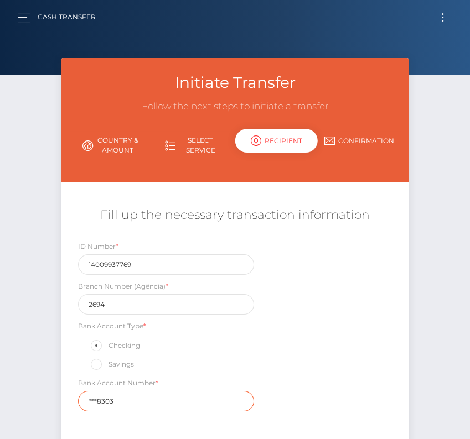
drag, startPoint x: 117, startPoint y: 401, endPoint x: 58, endPoint y: 401, distance: 58.7
click at [58, 401] on div "Initiate Transfer Follow the next steps to initiate a transfer Country & Amount…" at bounding box center [235, 268] width 364 height 421
paste input "114830-"
click at [112, 403] on input "114830-3" at bounding box center [166, 401] width 177 height 20
type input "1148303"
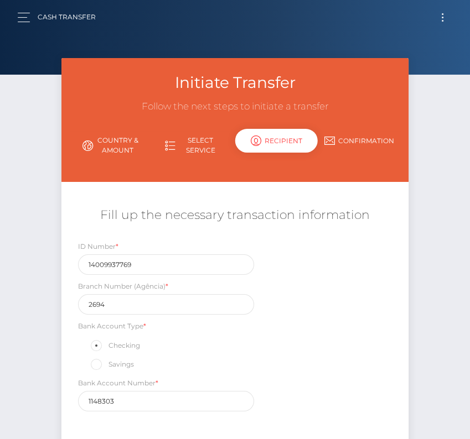
click at [174, 339] on div "Checking" at bounding box center [166, 346] width 177 height 14
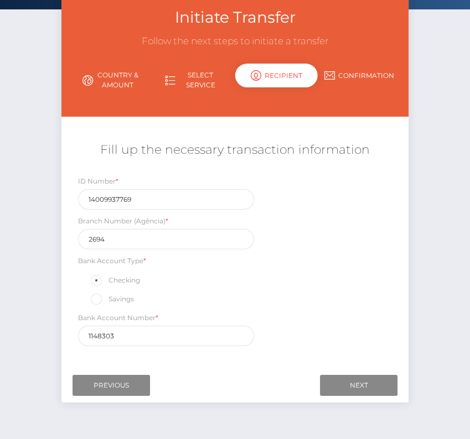
scroll to position [67, 0]
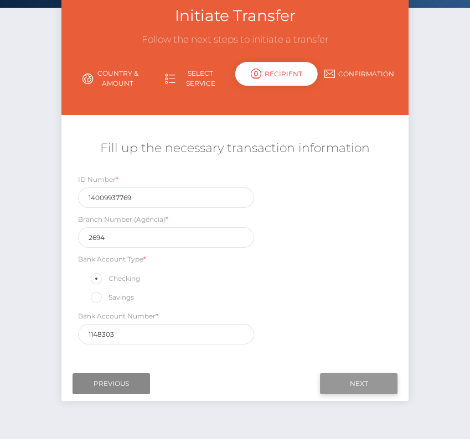
click at [329, 374] on input "Next" at bounding box center [358, 384] width 77 height 21
